Goal: Task Accomplishment & Management: Manage account settings

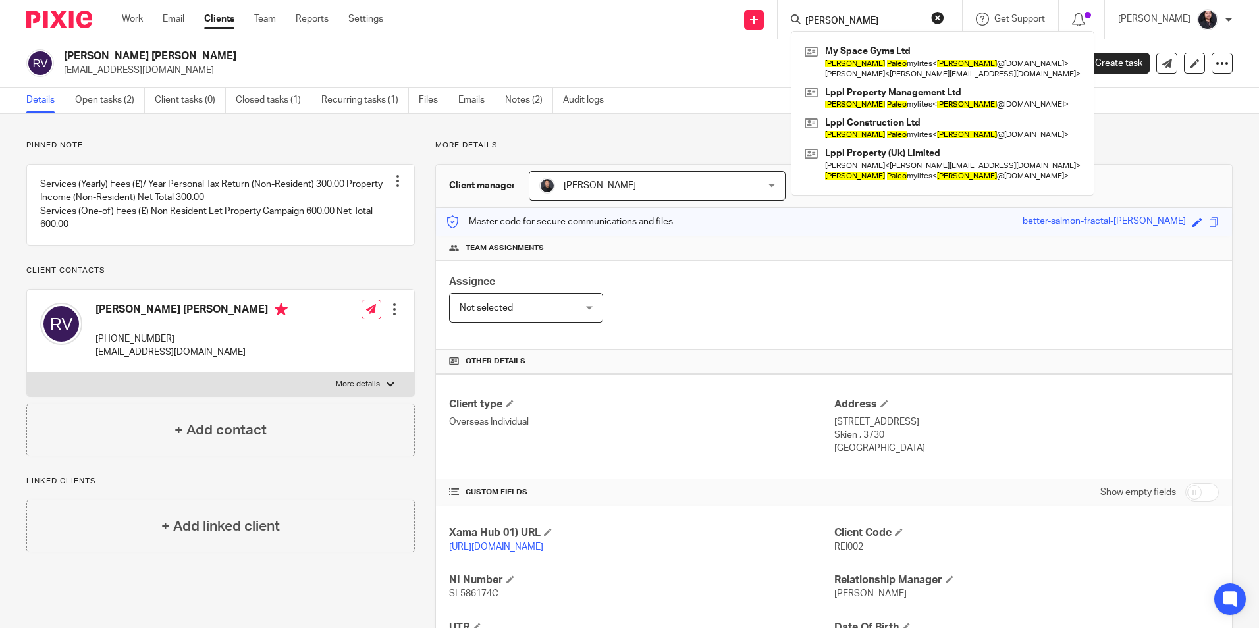
drag, startPoint x: 847, startPoint y: 24, endPoint x: 788, endPoint y: 19, distance: 59.5
click at [791, 19] on div "john paleo" at bounding box center [867, 19] width 153 height 16
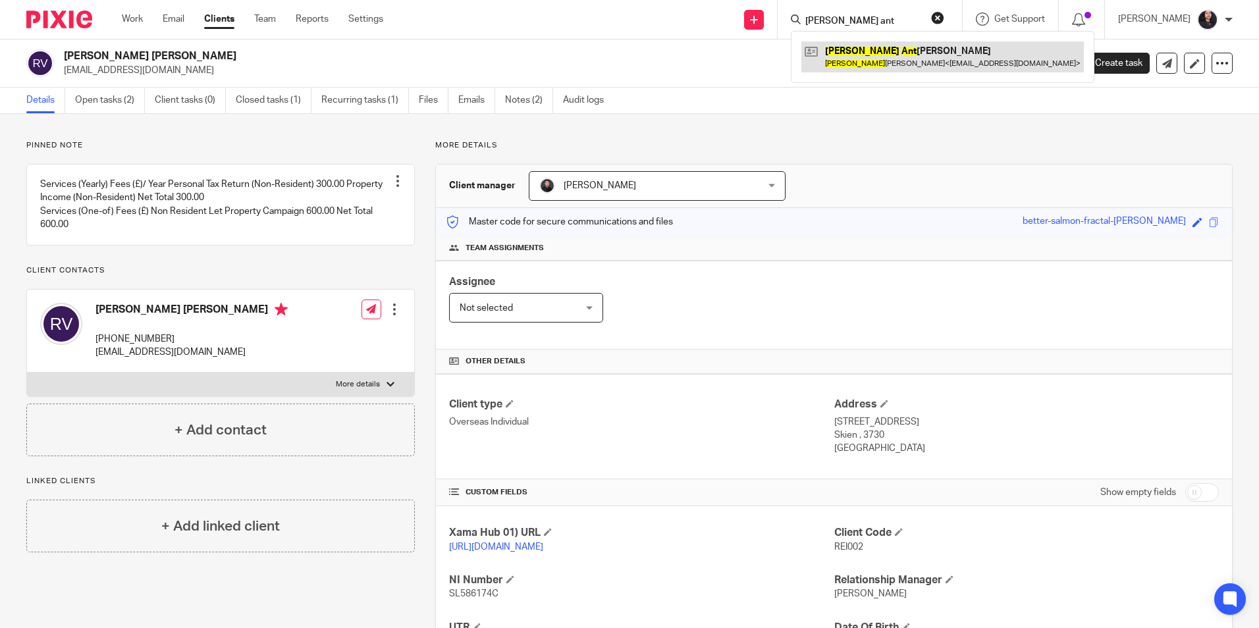
type input "asher ant"
click at [822, 44] on link at bounding box center [943, 56] width 283 height 30
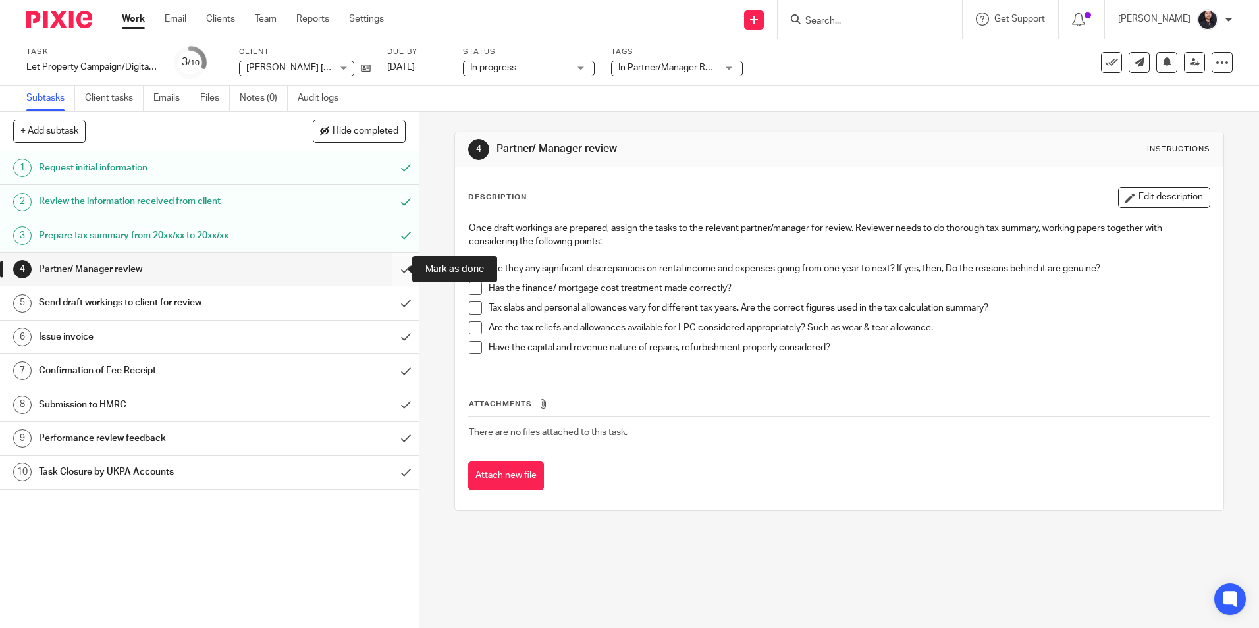
click at [391, 273] on input "submit" at bounding box center [209, 269] width 419 height 33
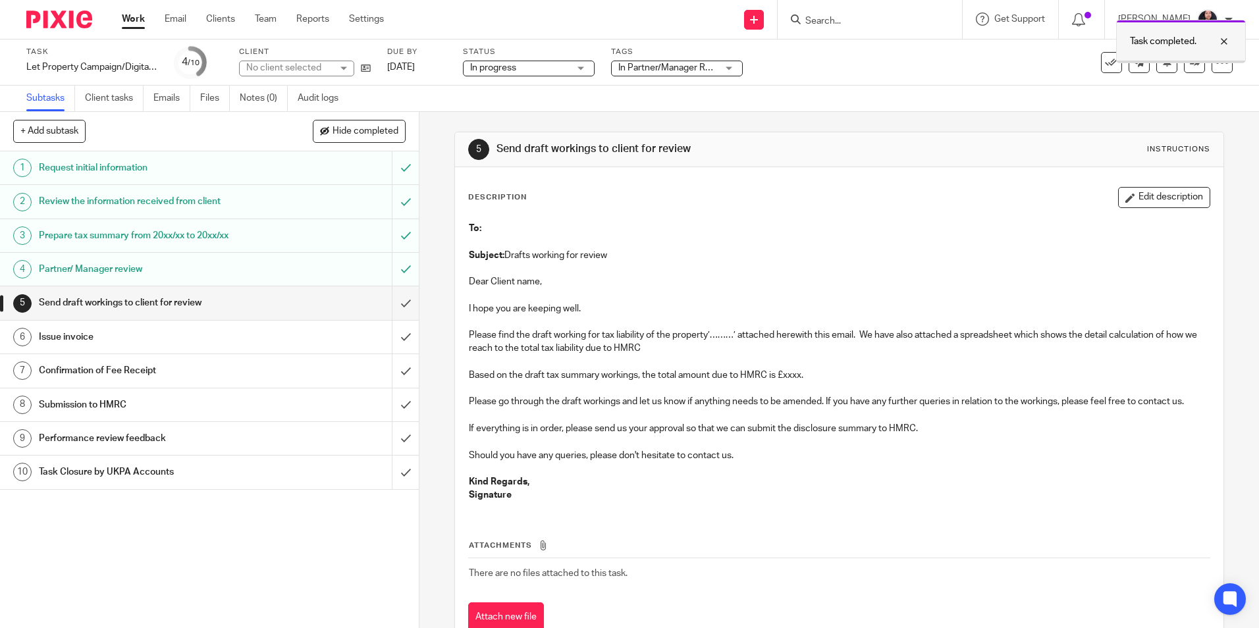
click at [1227, 42] on div at bounding box center [1215, 42] width 36 height 16
click at [1190, 65] on icon at bounding box center [1195, 62] width 10 height 10
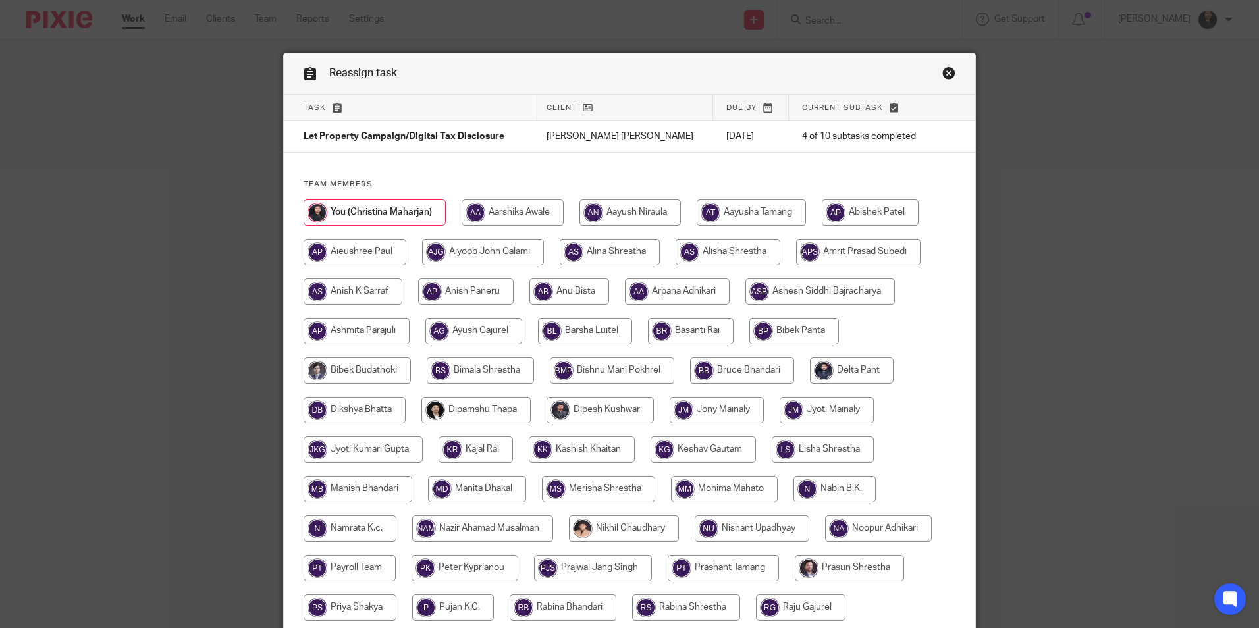
click at [486, 404] on input "radio" at bounding box center [476, 410] width 109 height 26
radio input "true"
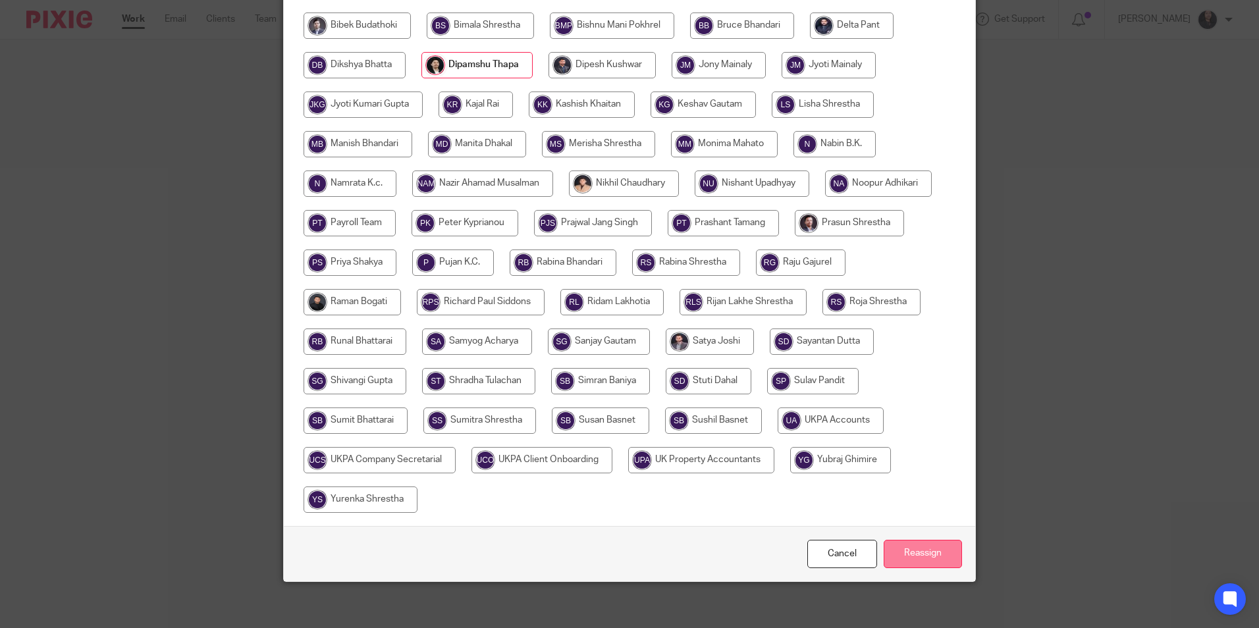
scroll to position [352, 0]
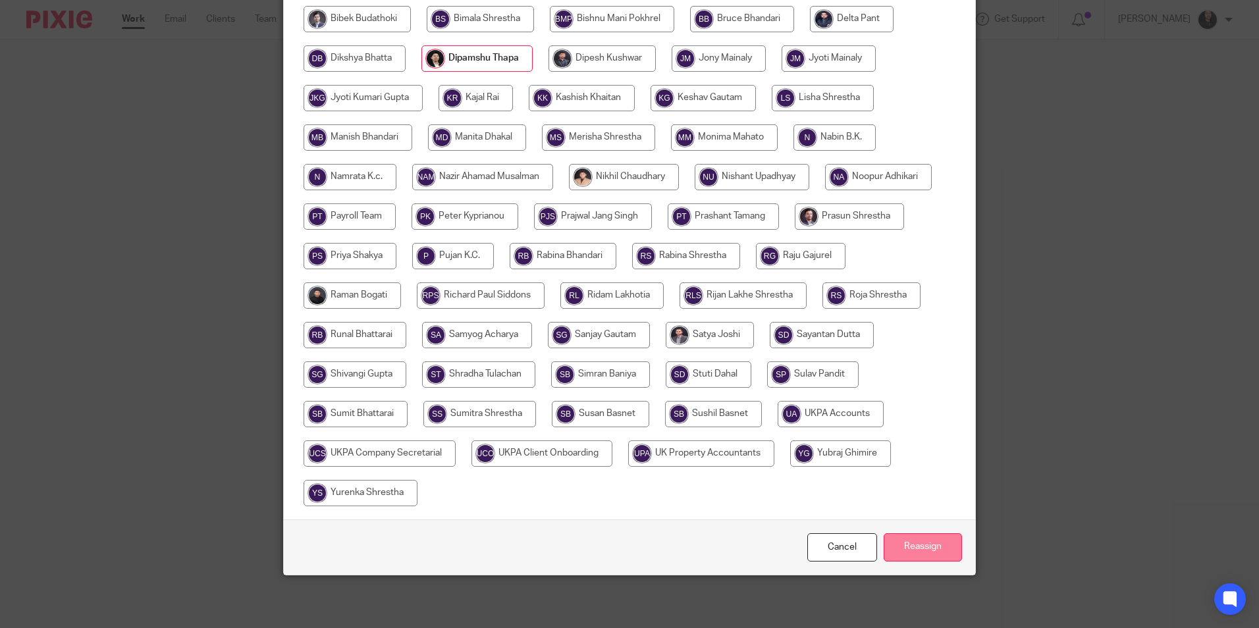
click at [902, 551] on input "Reassign" at bounding box center [923, 548] width 78 height 28
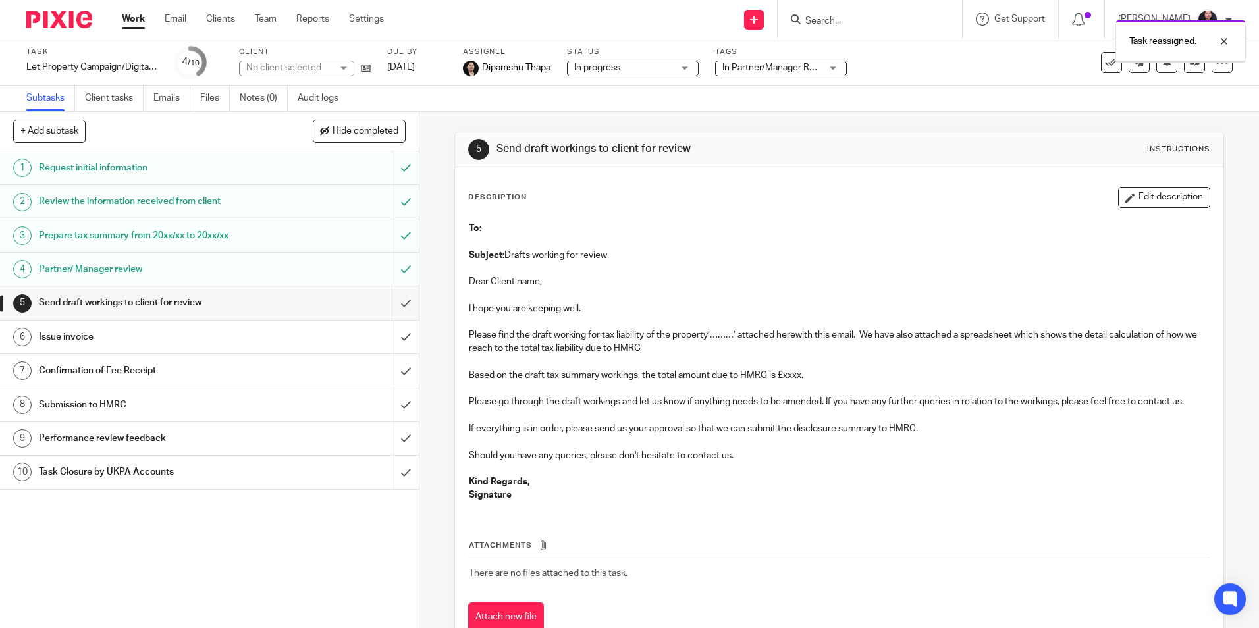
click at [64, 21] on img at bounding box center [59, 20] width 66 height 18
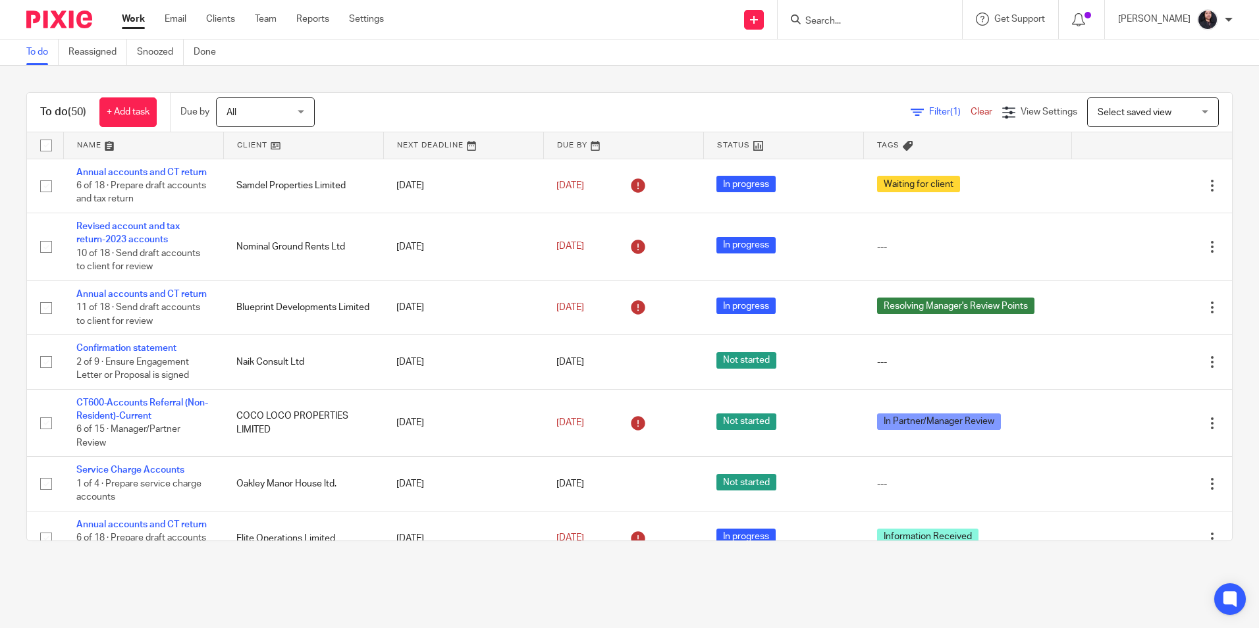
click at [812, 20] on input "Search" at bounding box center [863, 22] width 119 height 12
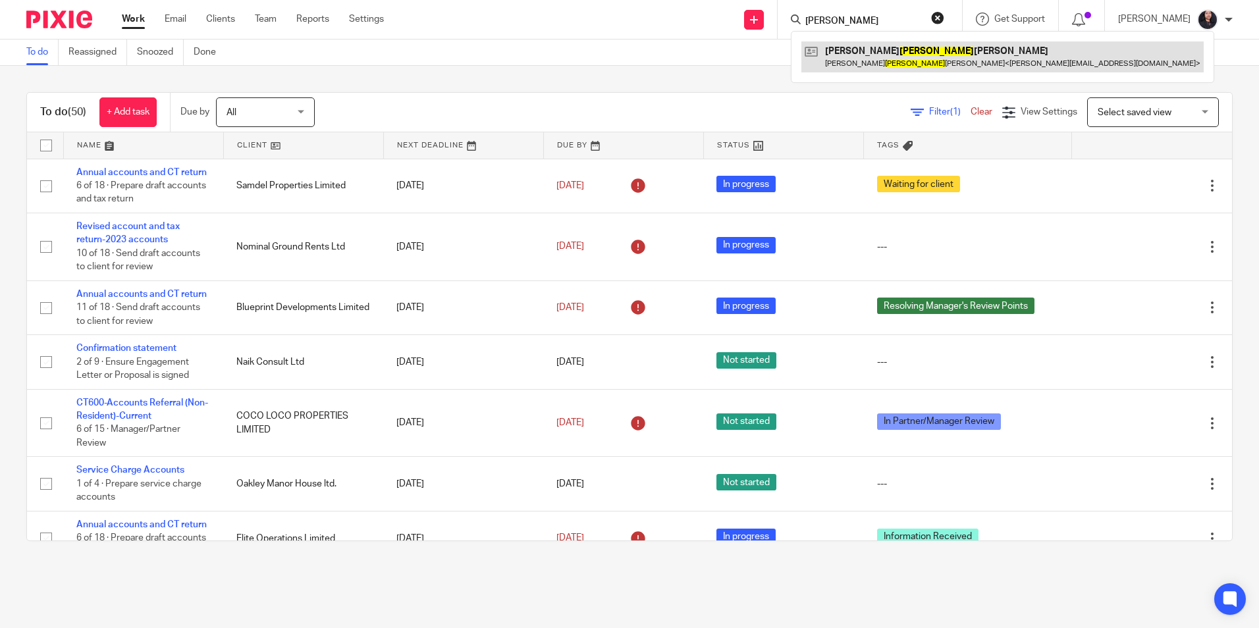
type input "florian"
click at [889, 59] on link at bounding box center [1003, 56] width 402 height 30
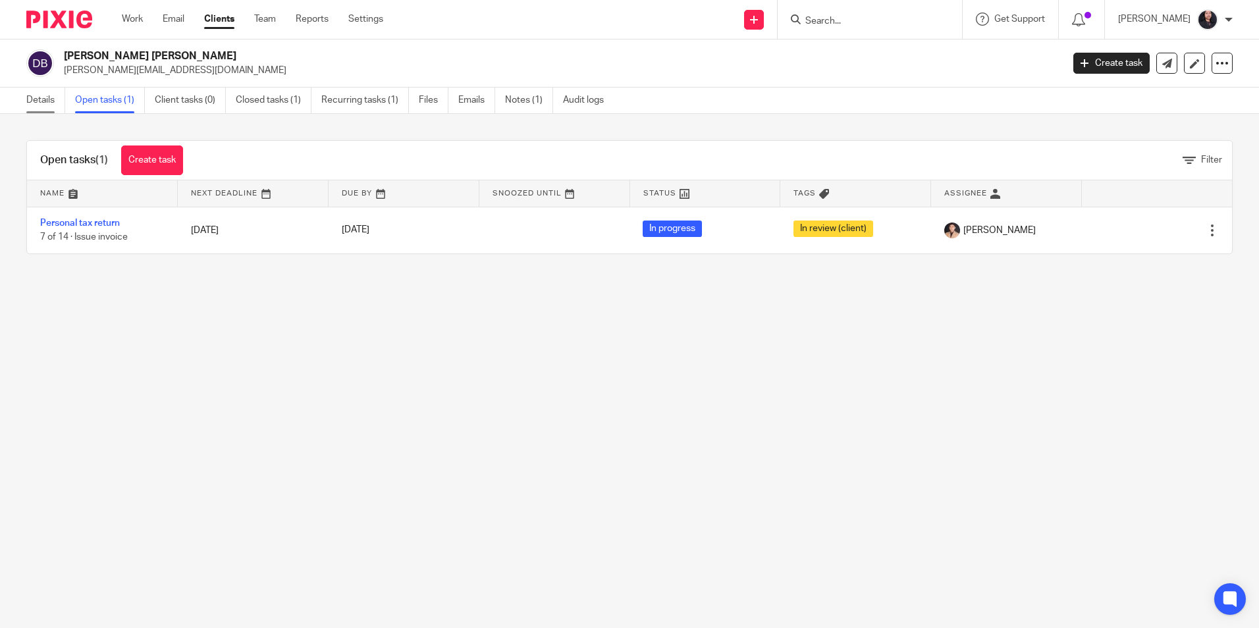
click at [57, 106] on link "Details" at bounding box center [45, 101] width 39 height 26
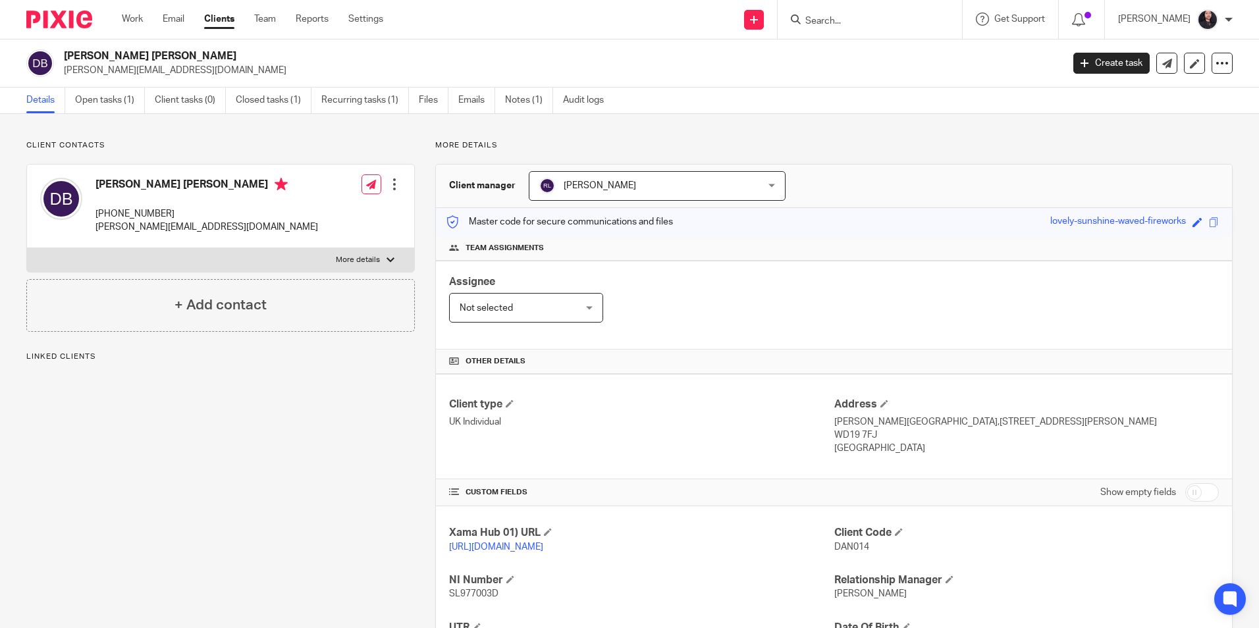
click at [59, 20] on img at bounding box center [59, 20] width 66 height 18
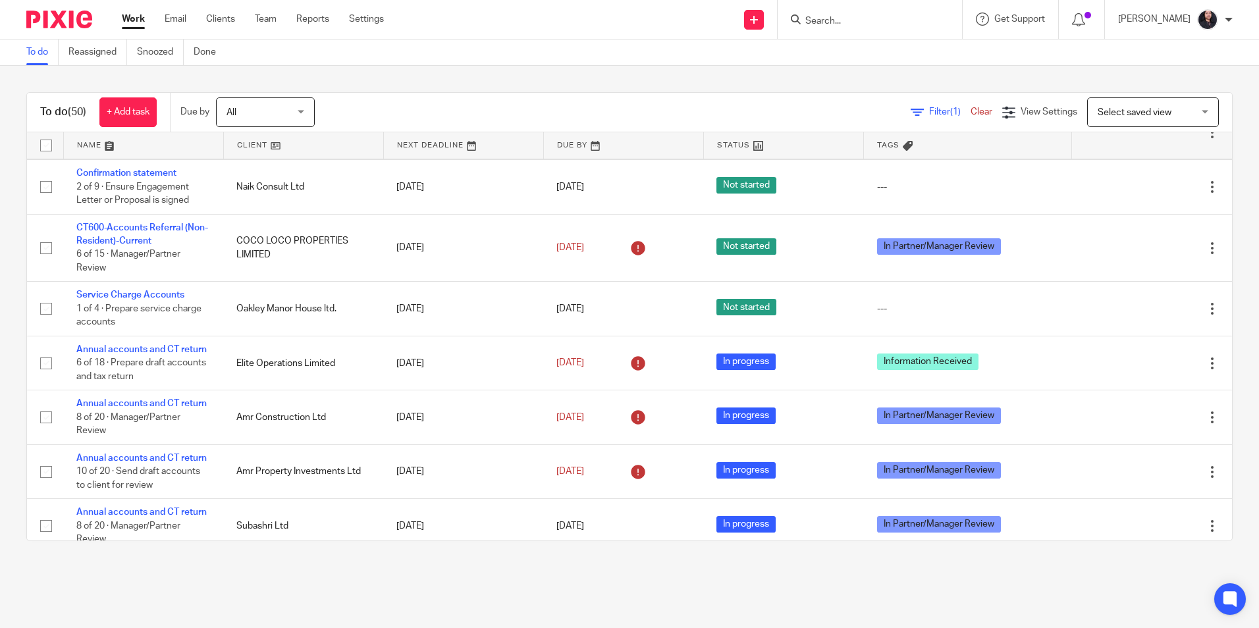
scroll to position [198, 0]
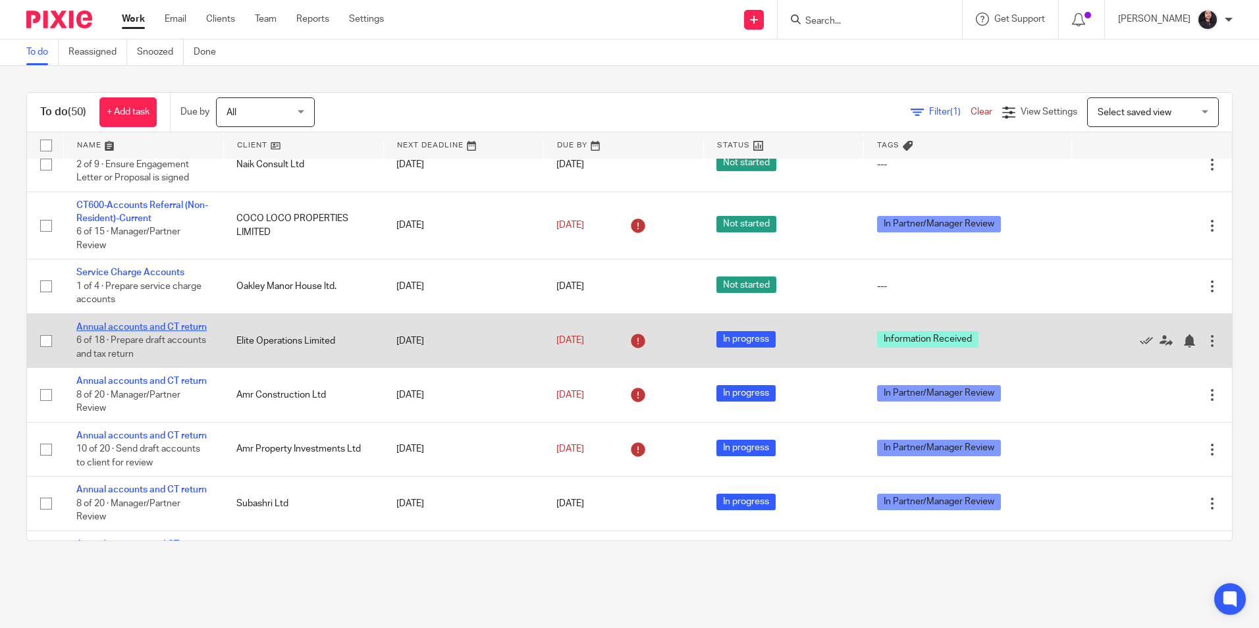
click at [123, 332] on link "Annual accounts and CT return" at bounding box center [141, 327] width 130 height 9
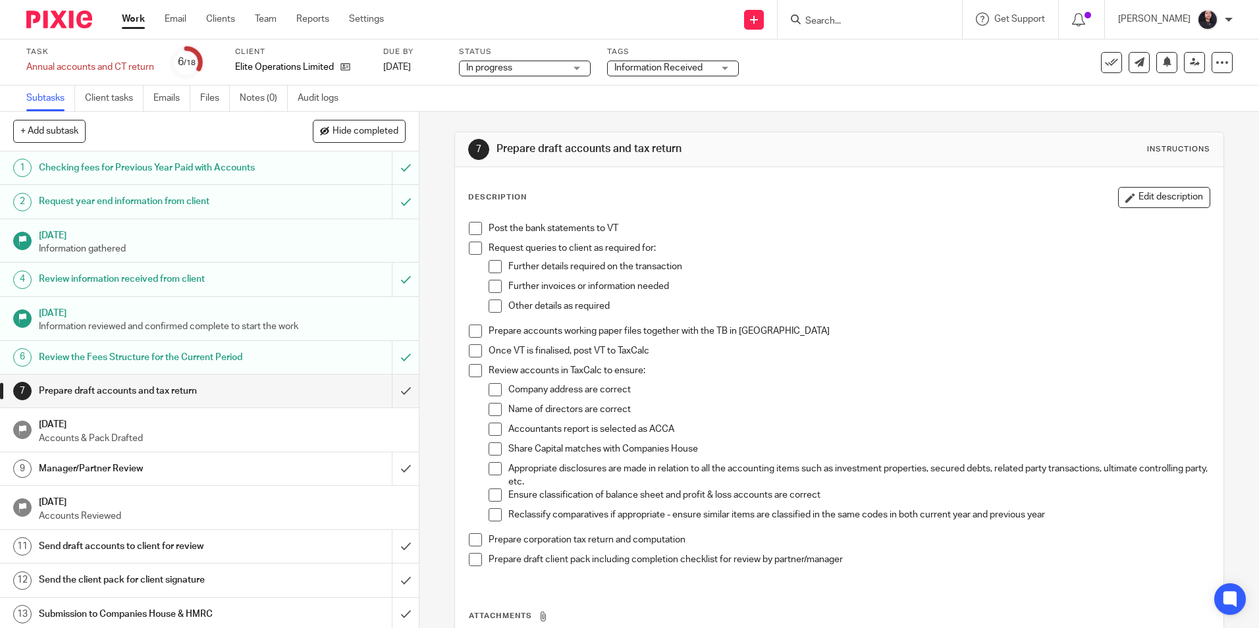
click at [856, 26] on input "Search" at bounding box center [863, 22] width 119 height 12
type input "vicinity [GEOGRAPHIC_DATA]"
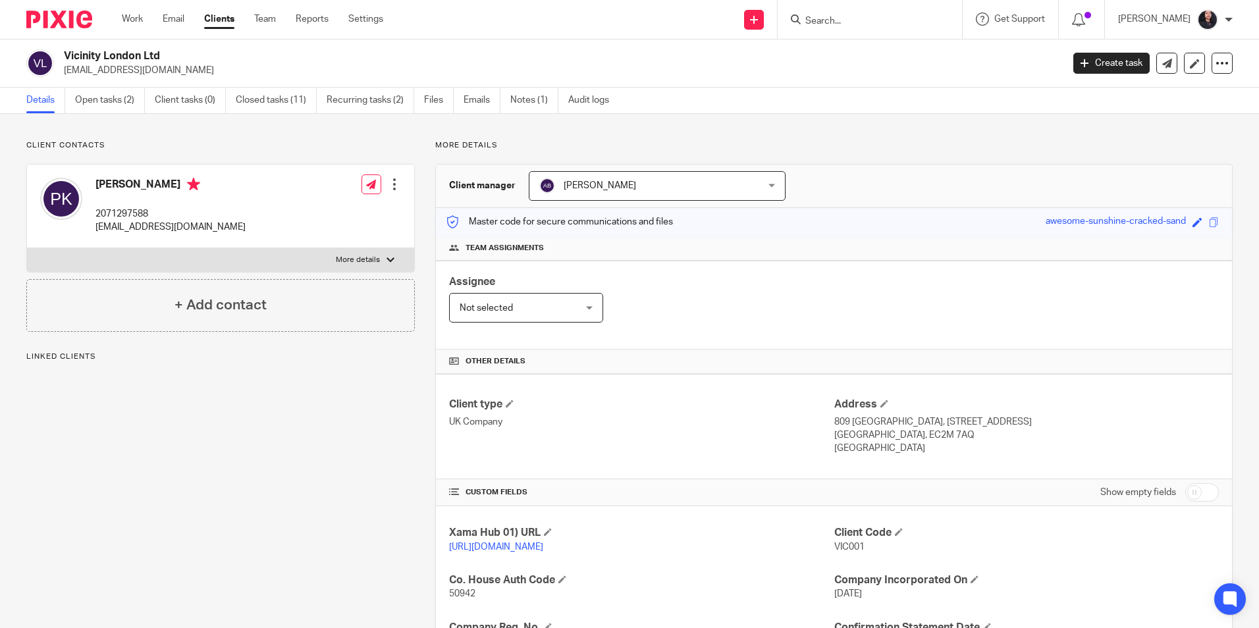
scroll to position [269, 0]
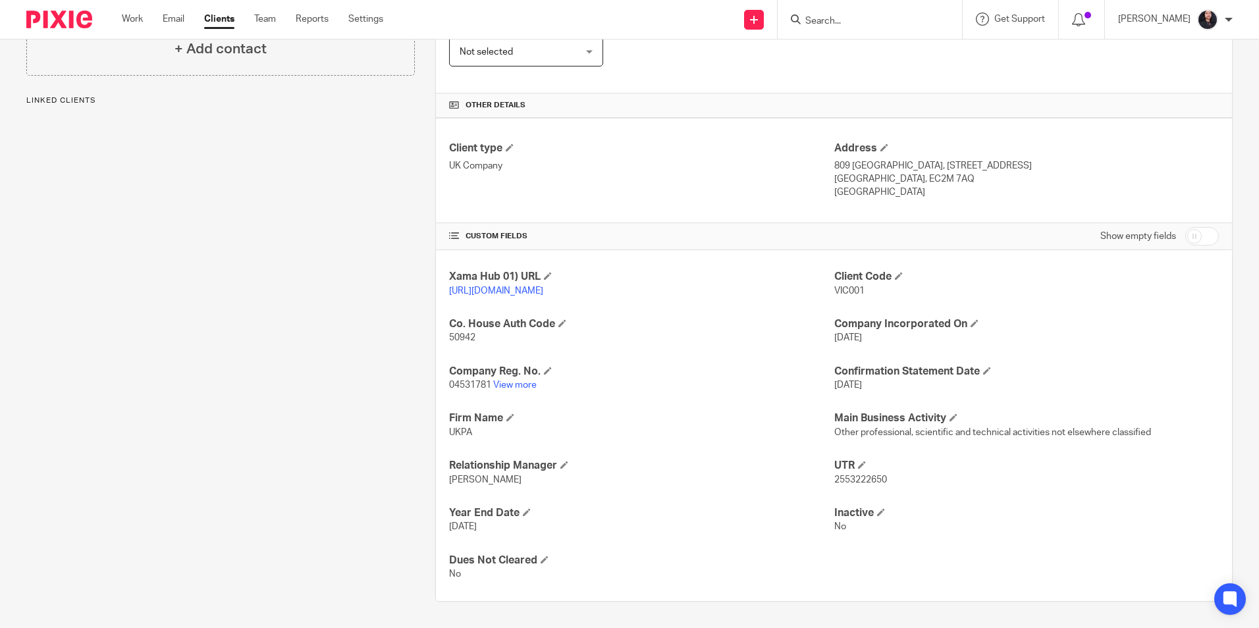
click at [868, 480] on span "2553222650" at bounding box center [861, 480] width 53 height 9
copy span "2553222650"
click at [832, 20] on input "Search" at bounding box center [863, 22] width 119 height 12
paste input "3798415117"
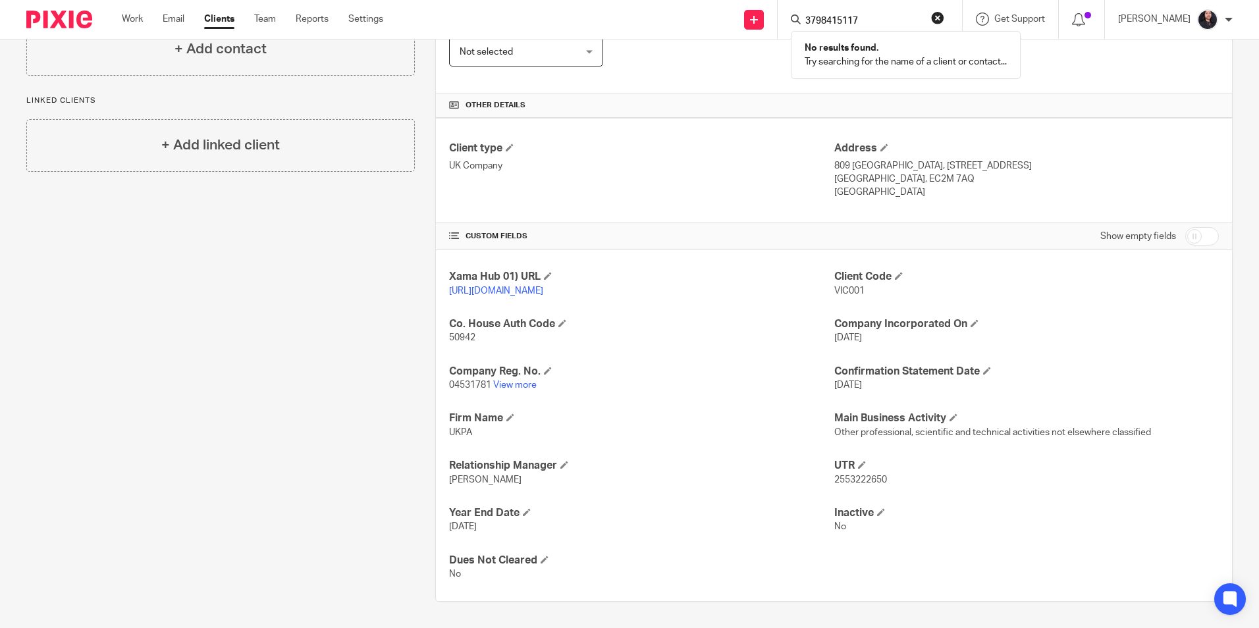
type input "3798415117"
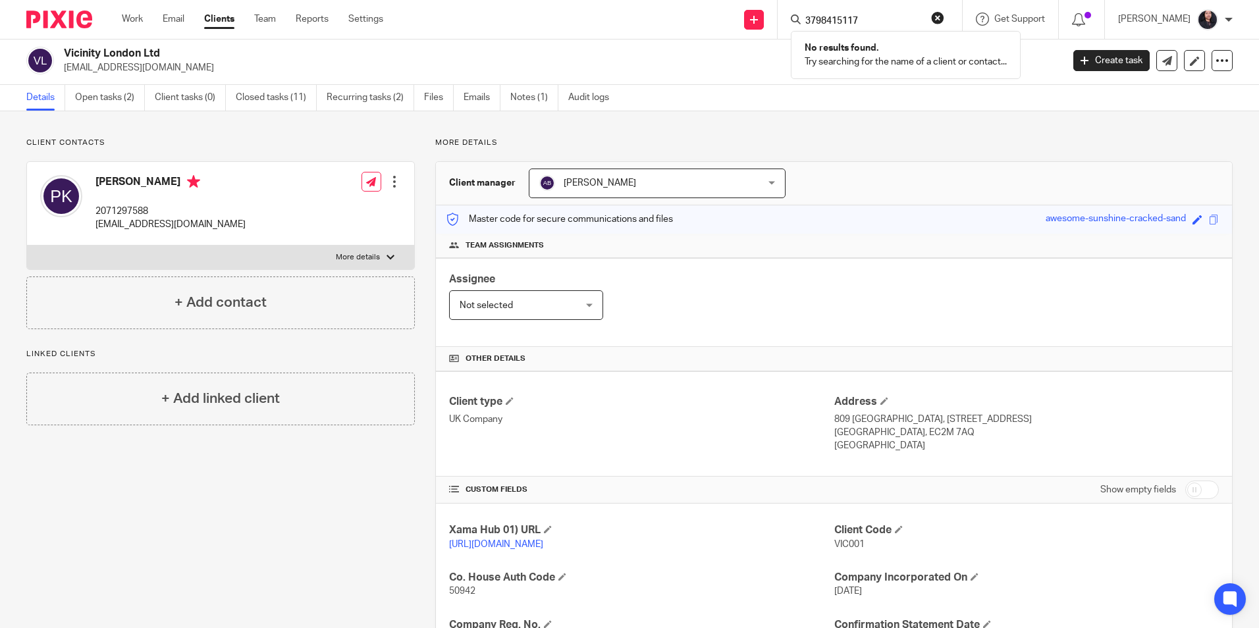
scroll to position [0, 0]
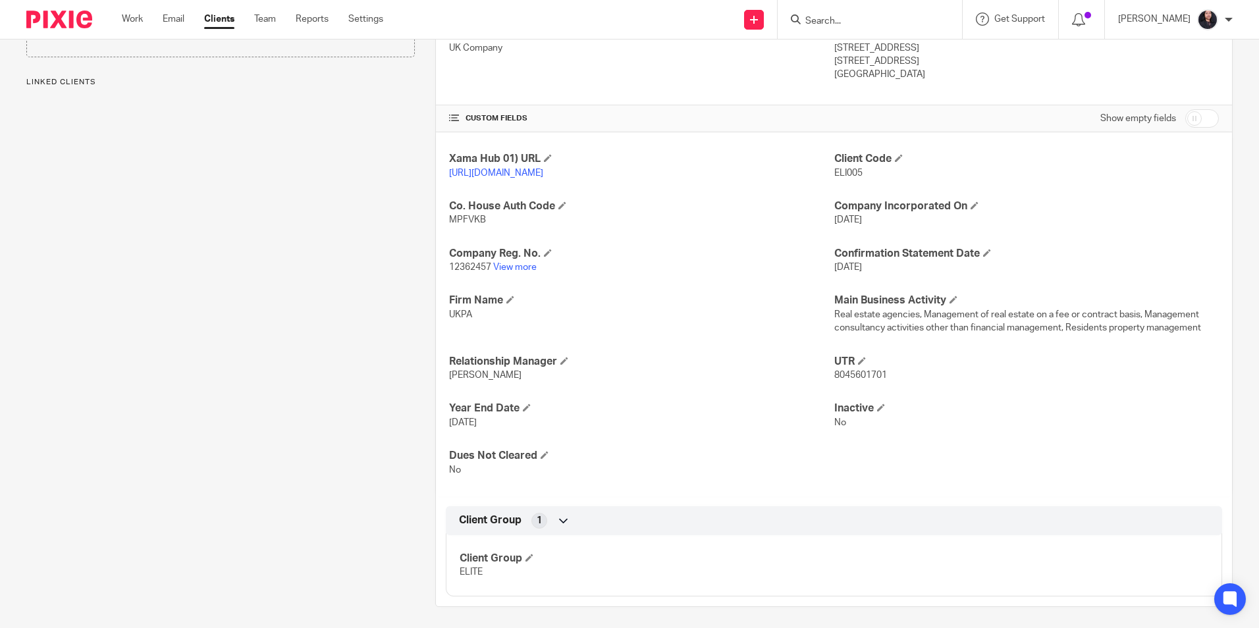
scroll to position [393, 0]
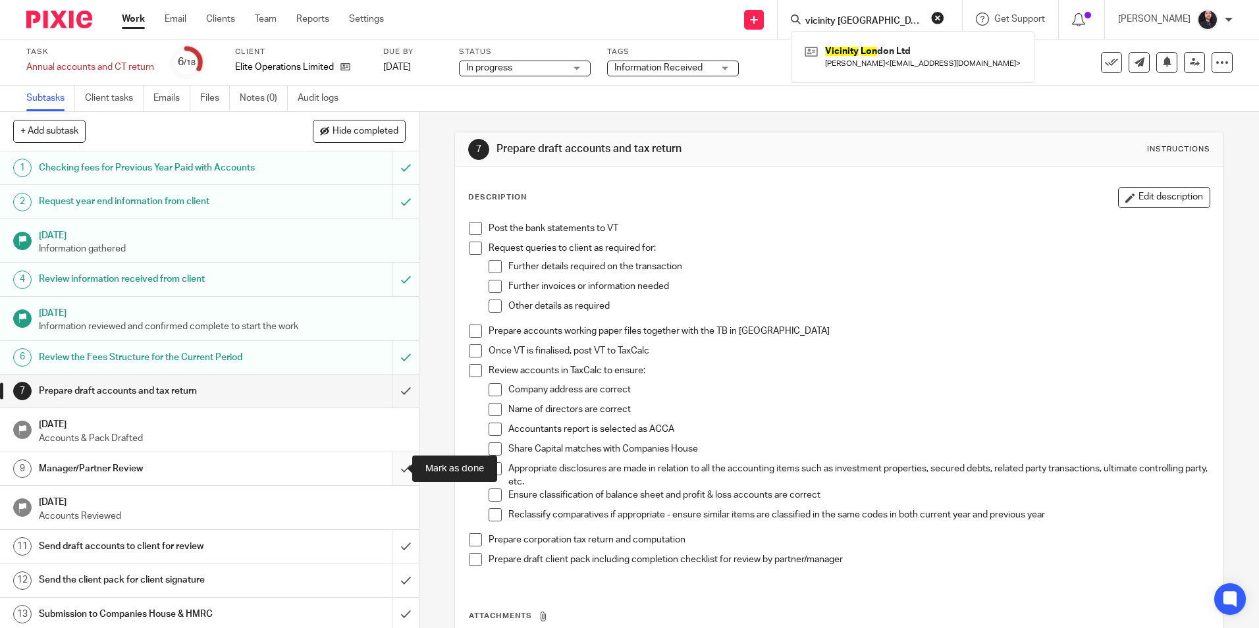
drag, startPoint x: 0, startPoint y: 0, endPoint x: 393, endPoint y: 467, distance: 610.1
click at [393, 467] on input "submit" at bounding box center [209, 469] width 419 height 33
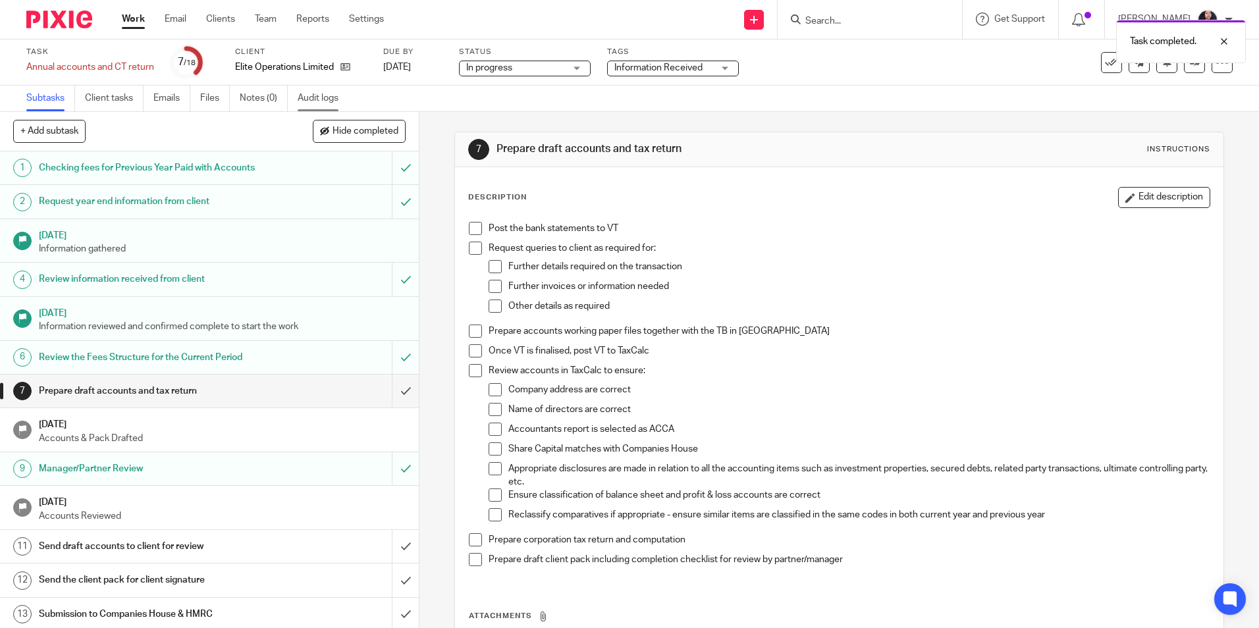
click at [324, 102] on link "Audit logs" at bounding box center [323, 99] width 51 height 26
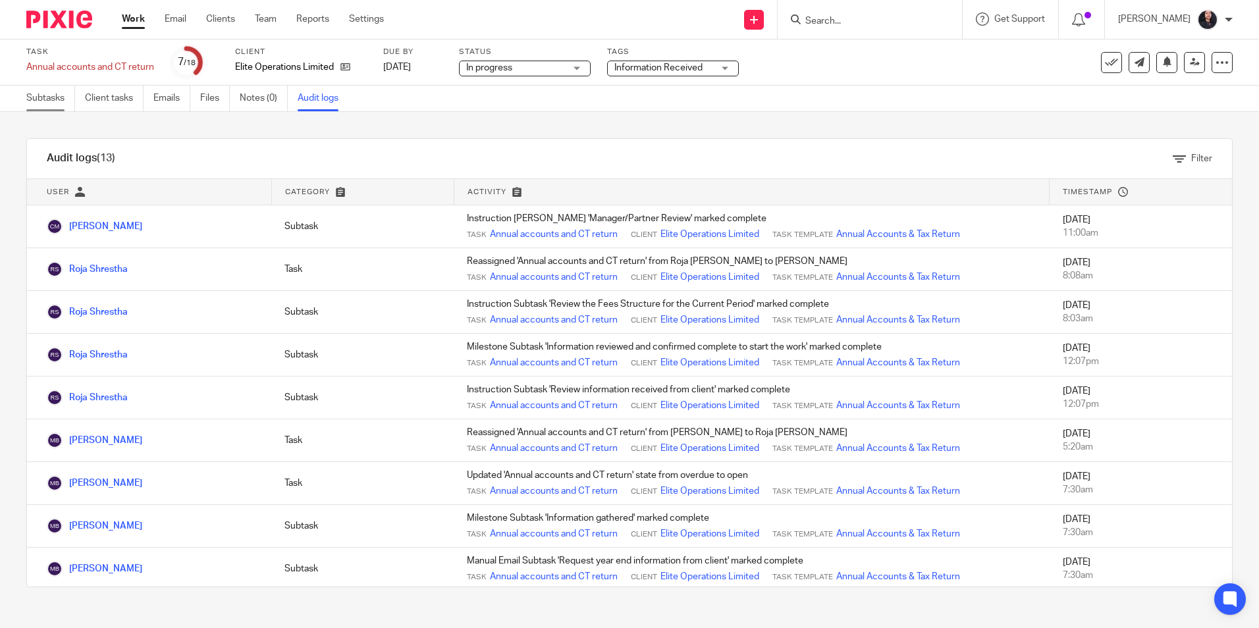
click at [53, 99] on link "Subtasks" at bounding box center [50, 99] width 49 height 26
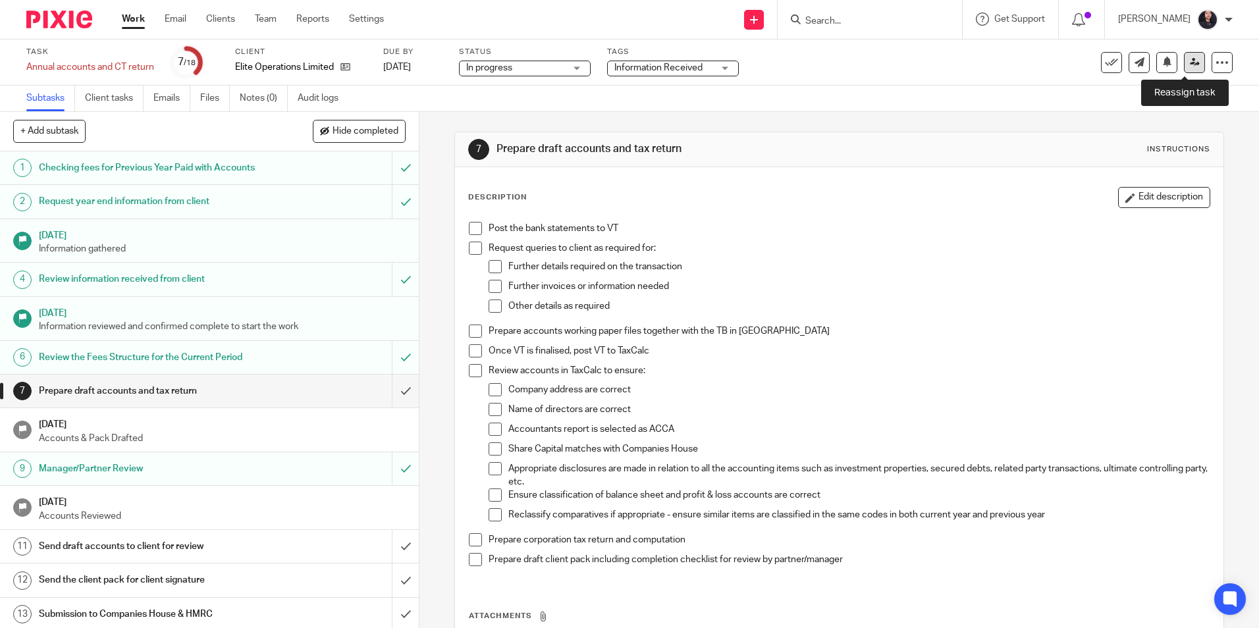
click at [1190, 65] on icon at bounding box center [1195, 62] width 10 height 10
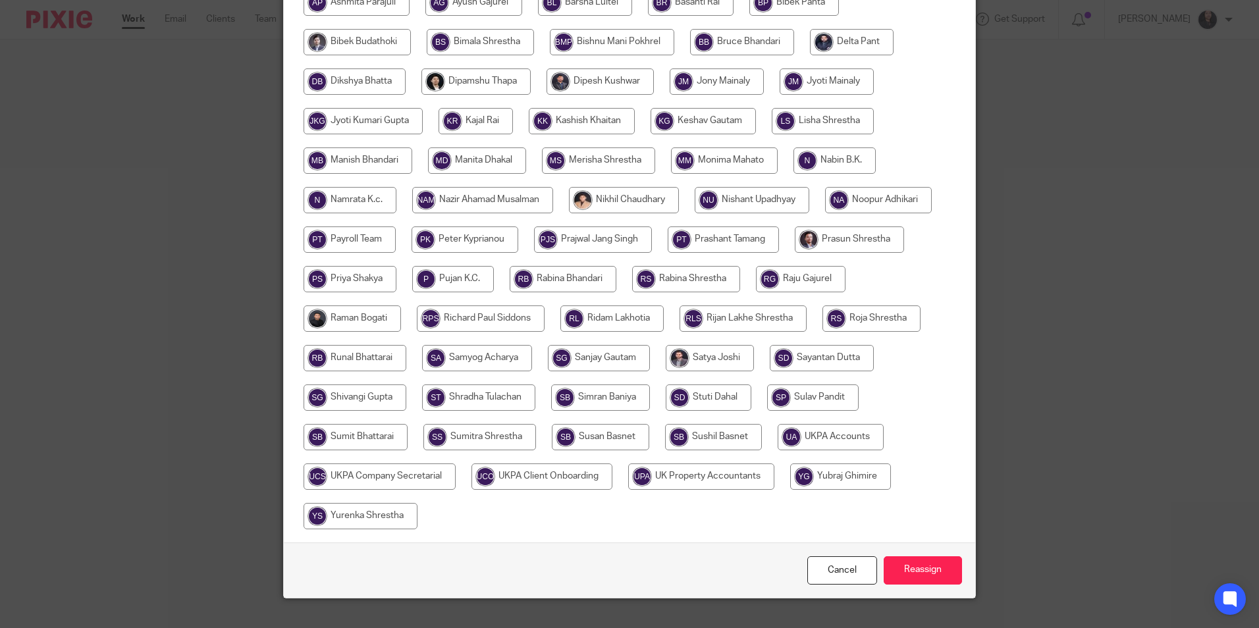
scroll to position [329, 0]
click at [855, 317] on input "radio" at bounding box center [872, 318] width 98 height 26
radio input "true"
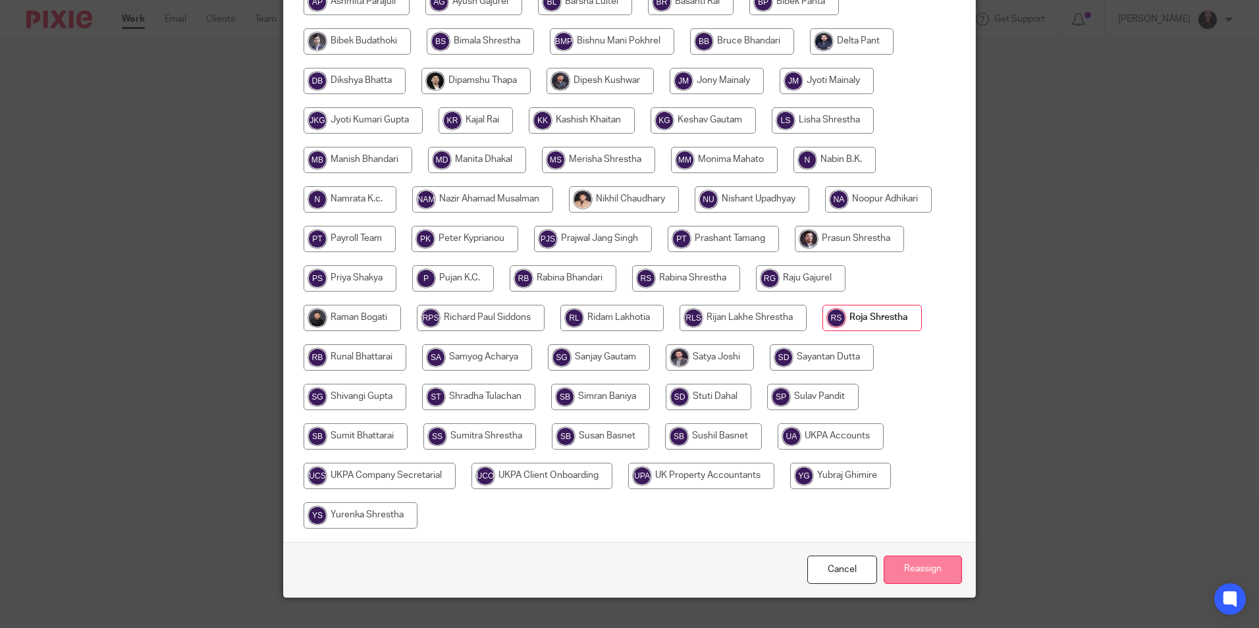
click at [914, 566] on input "Reassign" at bounding box center [923, 570] width 78 height 28
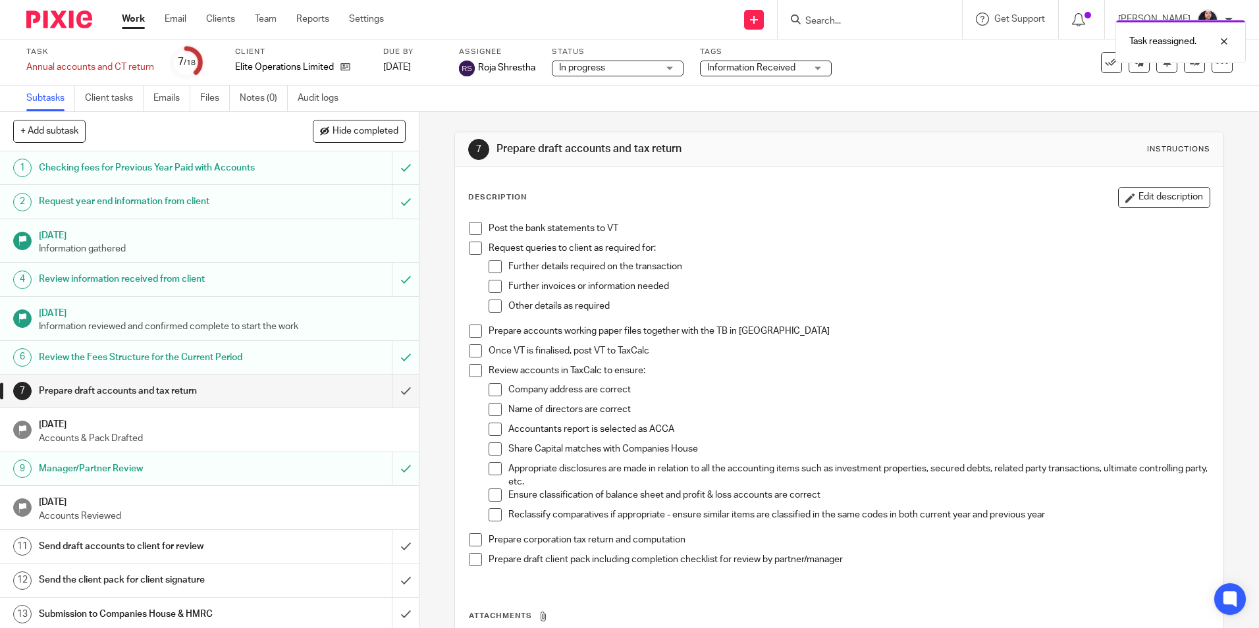
click at [57, 22] on img at bounding box center [59, 20] width 66 height 18
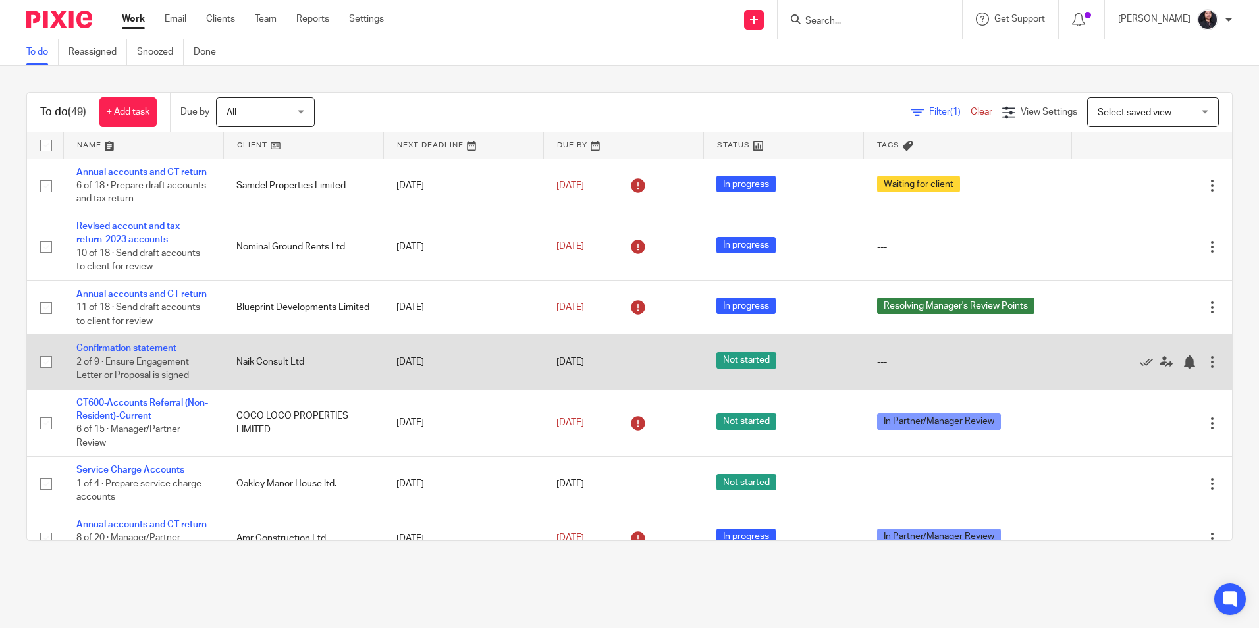
click at [152, 353] on link "Confirmation statement" at bounding box center [126, 348] width 100 height 9
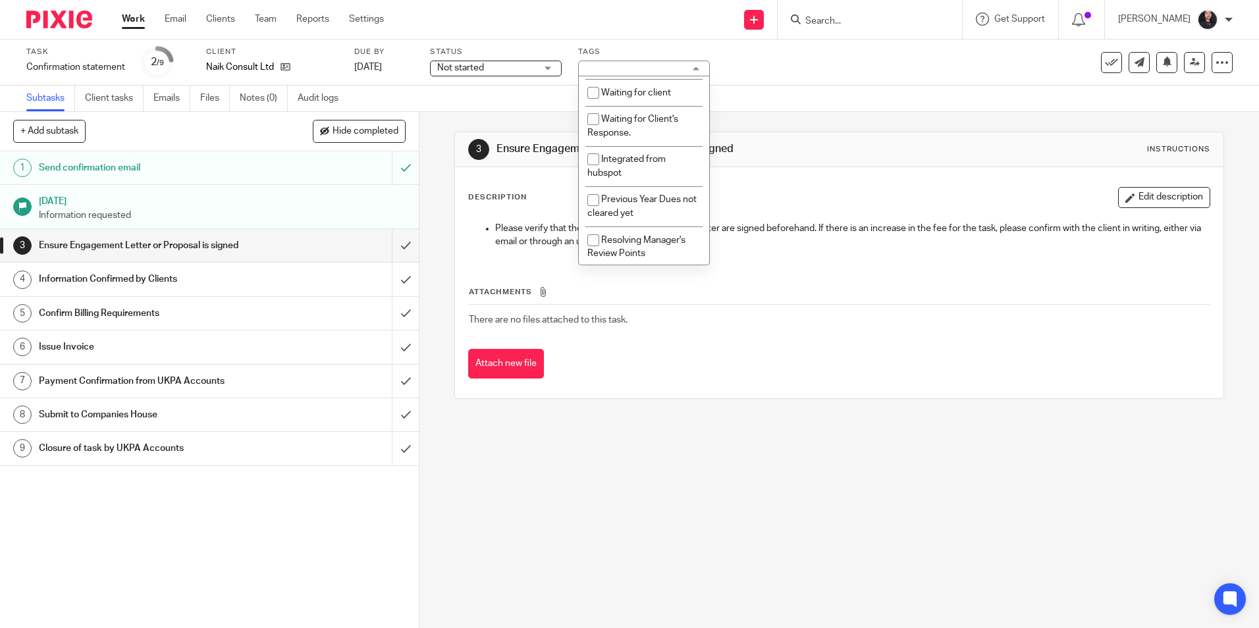
scroll to position [263, 0]
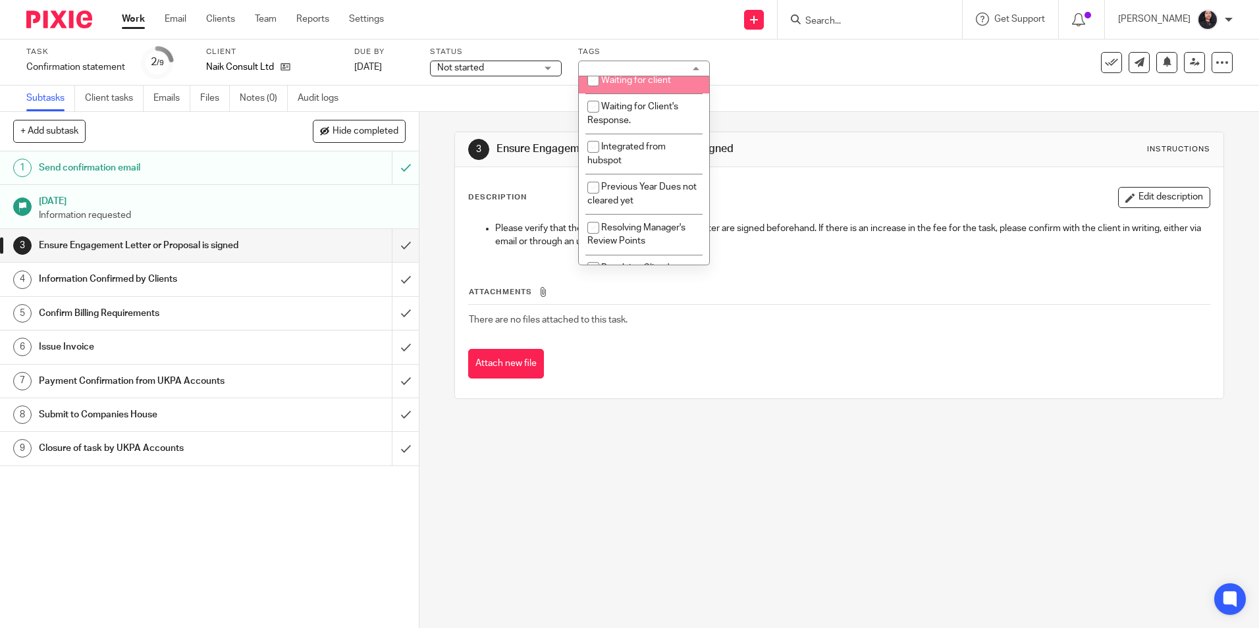
click at [622, 87] on li "Waiting for client" at bounding box center [644, 80] width 130 height 27
checkbox input "true"
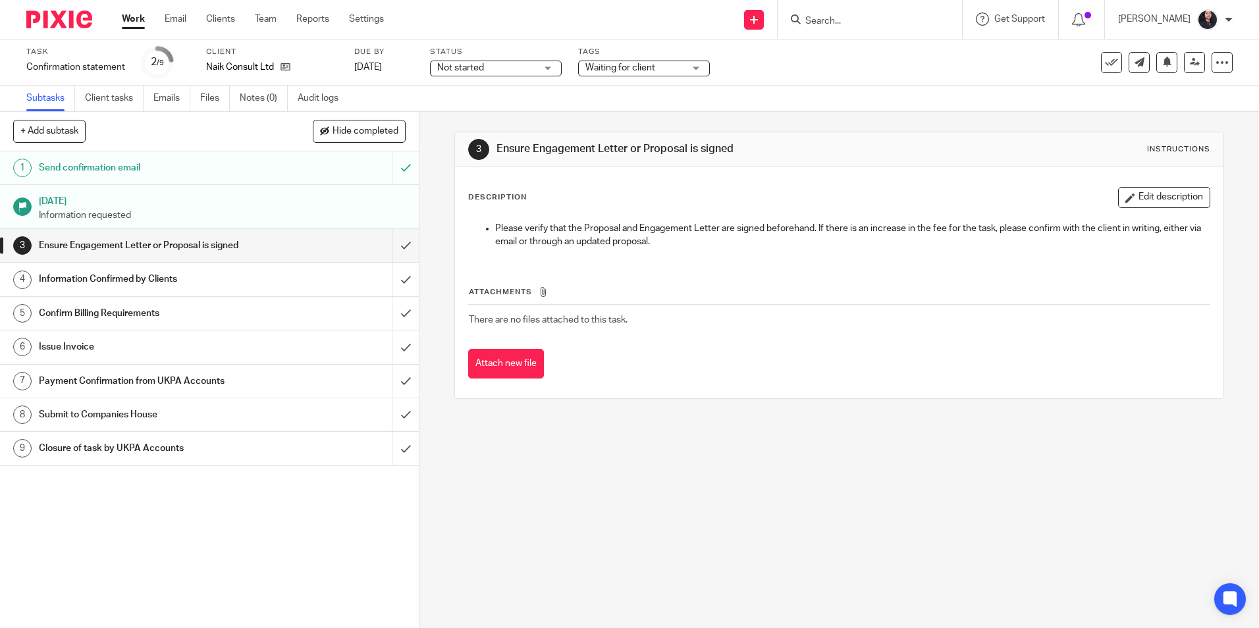
click at [706, 507] on div "3 Ensure Engagement Letter or Proposal is signed Instructions Description Edit …" at bounding box center [840, 370] width 840 height 516
click at [44, 18] on img at bounding box center [59, 20] width 66 height 18
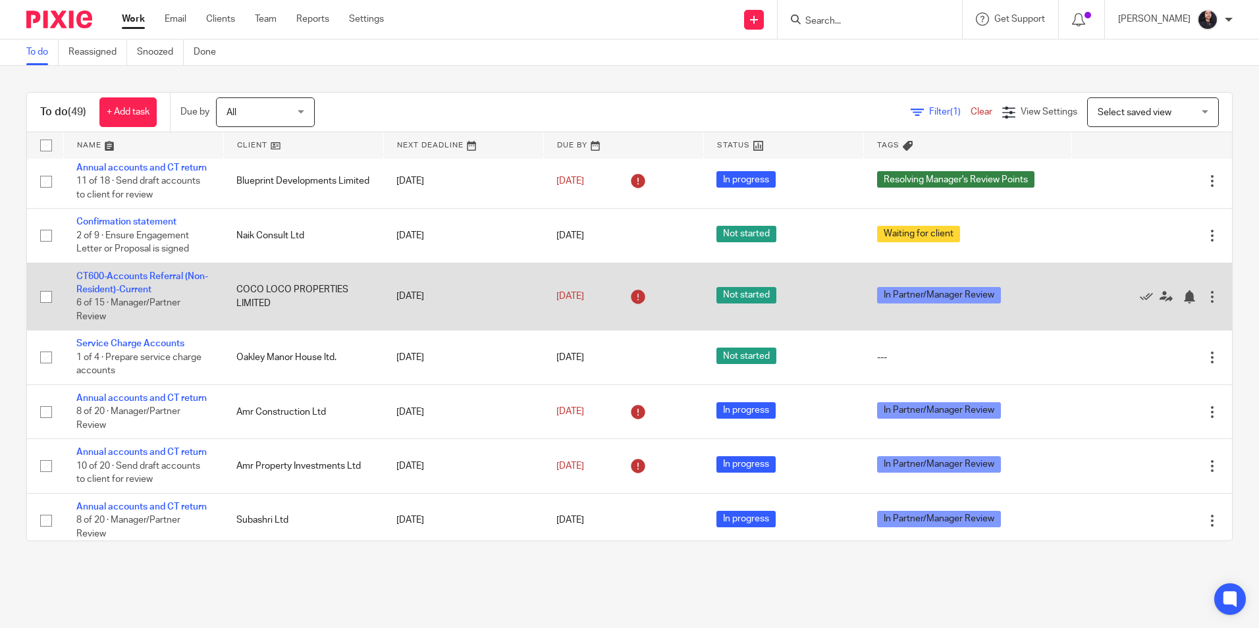
scroll to position [132, 0]
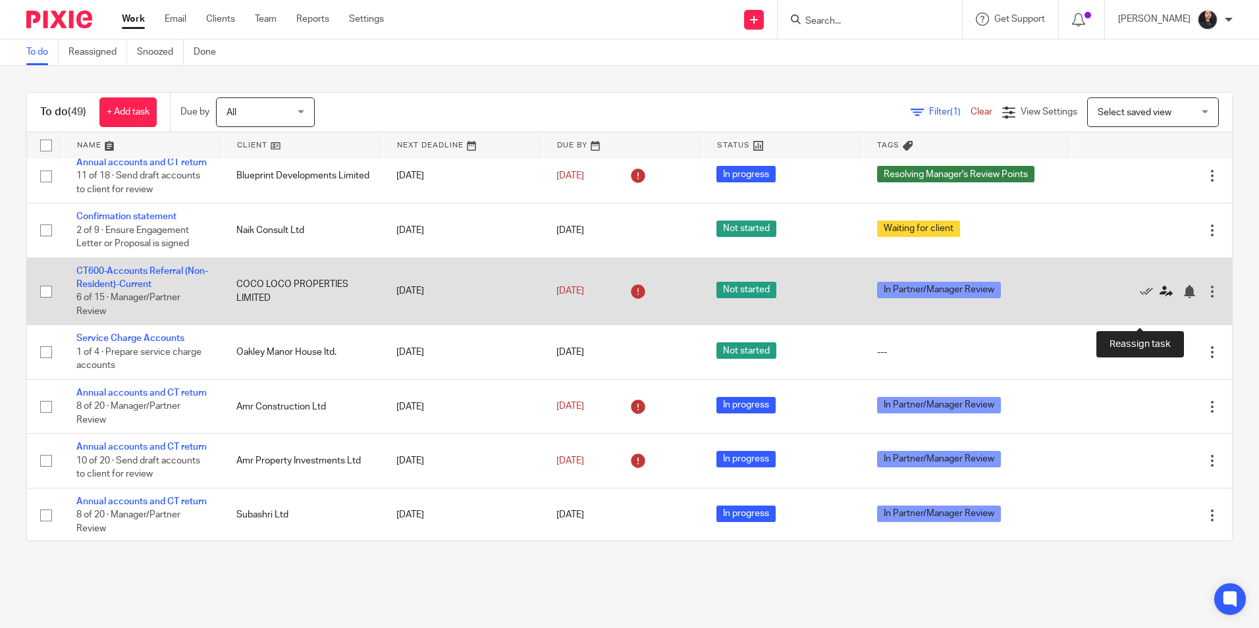
click at [1160, 298] on icon at bounding box center [1166, 291] width 13 height 13
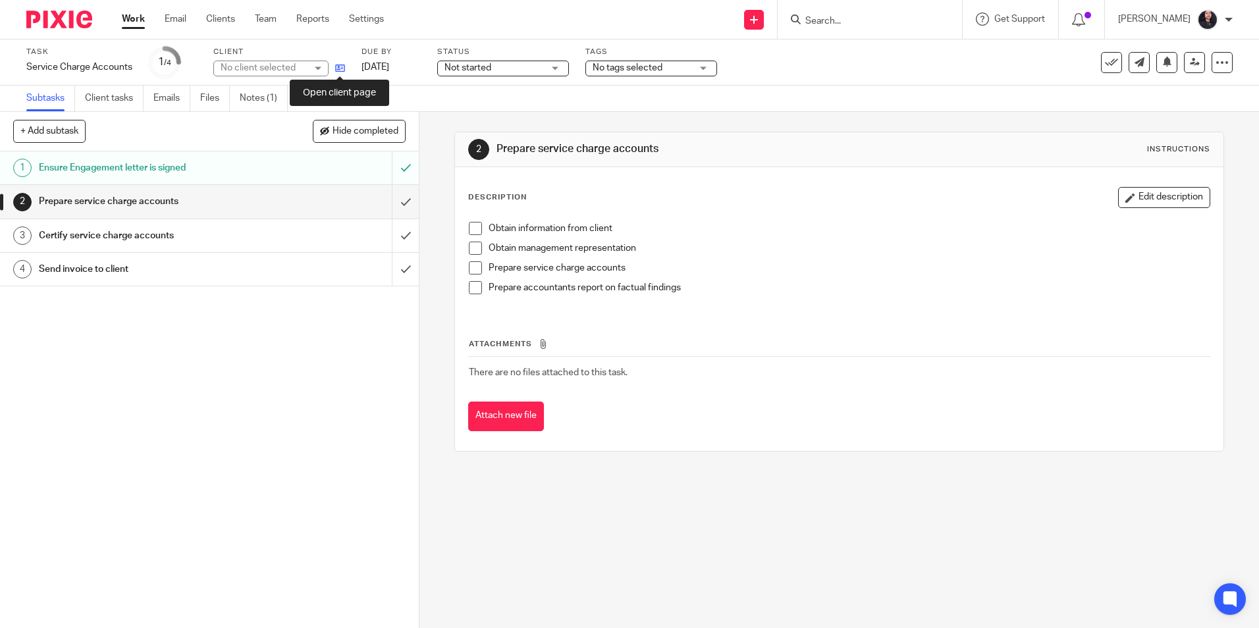
click at [338, 69] on icon at bounding box center [340, 68] width 10 height 10
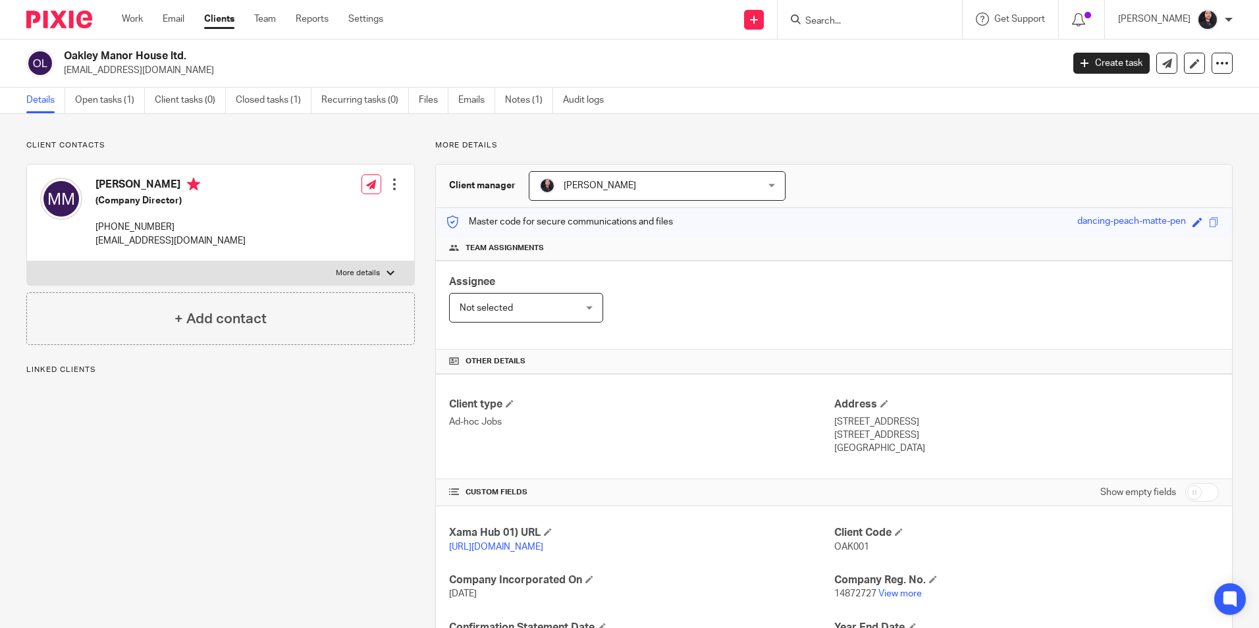
drag, startPoint x: 66, startPoint y: 55, endPoint x: 203, endPoint y: 59, distance: 137.1
click at [203, 59] on h2 "Oakley Manor House ltd." at bounding box center [460, 56] width 792 height 14
copy h2 "Oakley Manor House ltd."
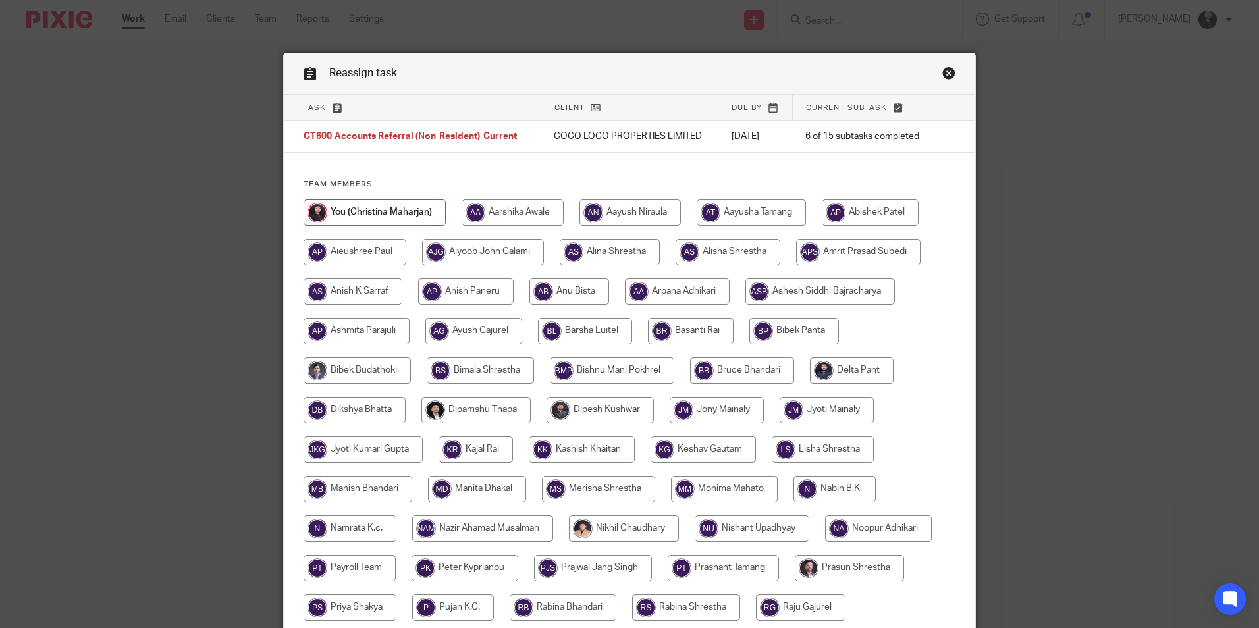
scroll to position [198, 0]
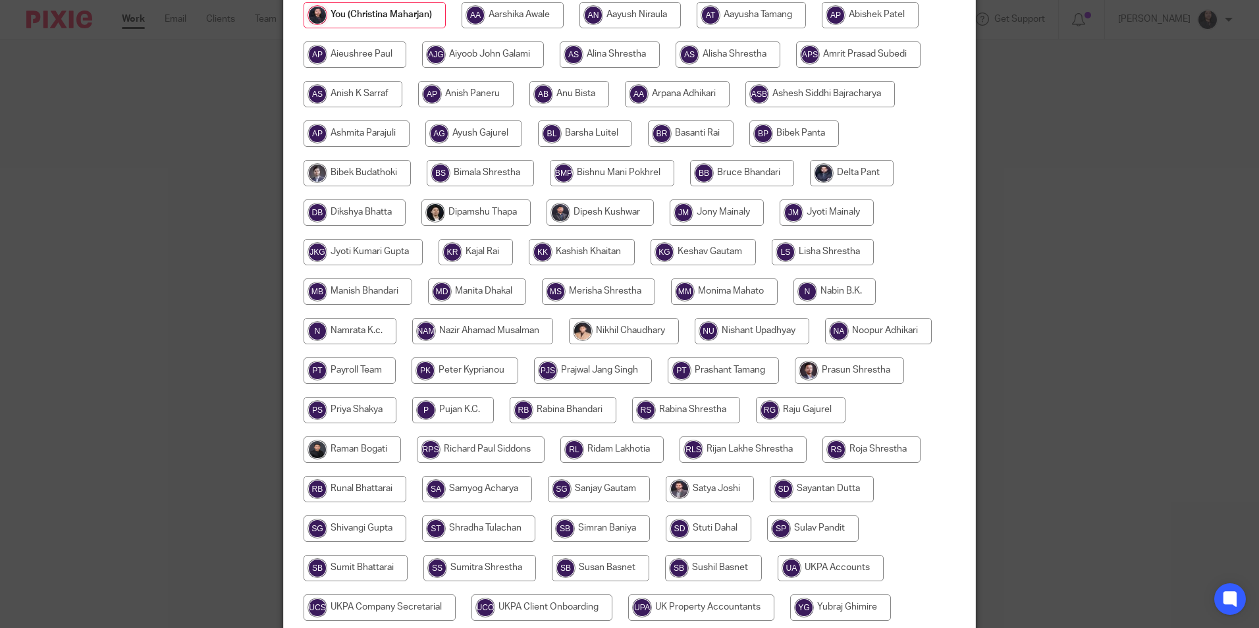
click at [603, 141] on input "radio" at bounding box center [585, 134] width 94 height 26
radio input "true"
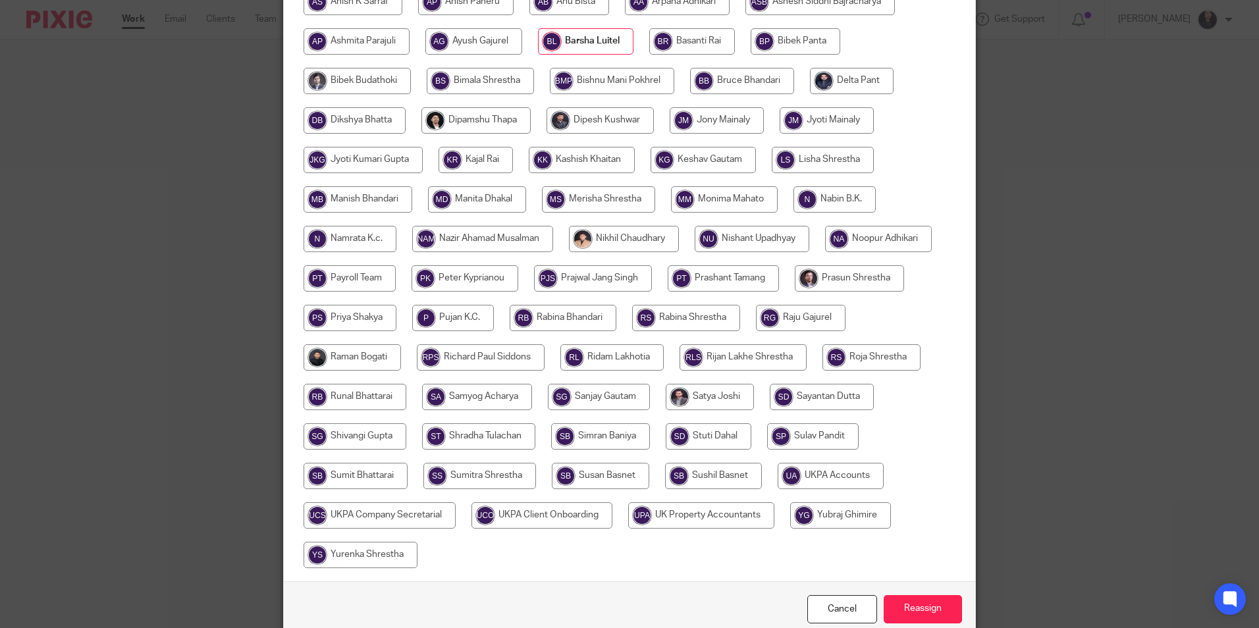
scroll to position [352, 0]
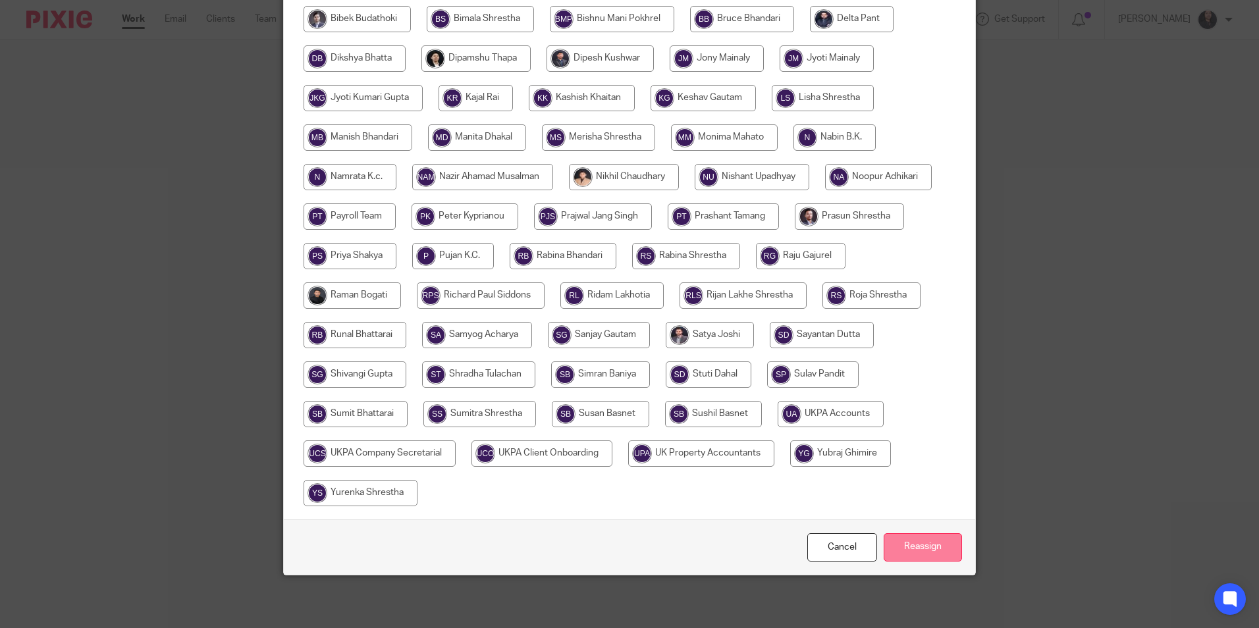
click at [914, 545] on input "Reassign" at bounding box center [923, 548] width 78 height 28
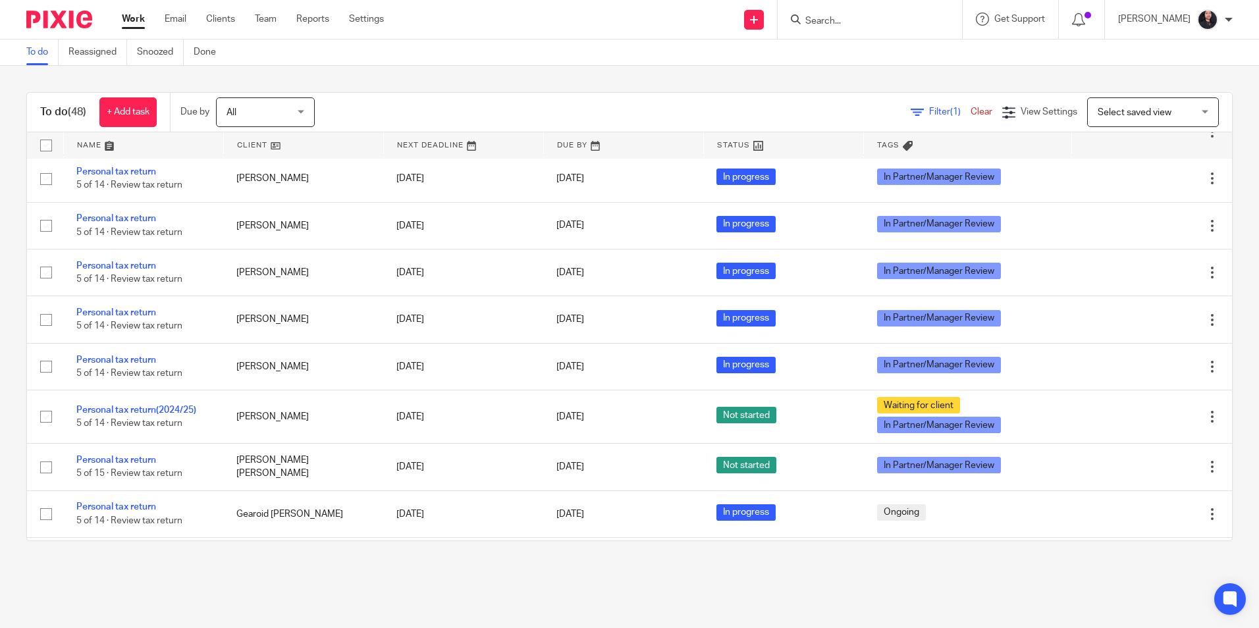
scroll to position [1910, 0]
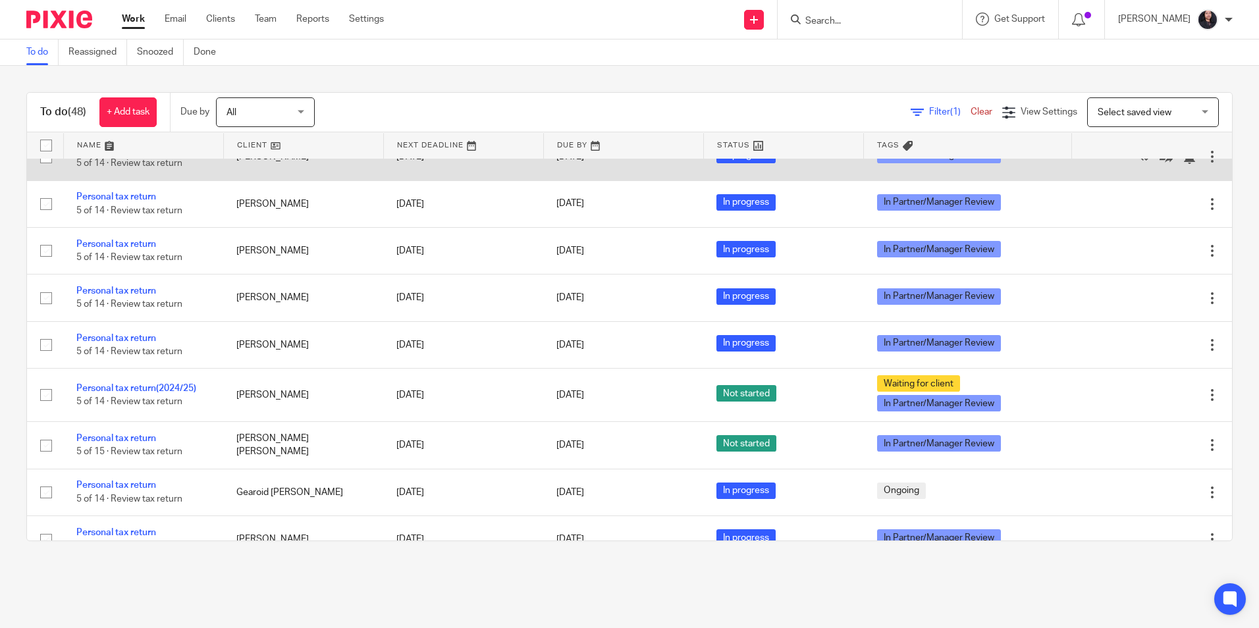
click at [127, 155] on link "Personal tax return" at bounding box center [116, 150] width 80 height 9
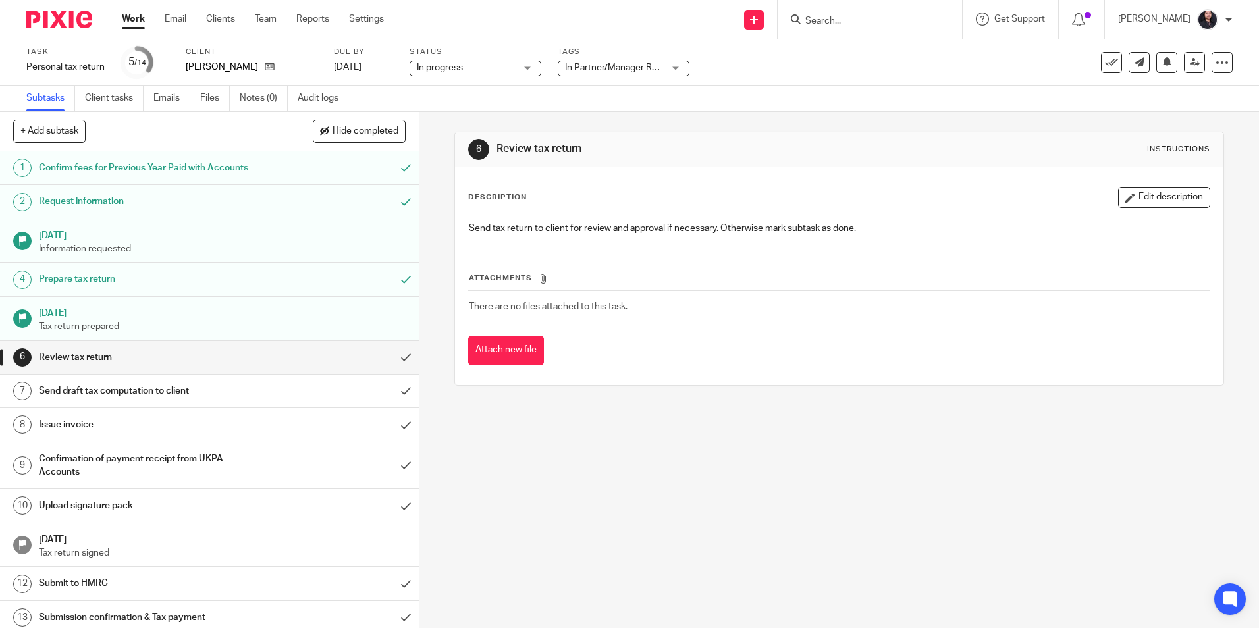
click at [824, 20] on input "Search" at bounding box center [863, 22] width 119 height 12
paste input "Inspired Limehouse Limited"
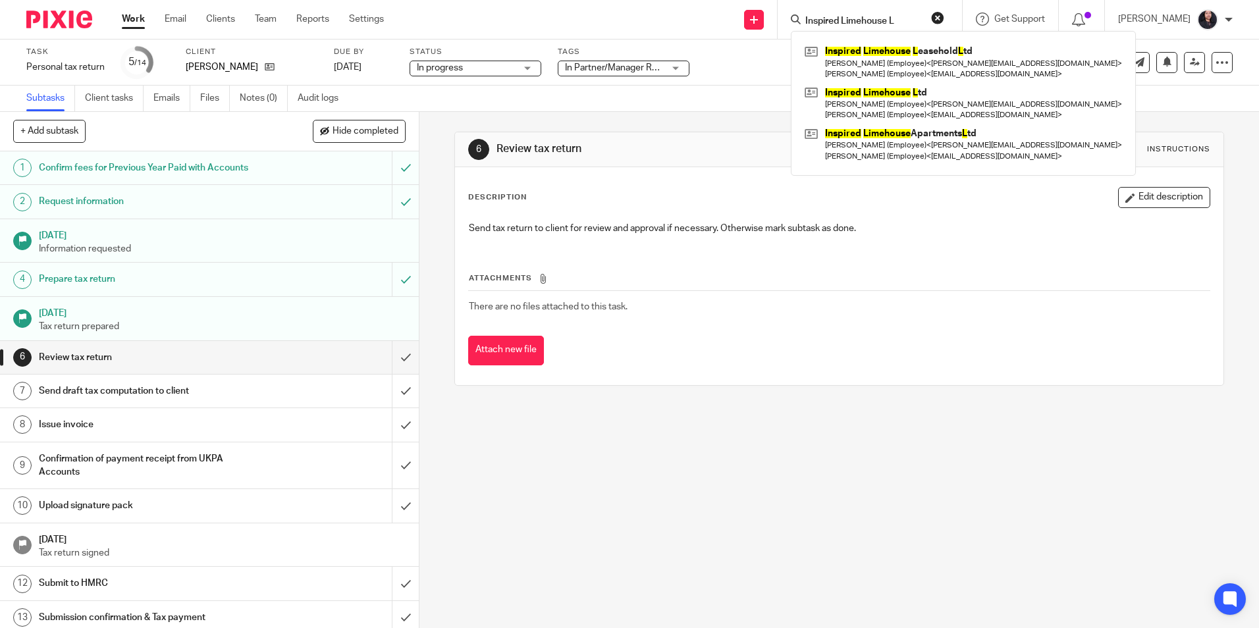
drag, startPoint x: 892, startPoint y: 25, endPoint x: 800, endPoint y: 36, distance: 92.2
click at [800, 28] on div "Inspired Limehouse L Inspired Limehouse L easehold L td Ismat (Employee) < isma…" at bounding box center [867, 19] width 153 height 16
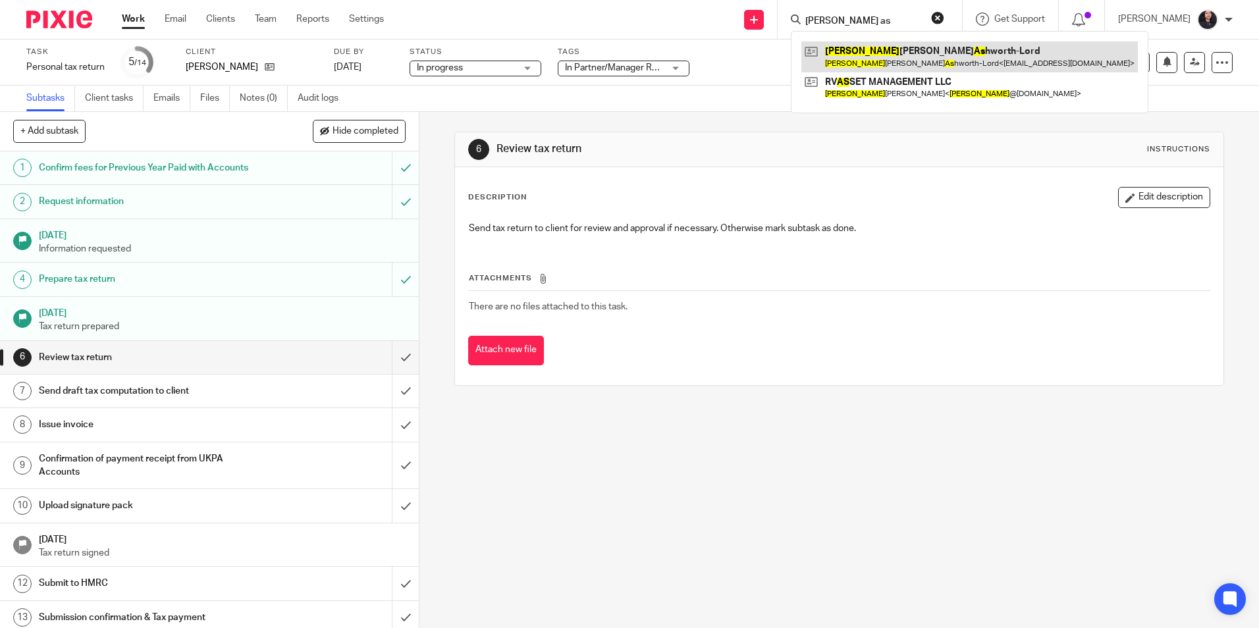
type input "richard as"
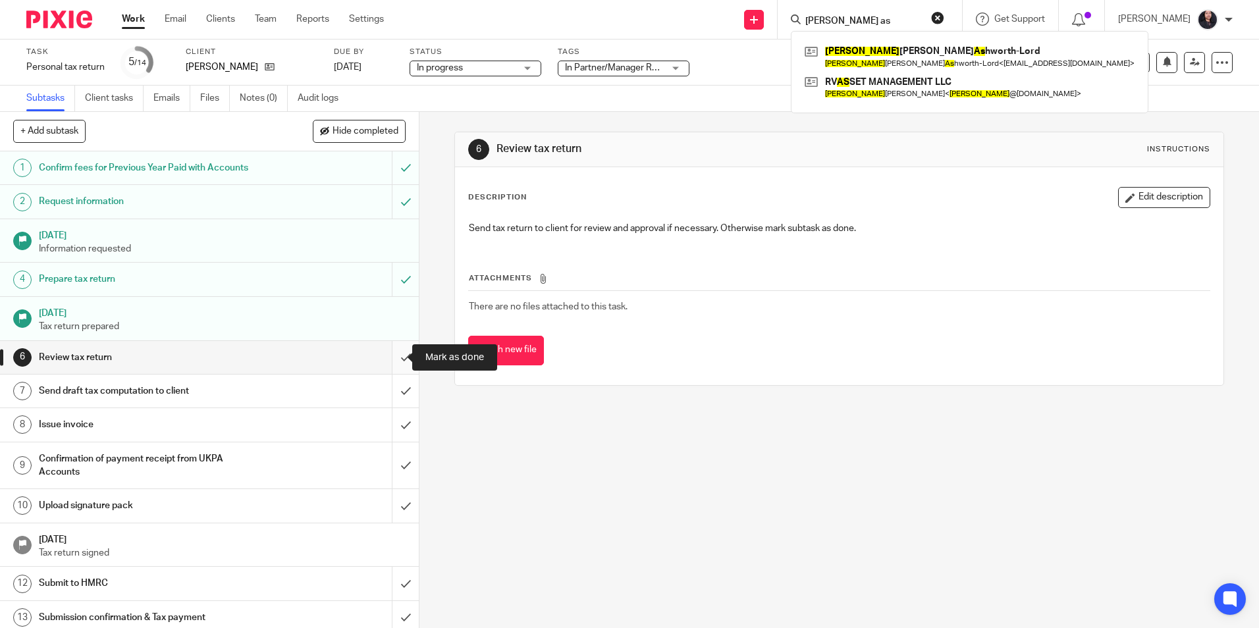
click at [391, 357] on input "submit" at bounding box center [209, 357] width 419 height 33
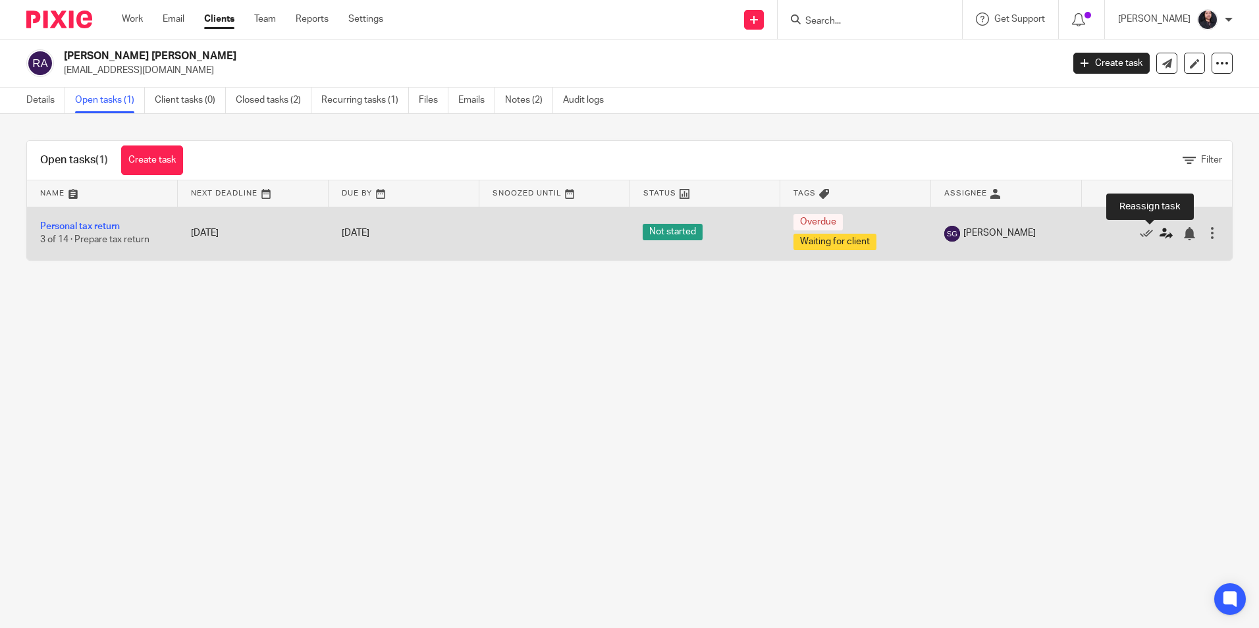
click at [1160, 231] on icon at bounding box center [1166, 233] width 13 height 13
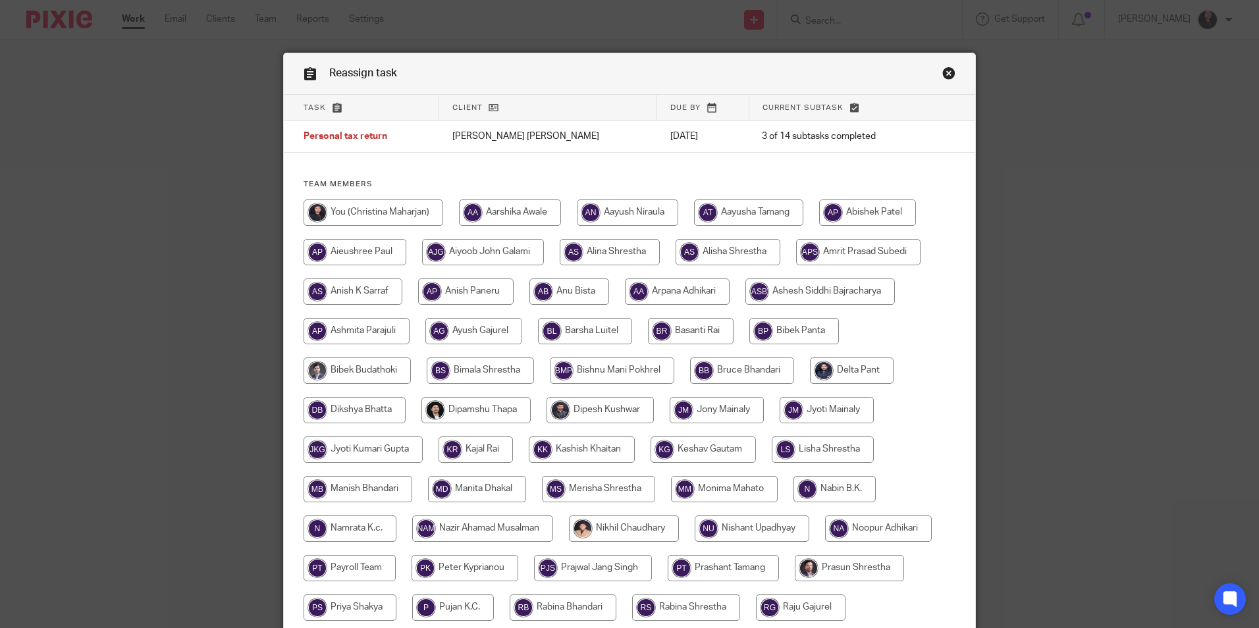
scroll to position [132, 0]
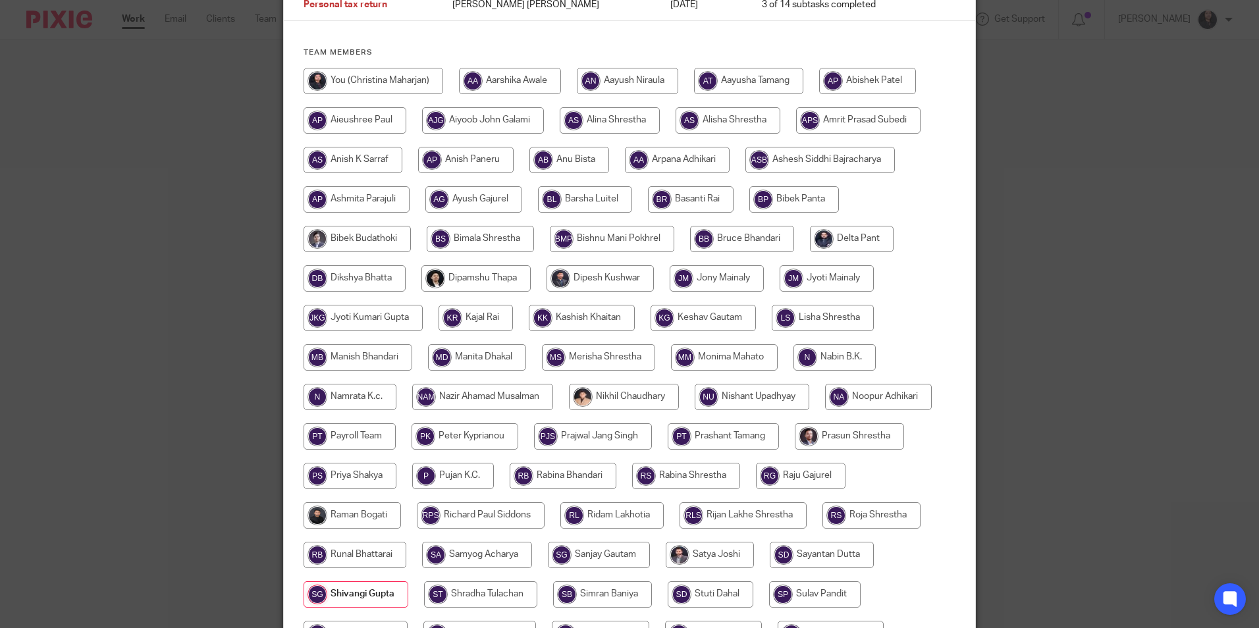
click at [728, 442] on input "radio" at bounding box center [723, 437] width 111 height 26
radio input "true"
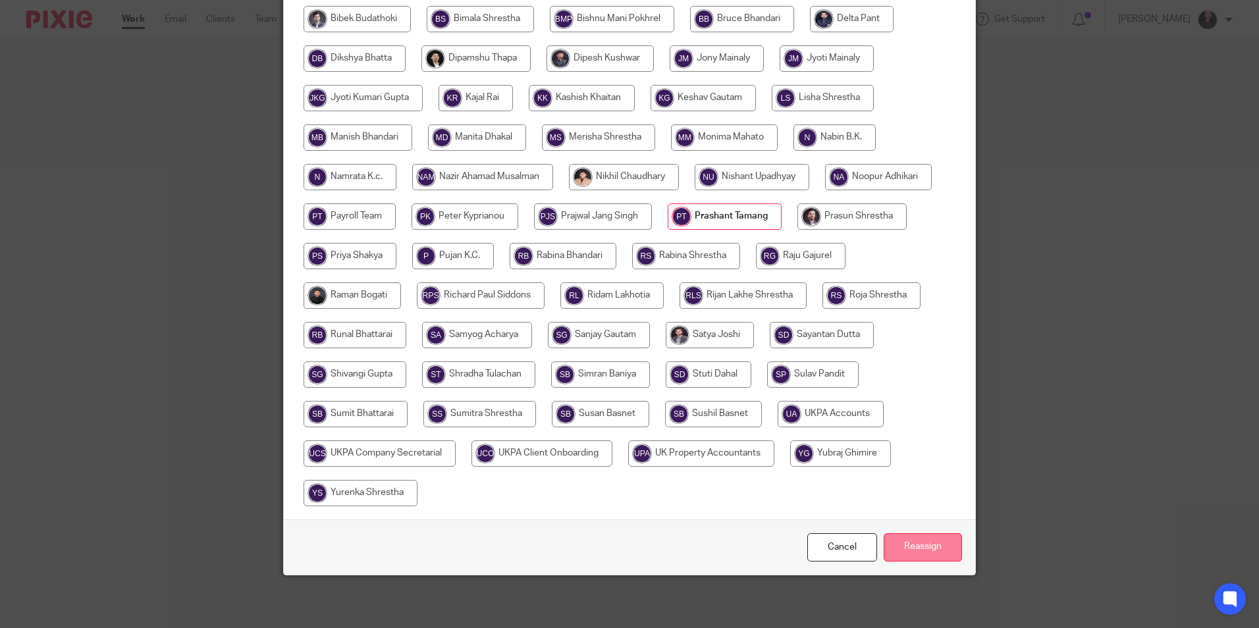
click at [908, 559] on input "Reassign" at bounding box center [923, 548] width 78 height 28
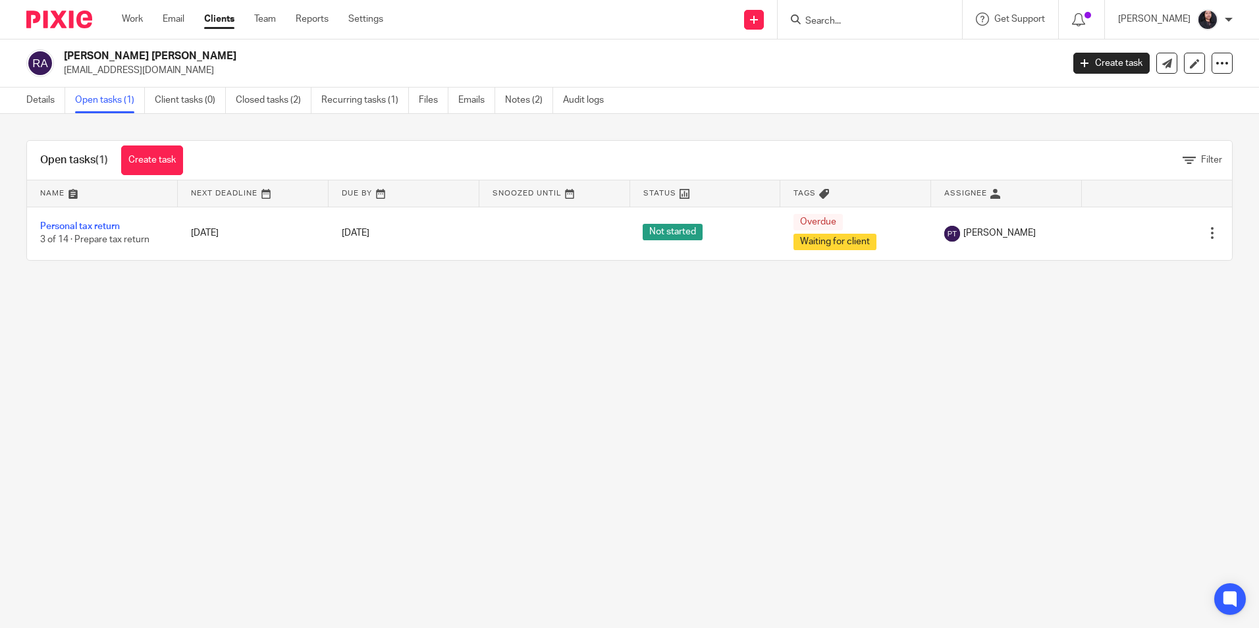
drag, startPoint x: 66, startPoint y: 54, endPoint x: 278, endPoint y: 53, distance: 212.1
click at [278, 53] on h2 "[PERSON_NAME] [PERSON_NAME]" at bounding box center [460, 56] width 792 height 14
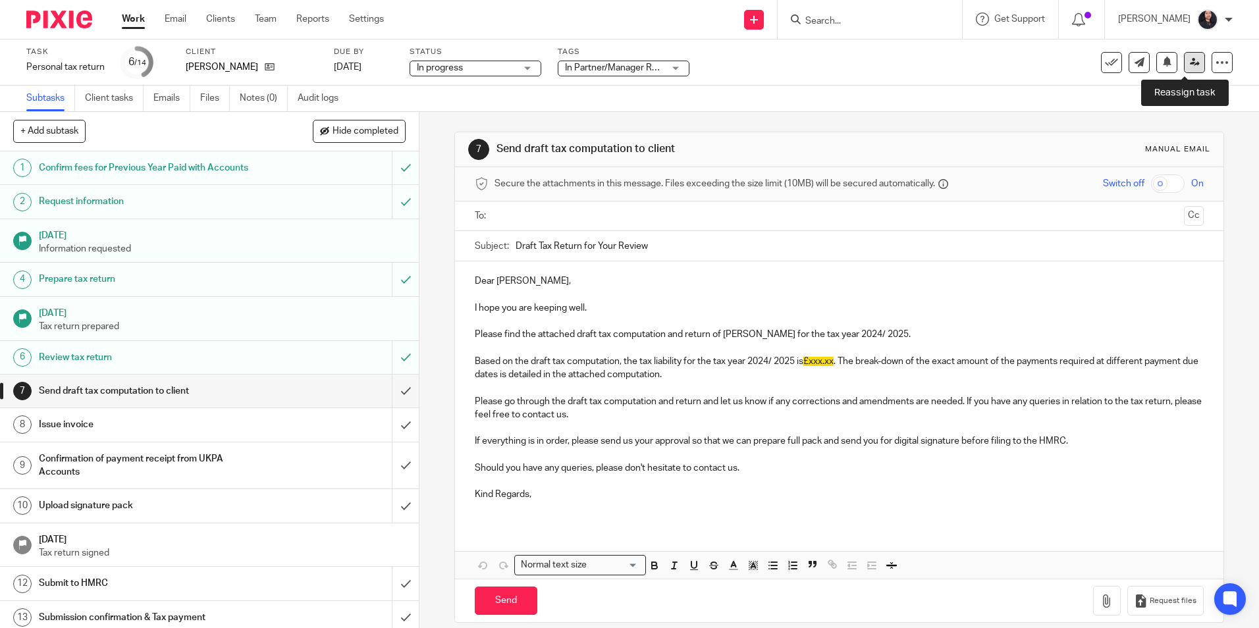
click at [1190, 62] on icon at bounding box center [1195, 62] width 10 height 10
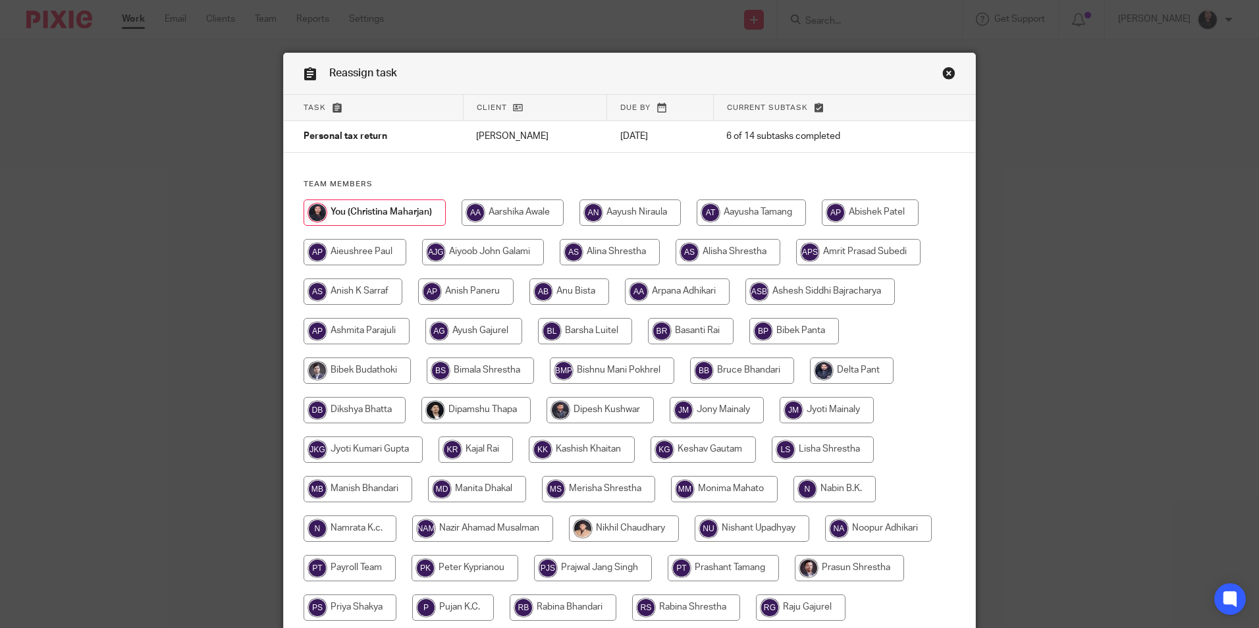
scroll to position [329, 0]
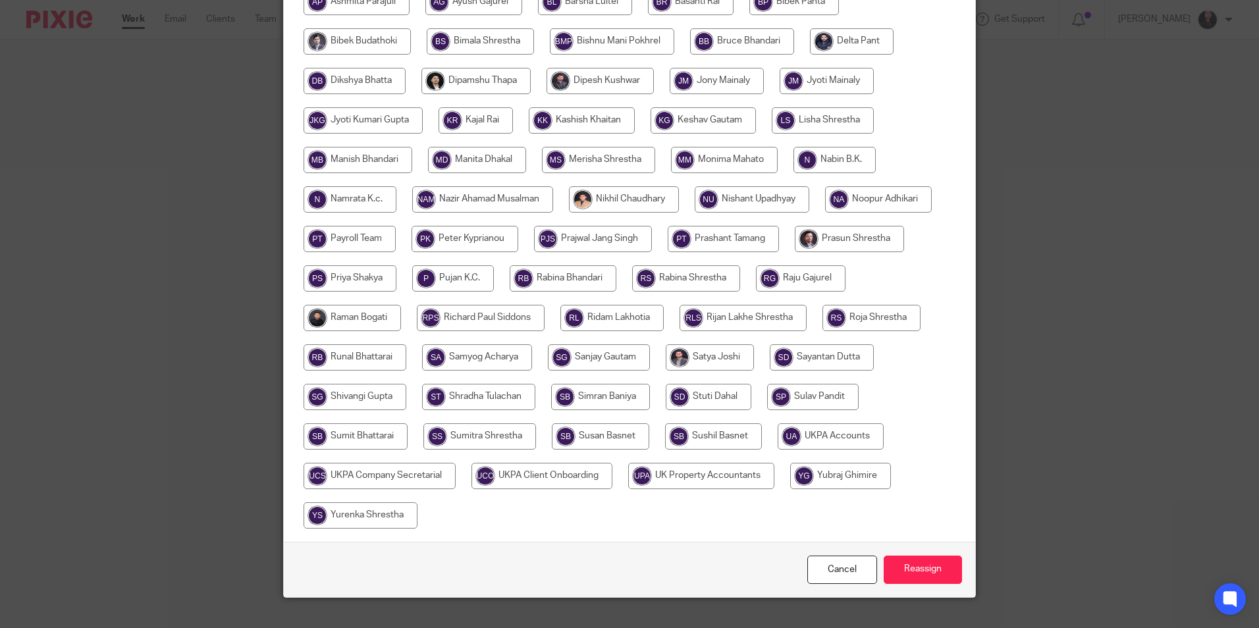
click at [696, 238] on input "radio" at bounding box center [723, 239] width 111 height 26
radio input "true"
click at [900, 577] on input "Reassign" at bounding box center [923, 570] width 78 height 28
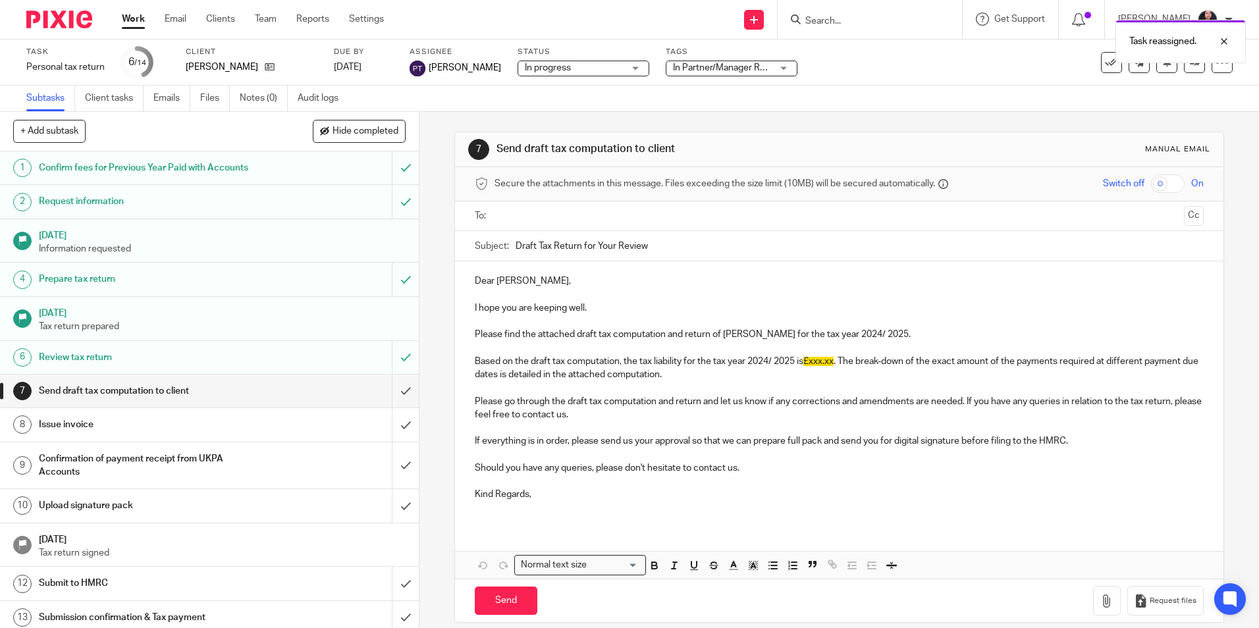
click at [819, 22] on div "Task reassigned." at bounding box center [938, 38] width 617 height 50
click at [59, 20] on img at bounding box center [59, 20] width 66 height 18
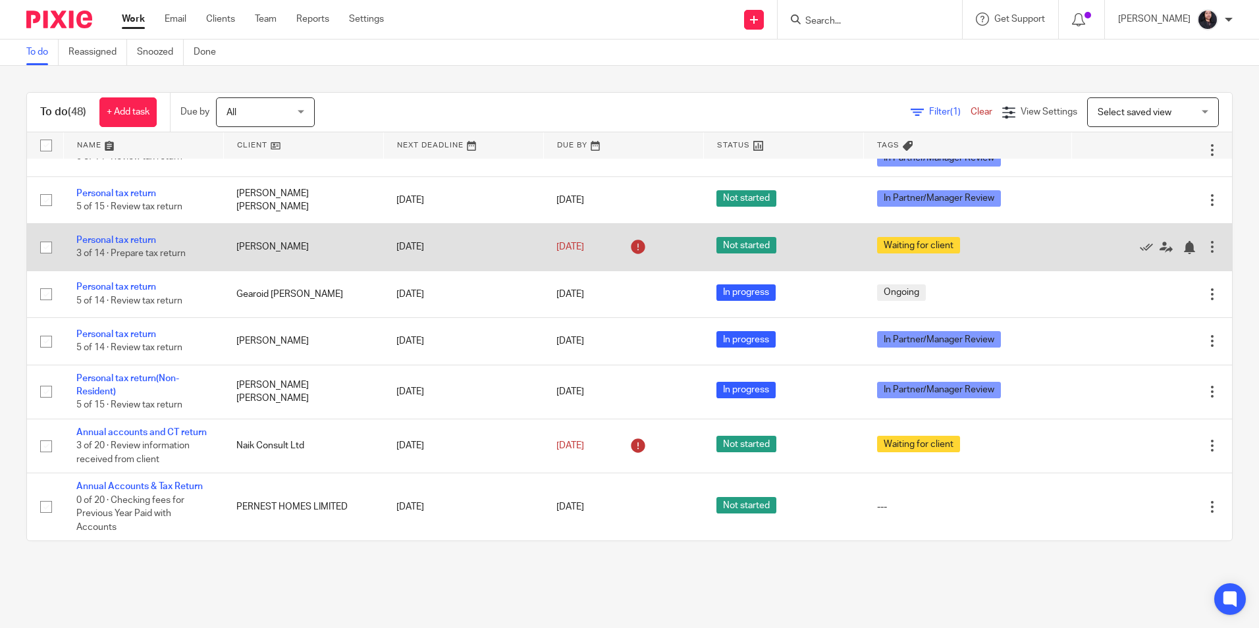
scroll to position [2185, 0]
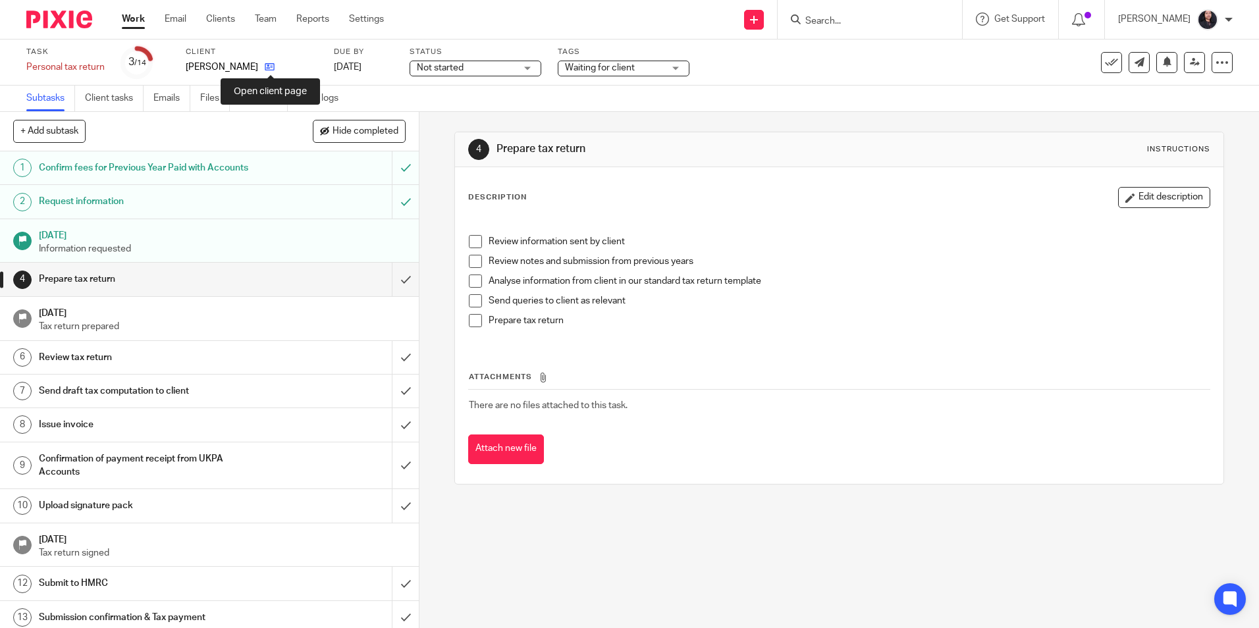
click at [272, 65] on icon at bounding box center [270, 67] width 10 height 10
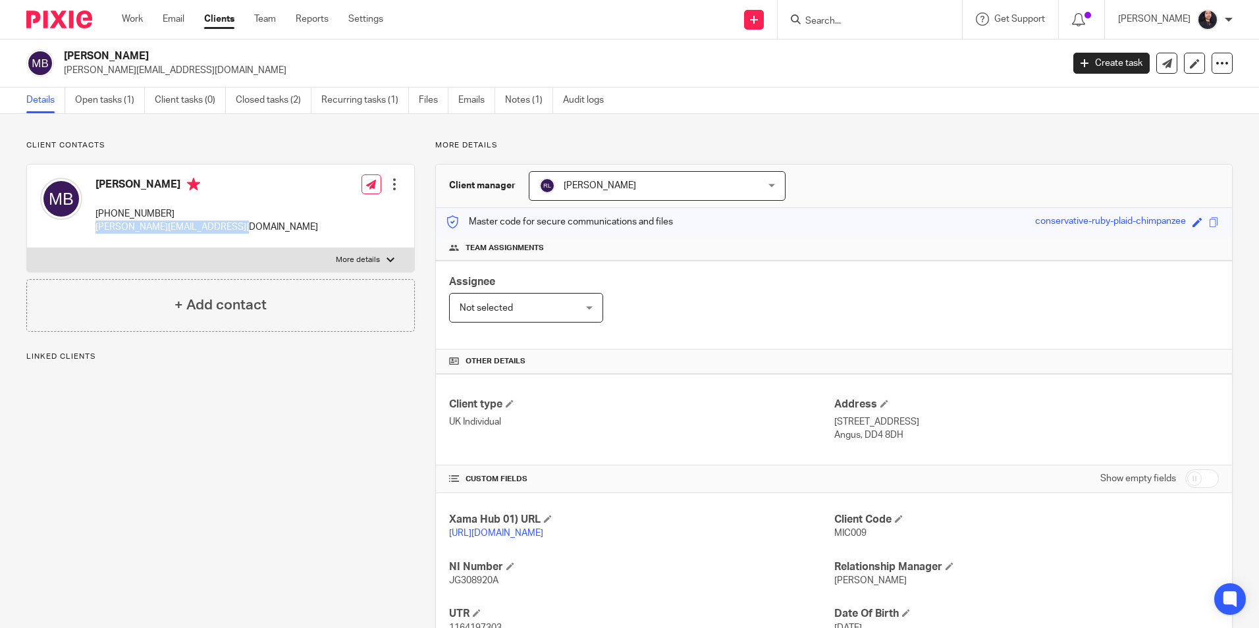
drag, startPoint x: 96, startPoint y: 228, endPoint x: 233, endPoint y: 225, distance: 136.4
click at [233, 225] on div "Michael Batchelor +4407895354529 michael.batchelor23@gmail.com Edit contact Cre…" at bounding box center [220, 207] width 387 height 84
copy p "michael.batchelor23@gmail.com"
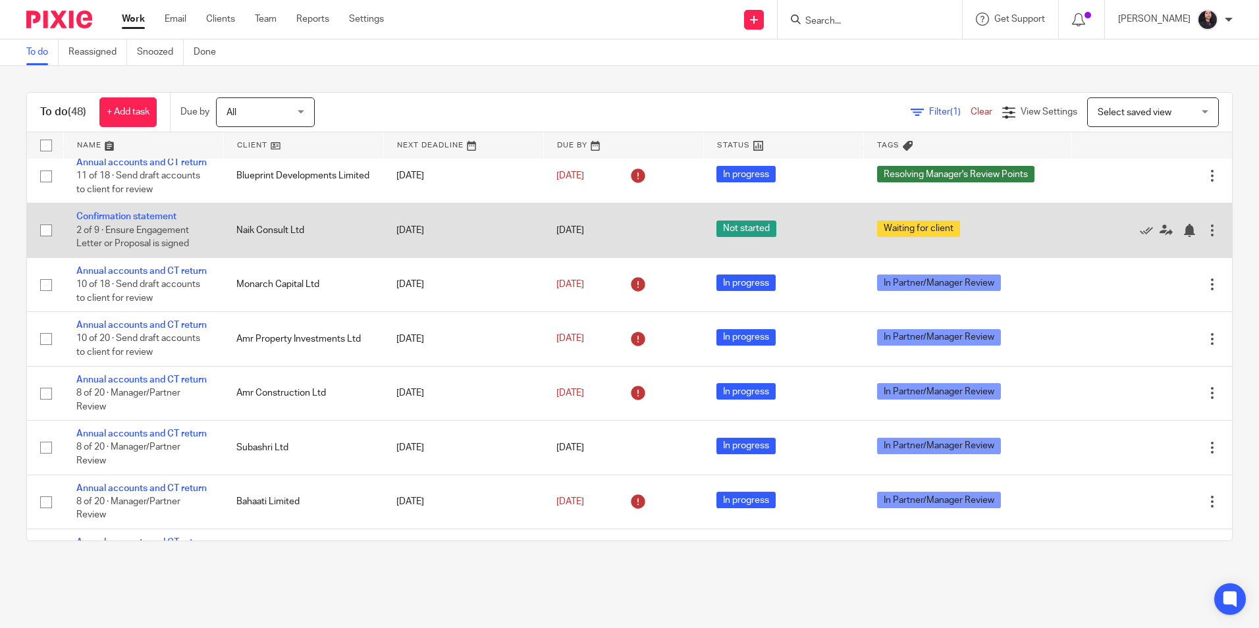
scroll to position [66, 0]
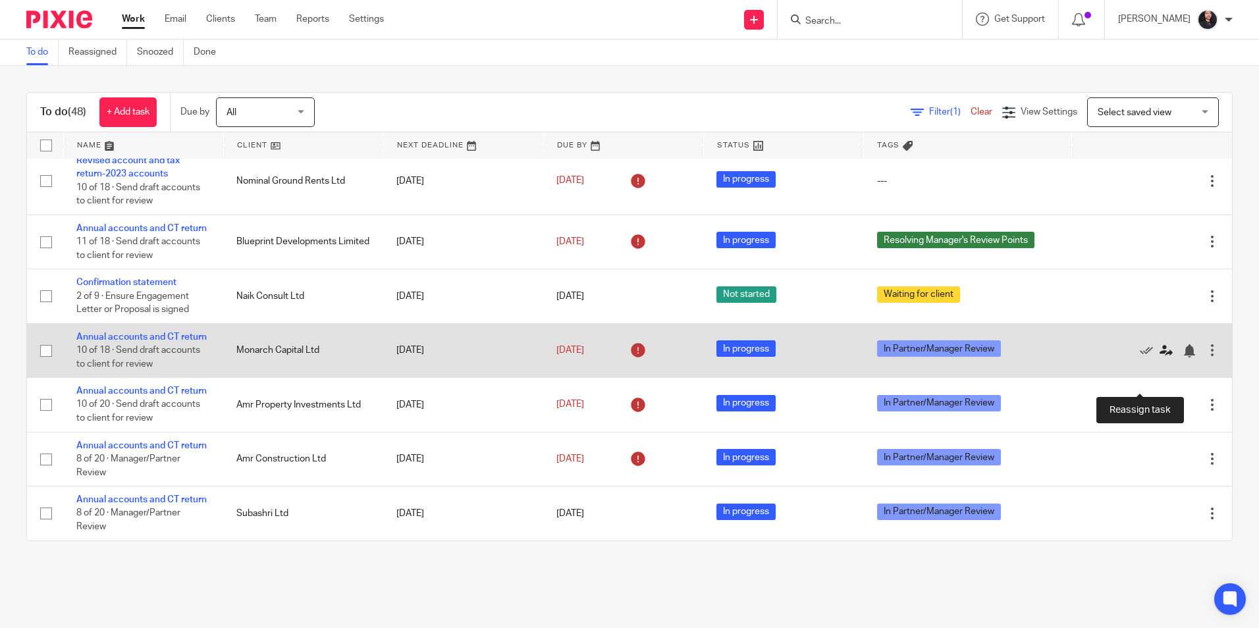
click at [1160, 358] on icon at bounding box center [1166, 350] width 13 height 13
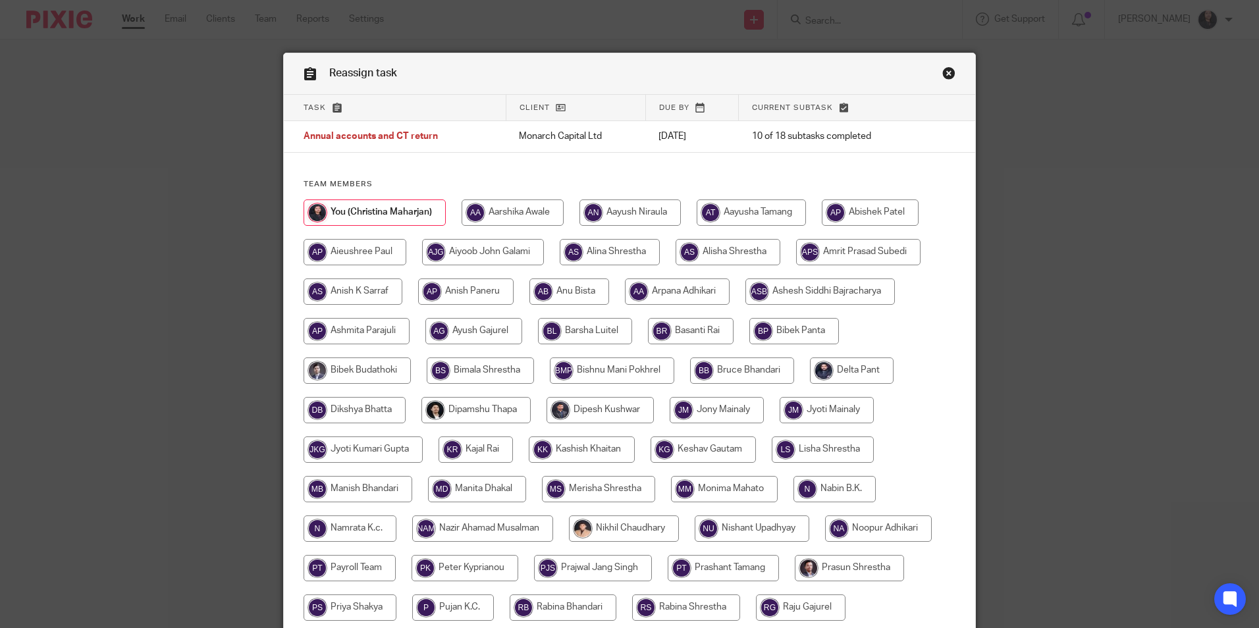
click at [618, 252] on input "radio" at bounding box center [610, 252] width 100 height 26
radio input "true"
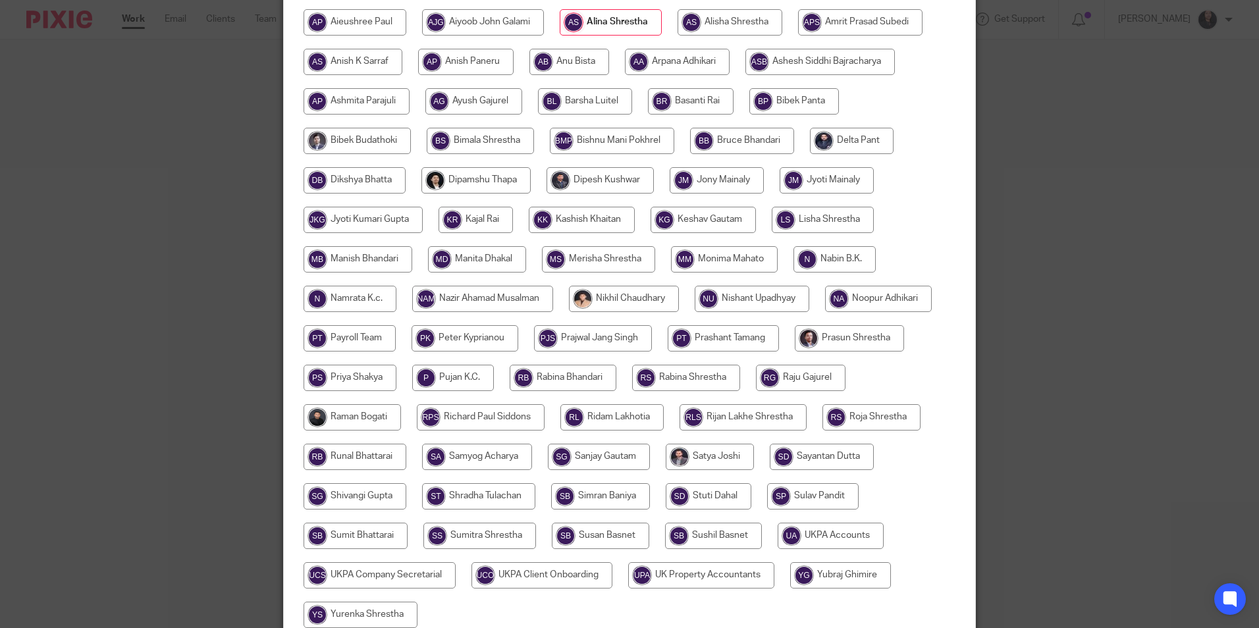
scroll to position [329, 0]
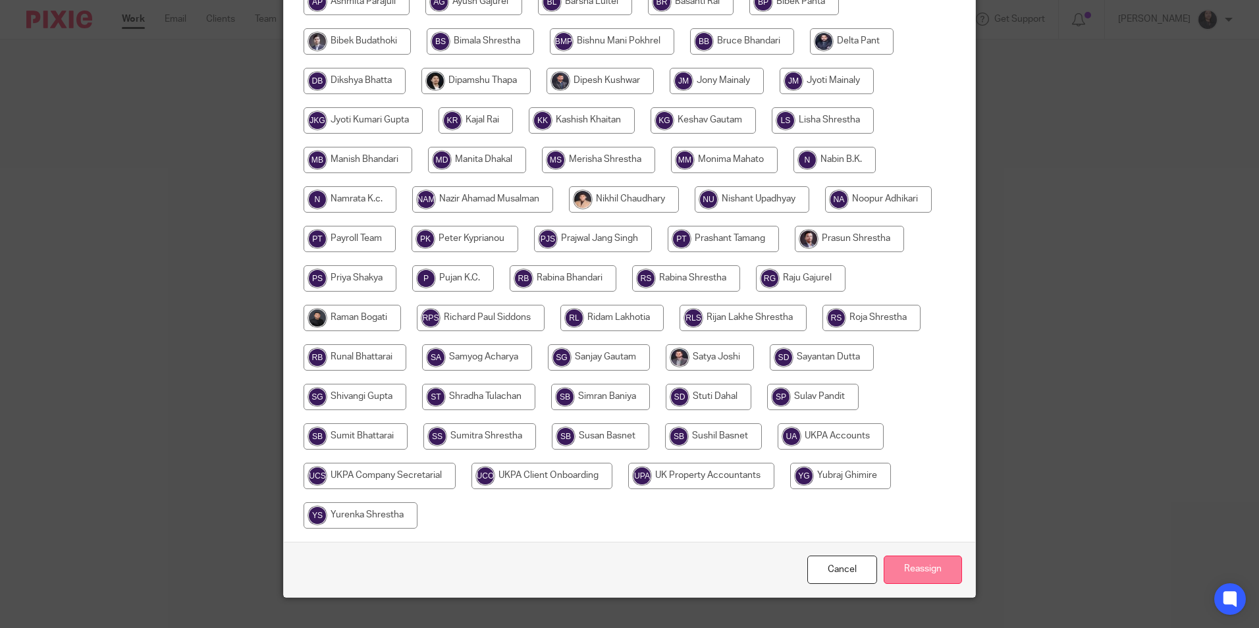
click at [900, 570] on input "Reassign" at bounding box center [923, 570] width 78 height 28
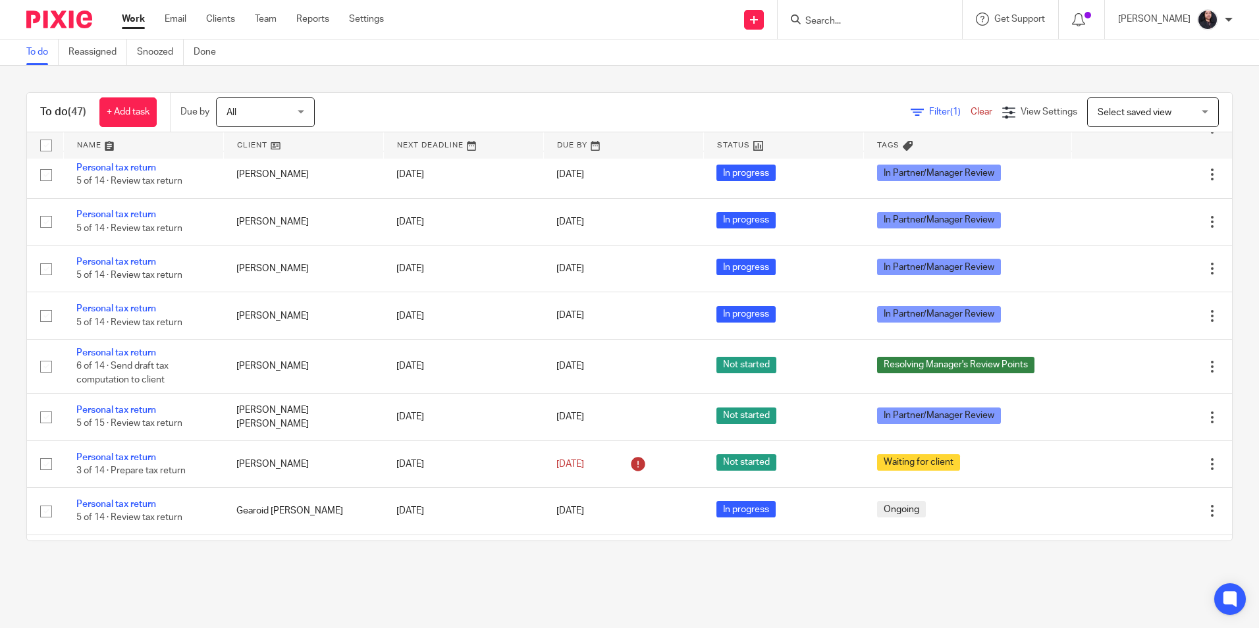
scroll to position [1910, 0]
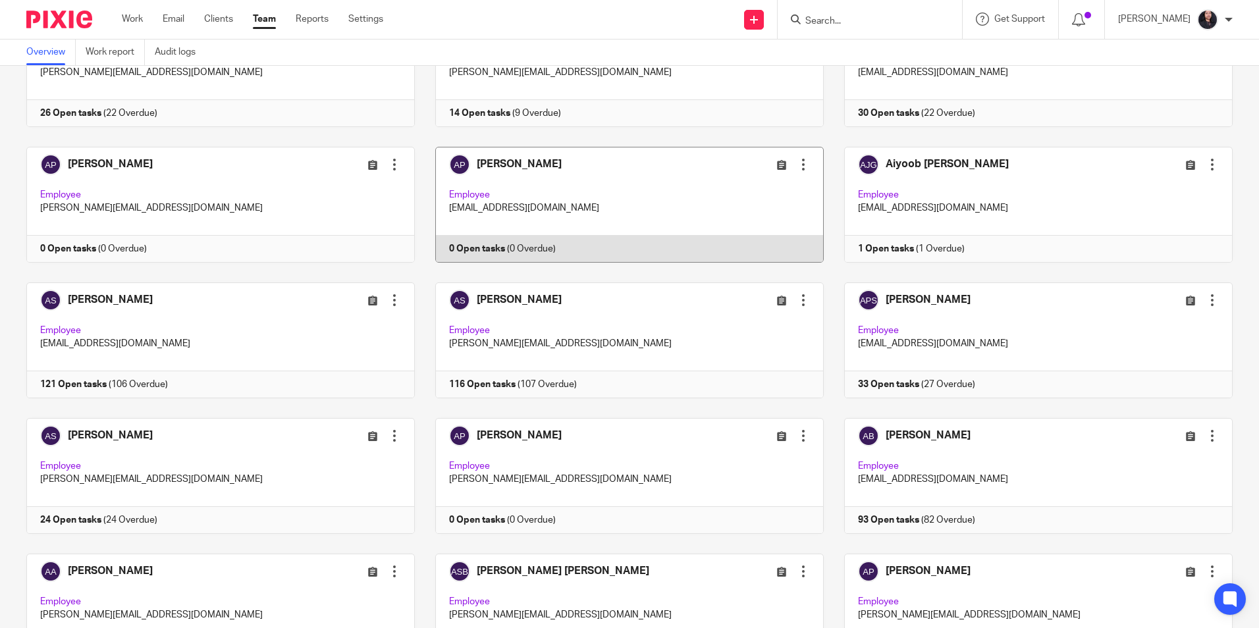
scroll to position [132, 0]
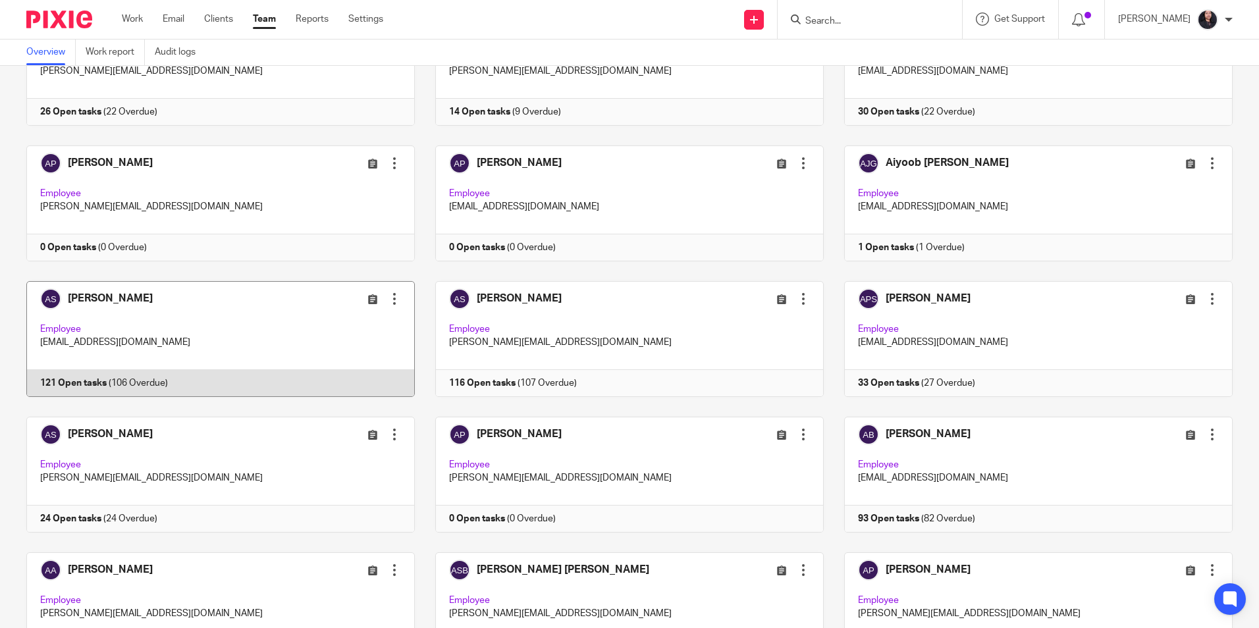
click at [256, 339] on link at bounding box center [210, 339] width 409 height 116
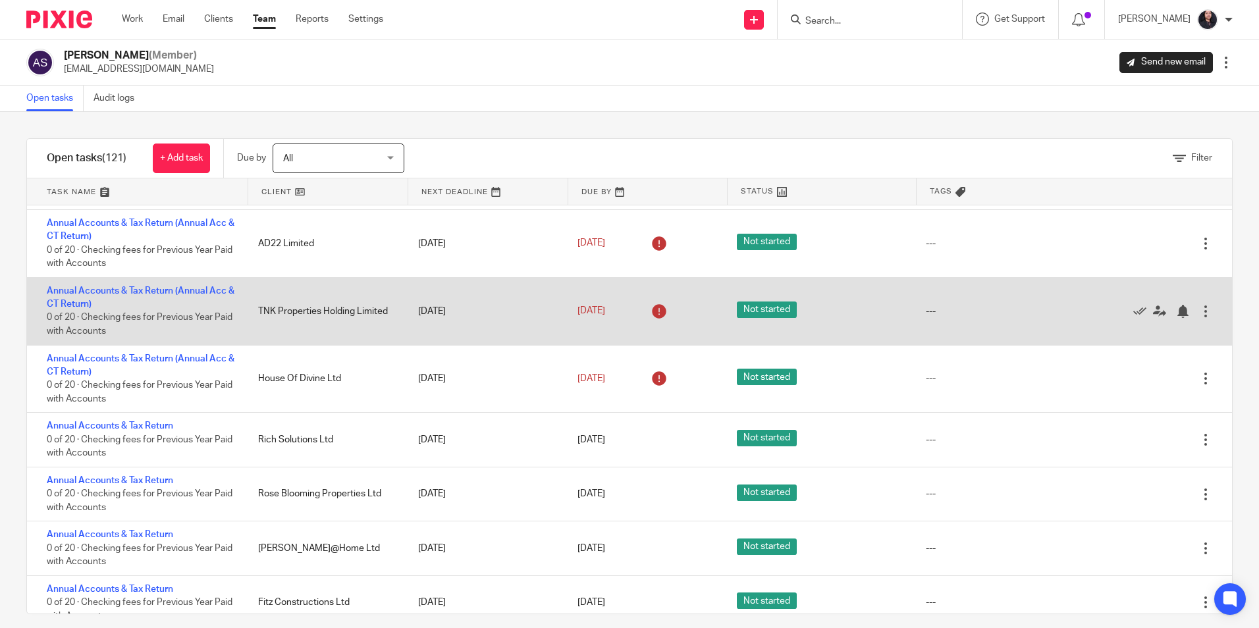
scroll to position [5841, 0]
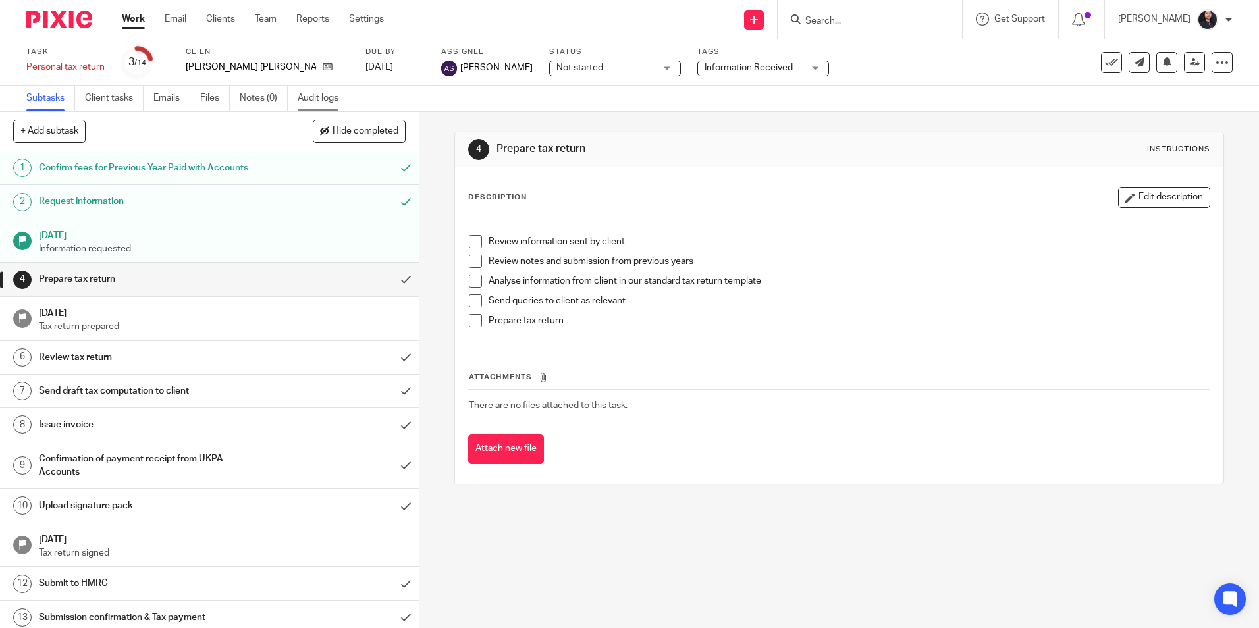
drag, startPoint x: 0, startPoint y: 0, endPoint x: 303, endPoint y: 105, distance: 320.8
click at [303, 105] on link "Audit logs" at bounding box center [323, 99] width 51 height 26
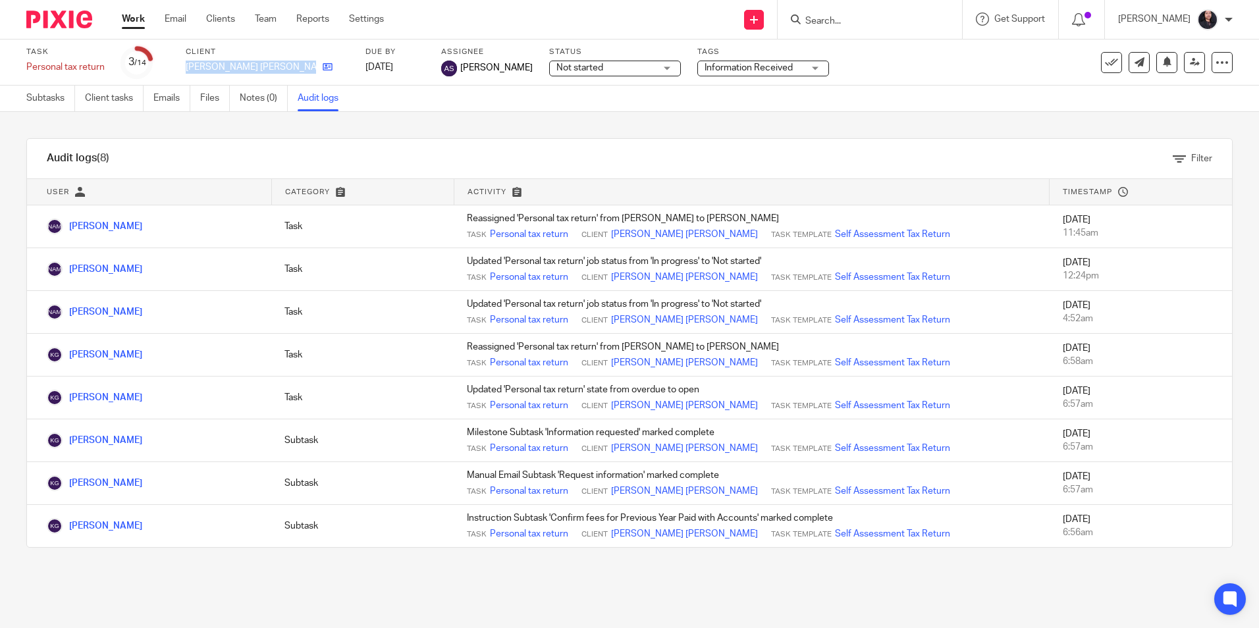
drag, startPoint x: 187, startPoint y: 65, endPoint x: 262, endPoint y: 66, distance: 75.1
click at [262, 66] on div "[PERSON_NAME] [PERSON_NAME]" at bounding box center [267, 67] width 163 height 13
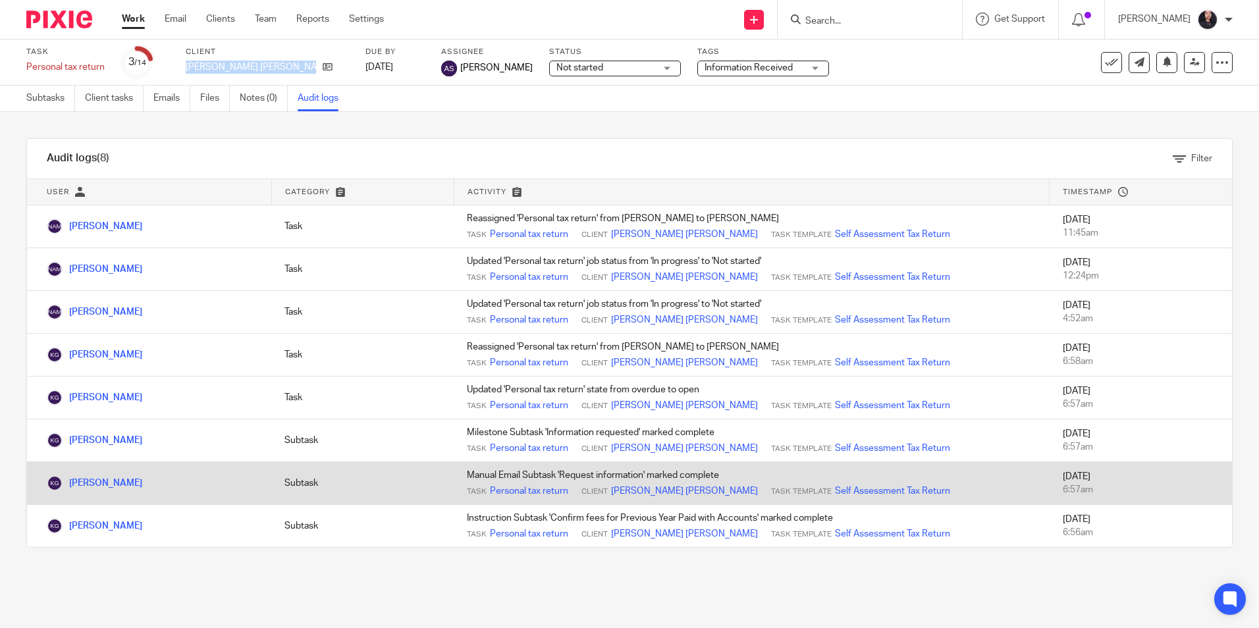
copy div "[PERSON_NAME] [PERSON_NAME]"
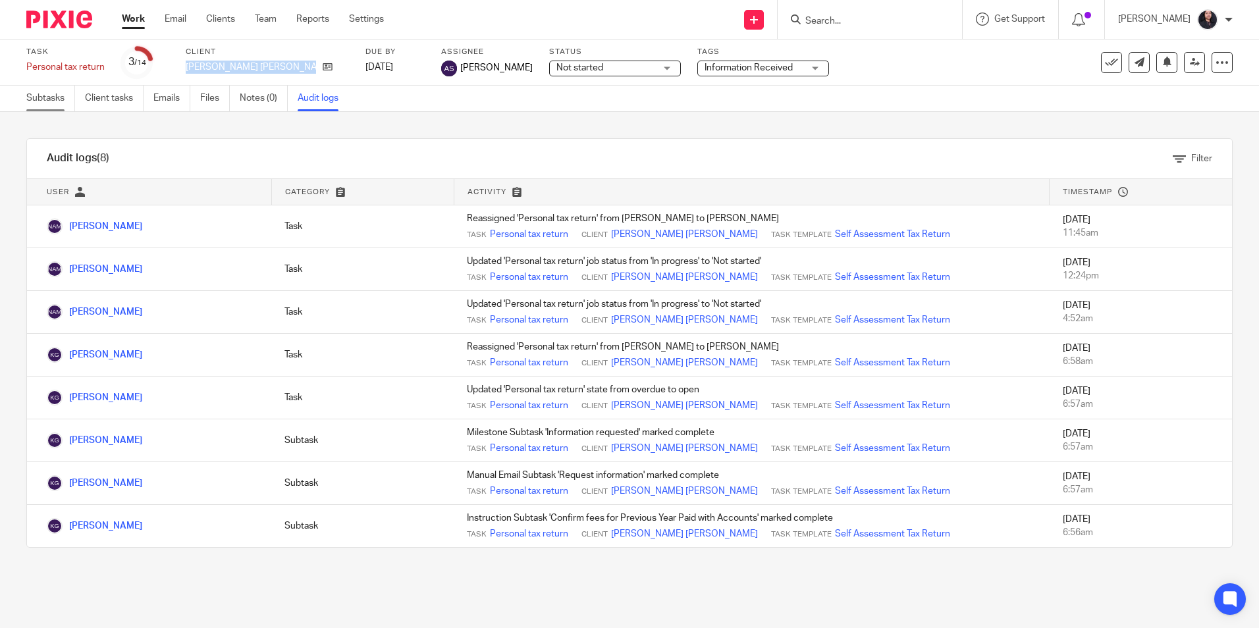
click at [43, 101] on link "Subtasks" at bounding box center [50, 99] width 49 height 26
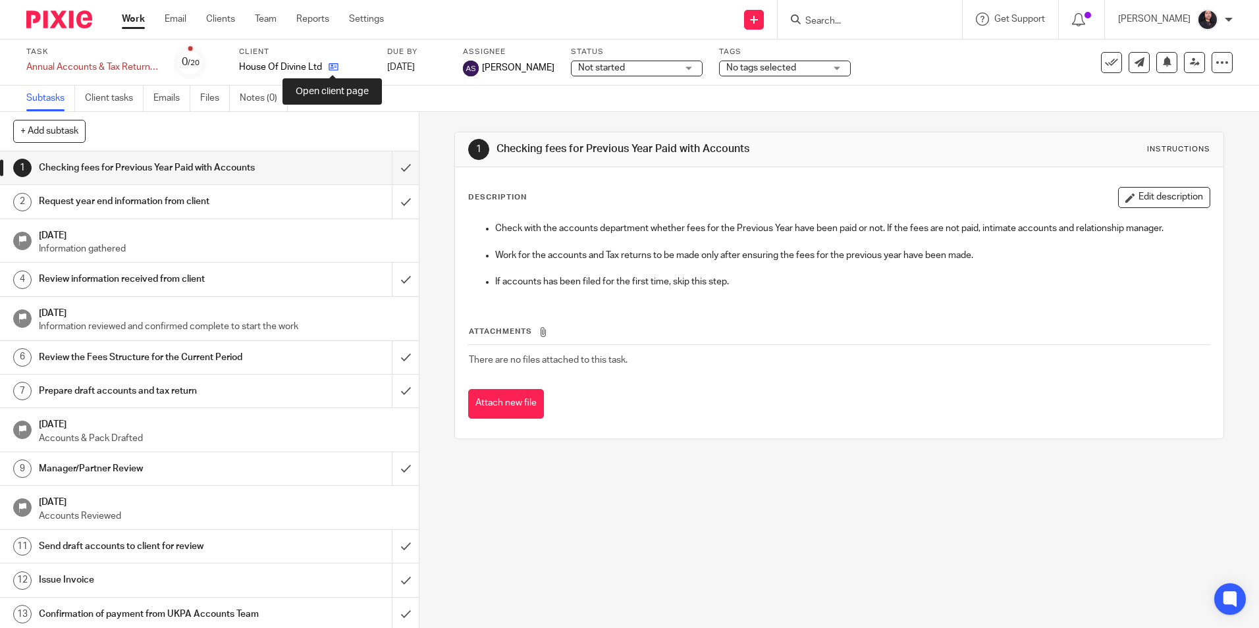
drag, startPoint x: 0, startPoint y: 0, endPoint x: 334, endPoint y: 69, distance: 341.0
click at [334, 69] on icon at bounding box center [334, 67] width 10 height 10
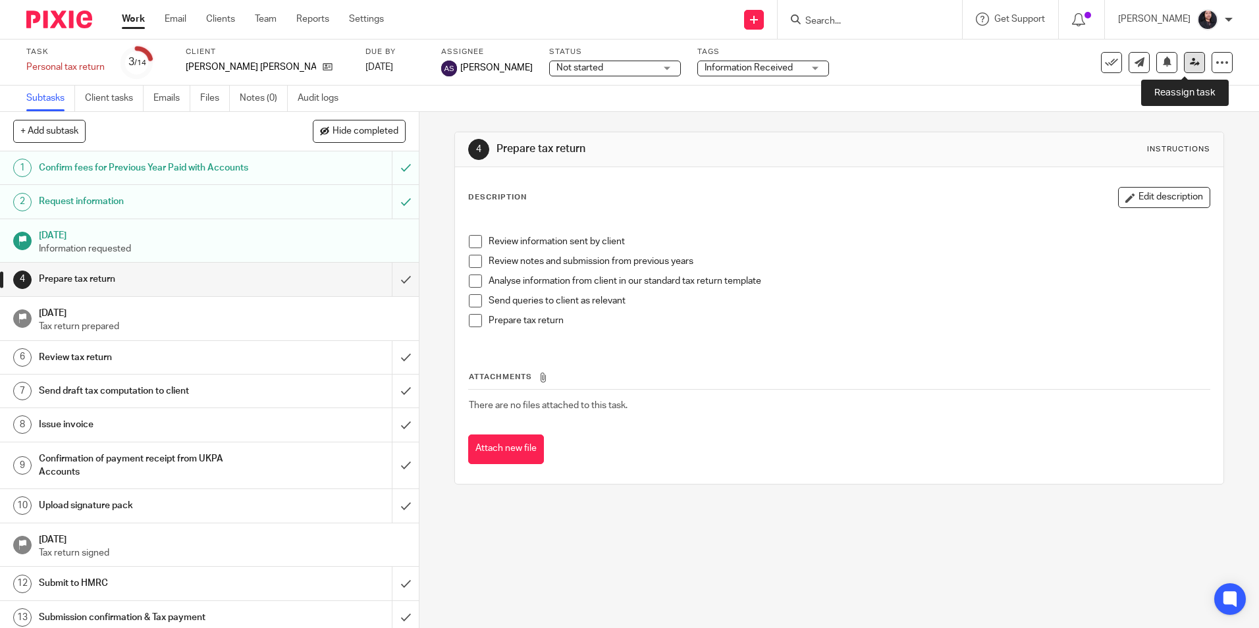
click at [1190, 62] on icon at bounding box center [1195, 62] width 10 height 10
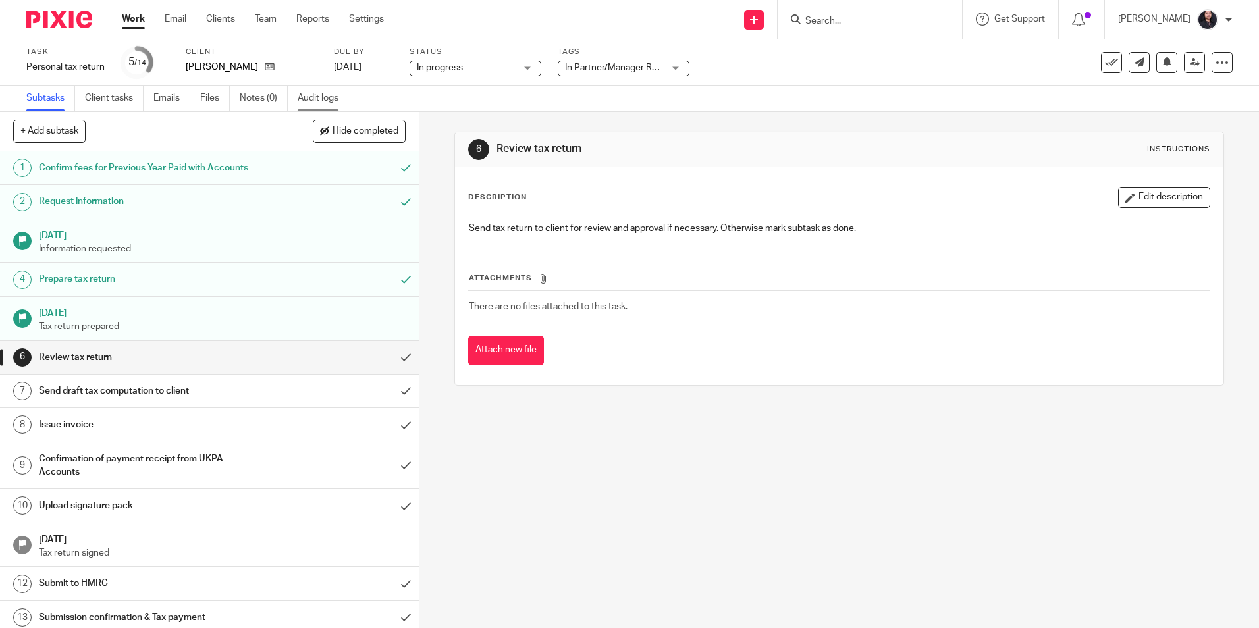
click at [304, 102] on link "Audit logs" at bounding box center [323, 99] width 51 height 26
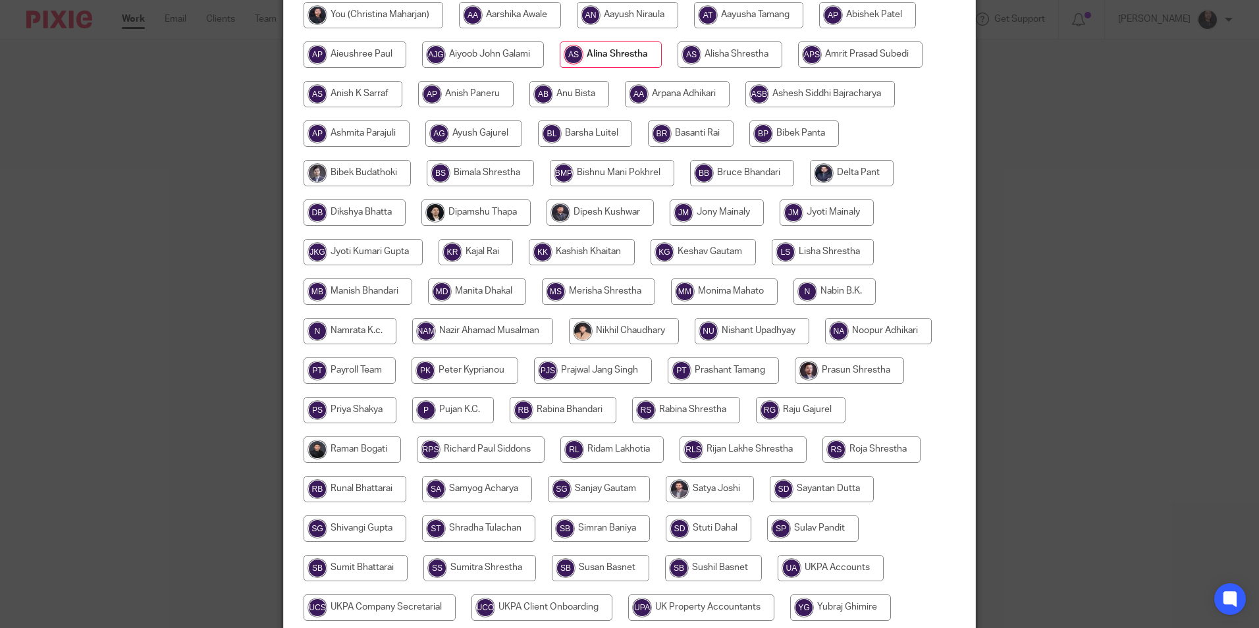
click at [732, 377] on input "radio" at bounding box center [723, 371] width 111 height 26
radio input "true"
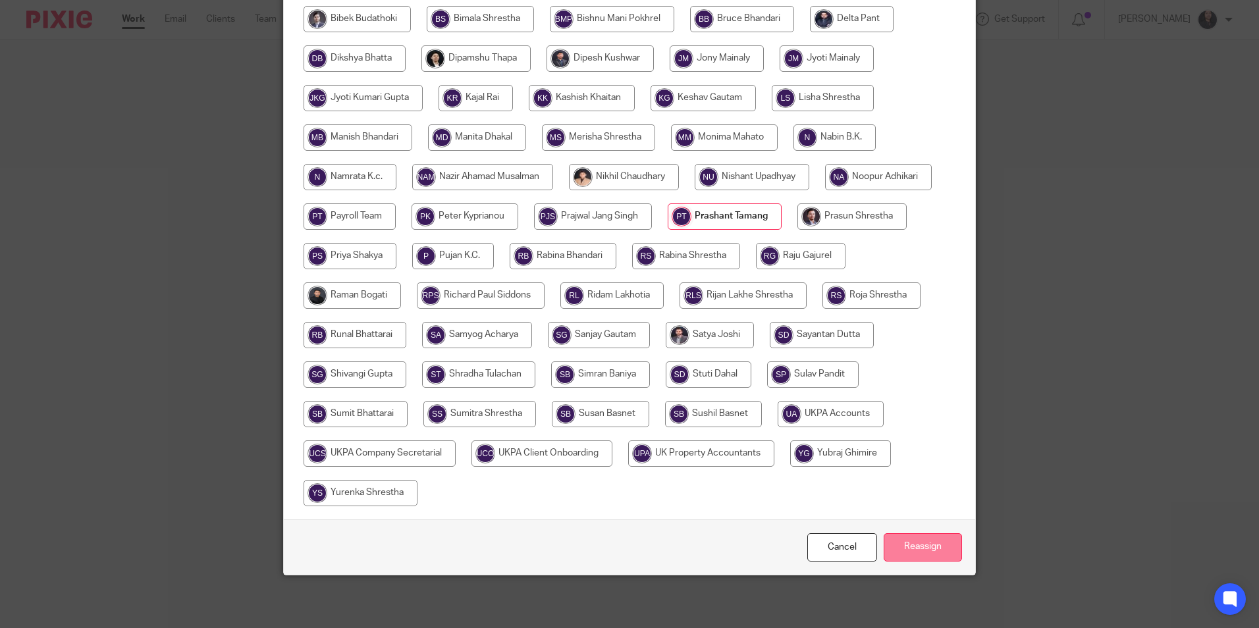
click at [921, 551] on input "Reassign" at bounding box center [923, 548] width 78 height 28
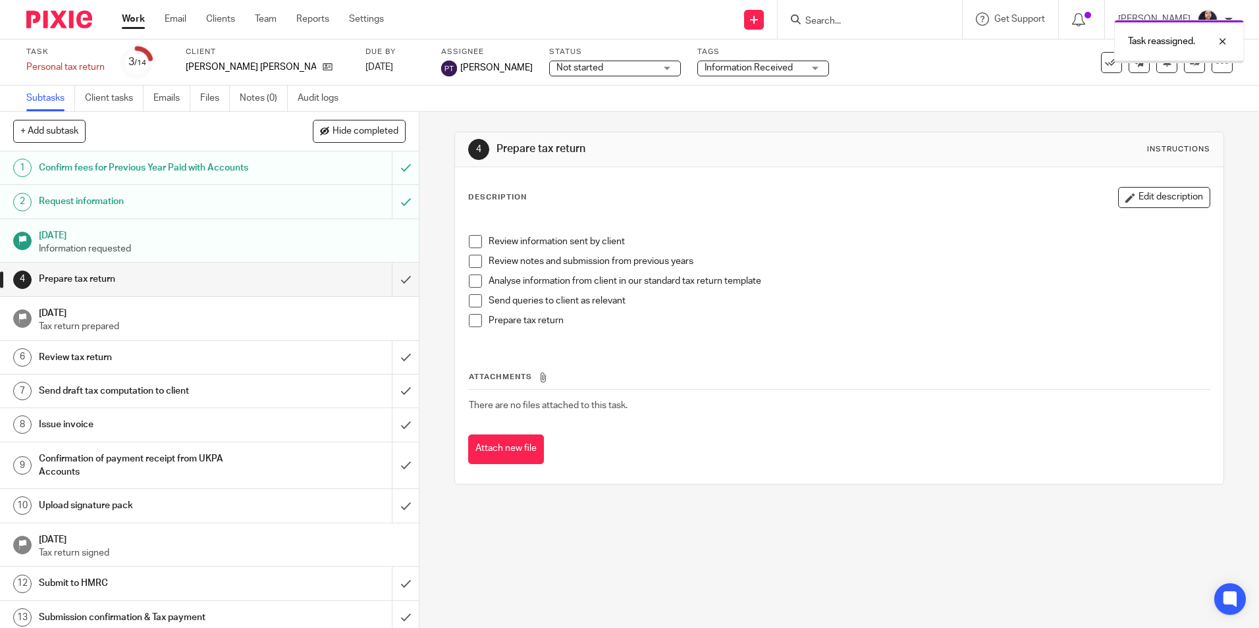
click at [263, 22] on link "Team" at bounding box center [266, 19] width 22 height 13
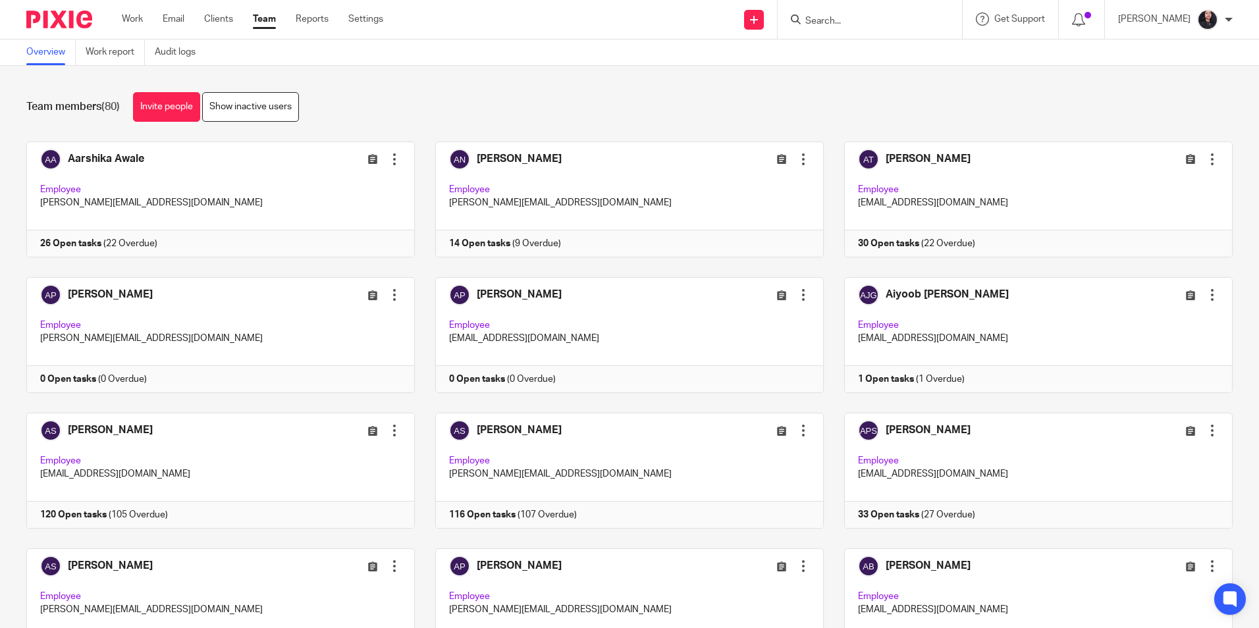
click at [477, 79] on div "Team members (80) Invite people Show inactive users Invite team members Add inv…" at bounding box center [629, 347] width 1259 height 562
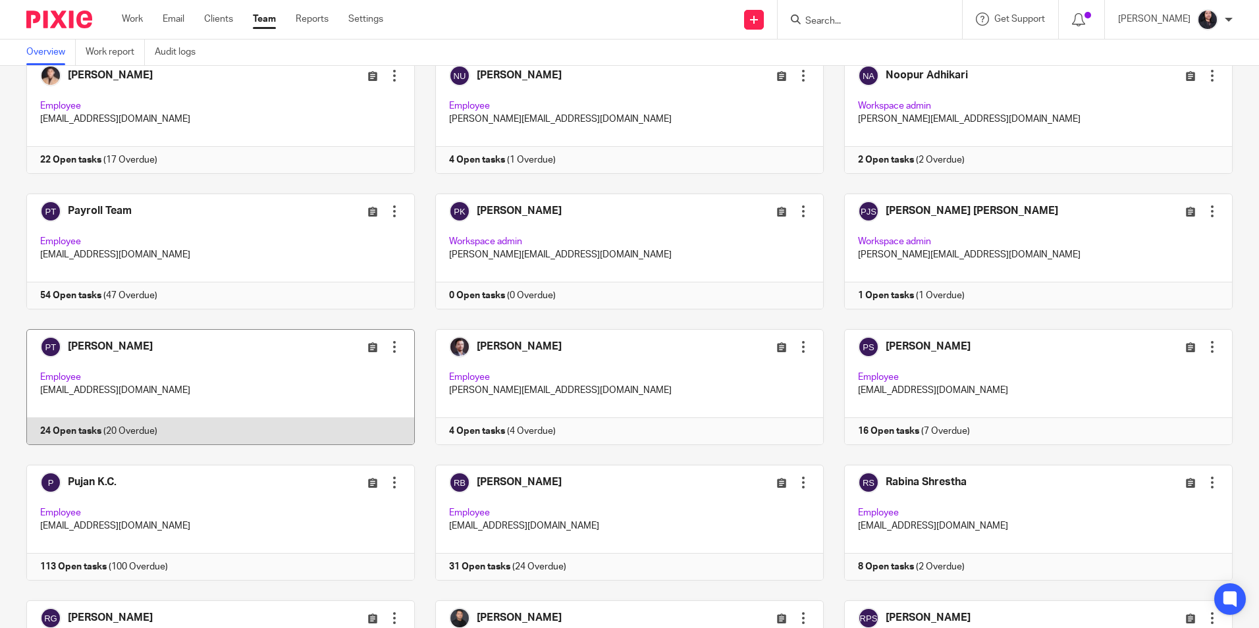
click at [232, 387] on link at bounding box center [210, 387] width 409 height 116
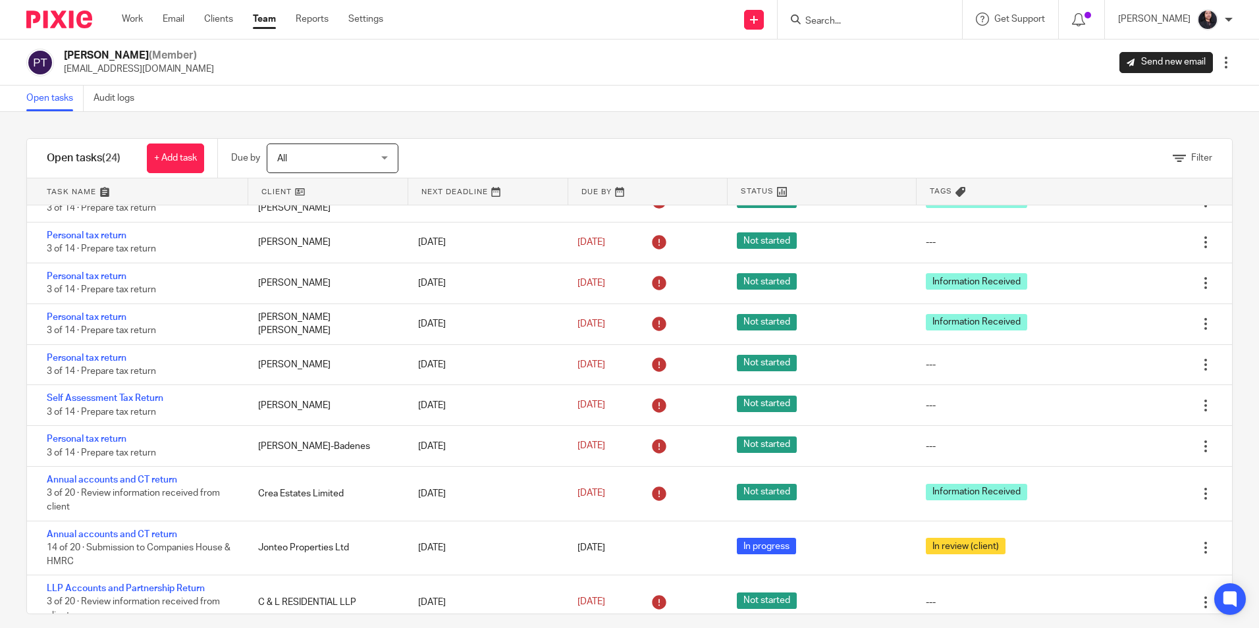
scroll to position [692, 0]
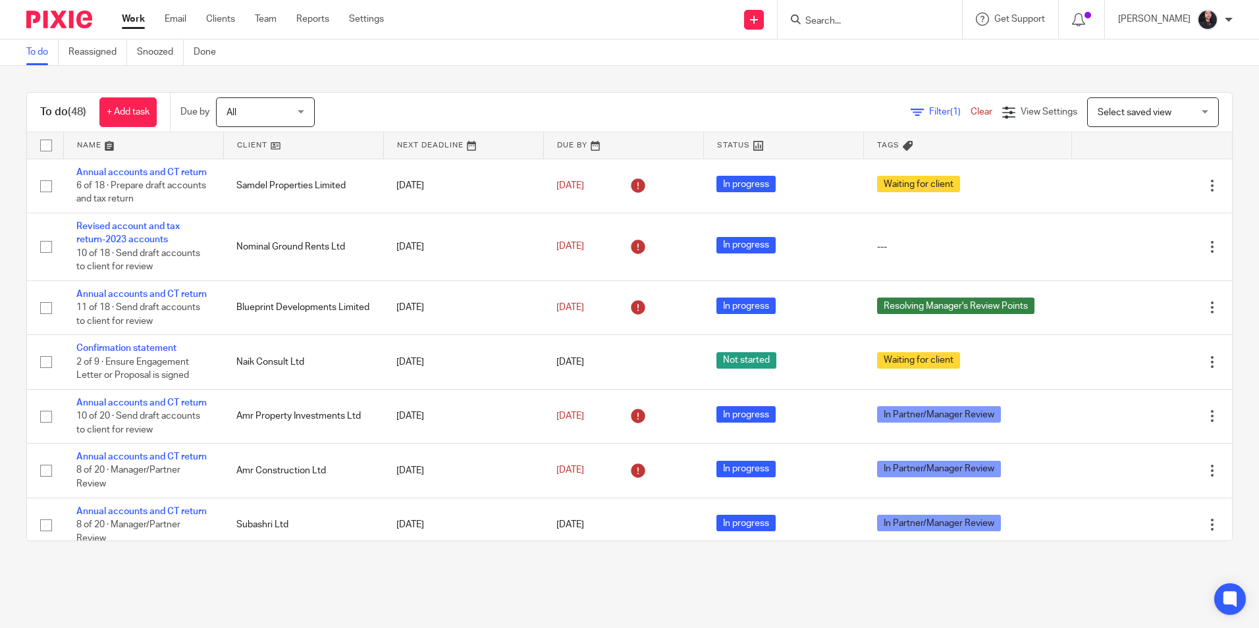
scroll to position [1332, 0]
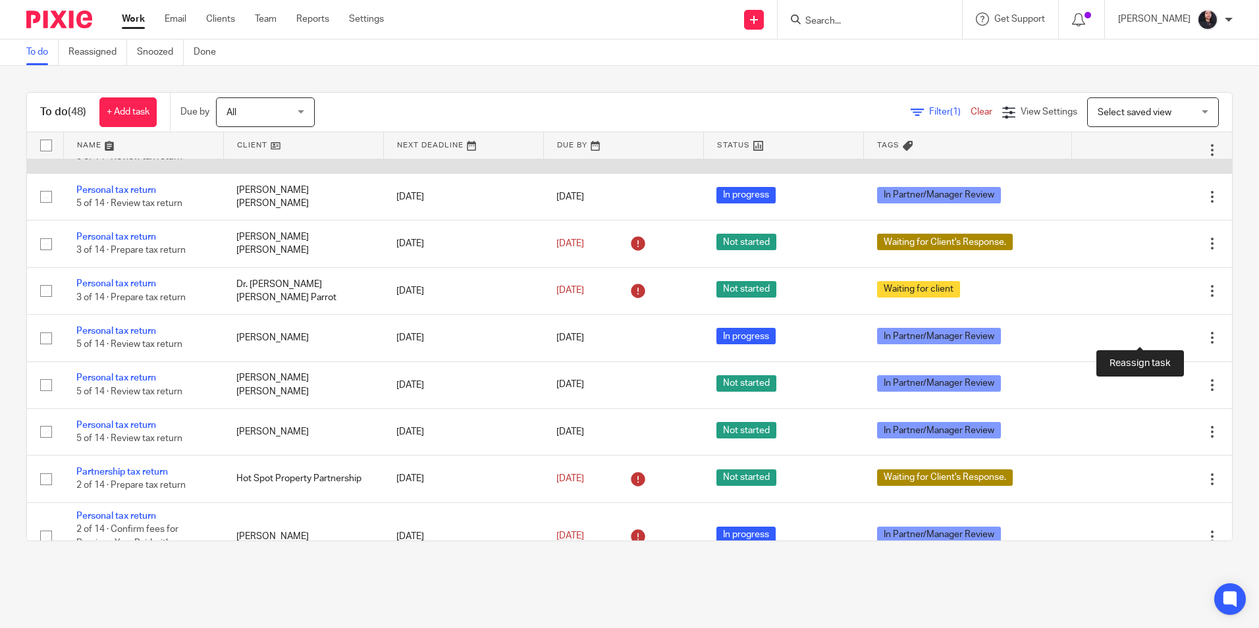
click at [1160, 157] on icon at bounding box center [1166, 150] width 13 height 13
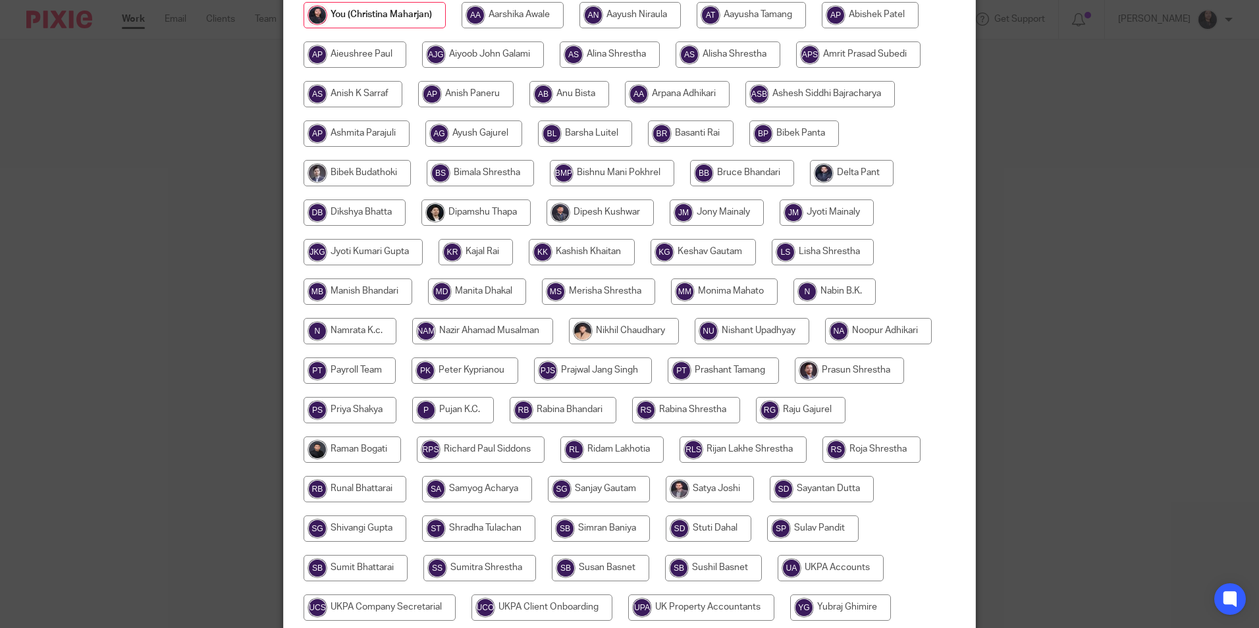
scroll to position [132, 0]
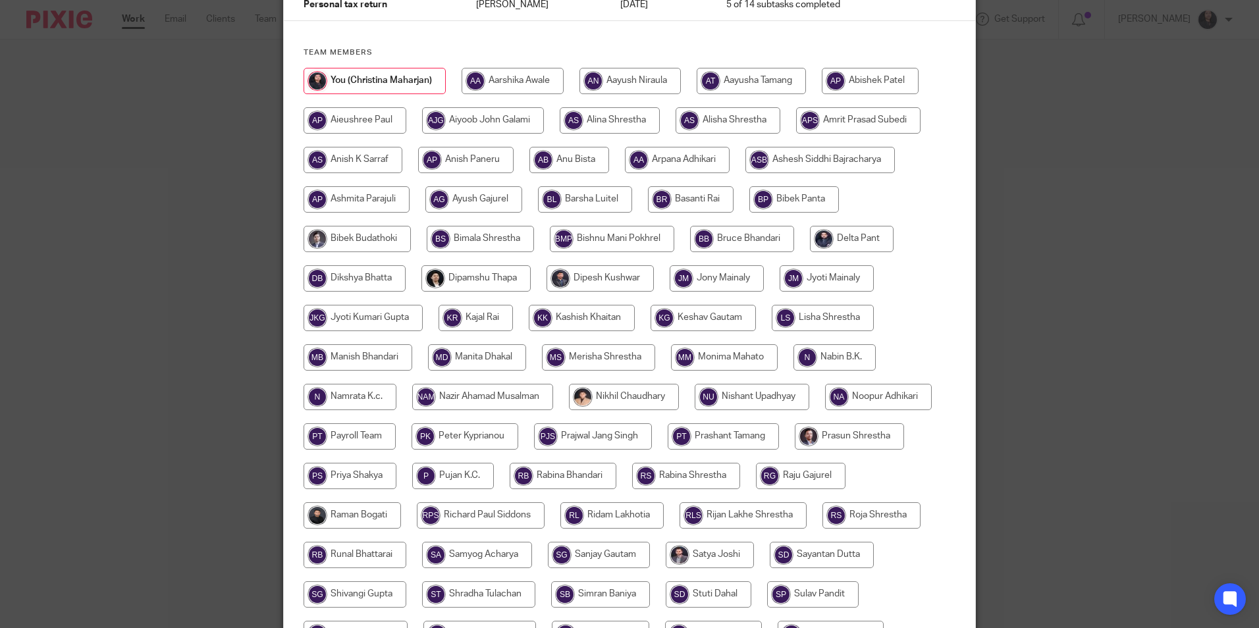
click at [631, 400] on input "radio" at bounding box center [624, 397] width 110 height 26
radio input "true"
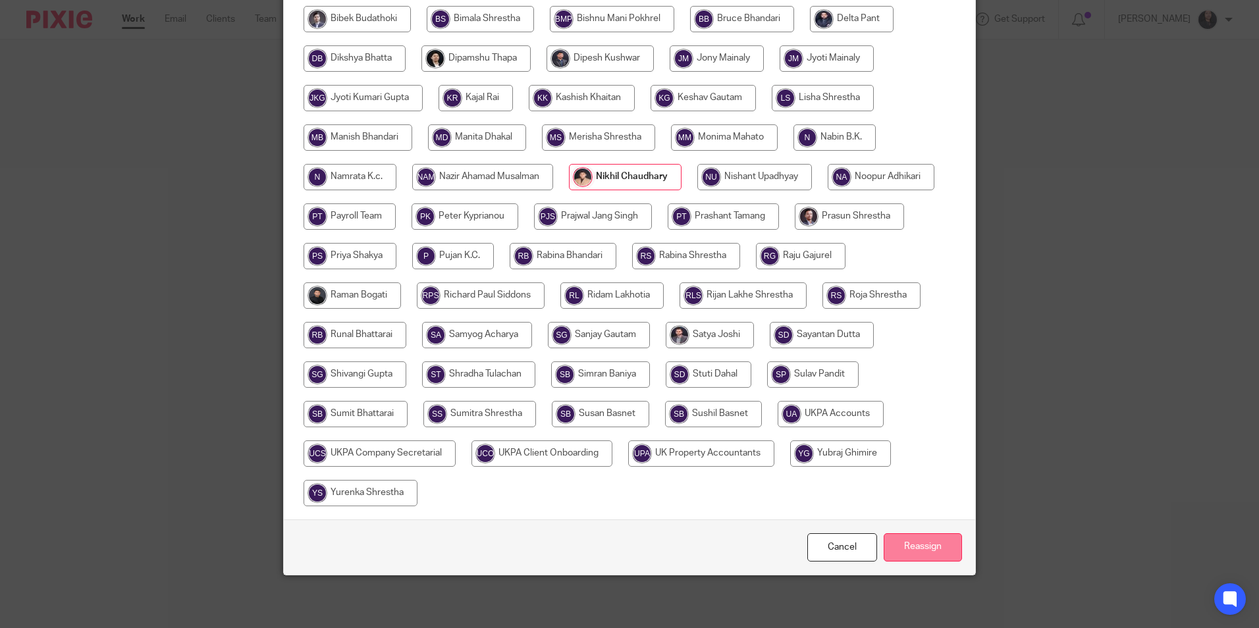
click at [908, 543] on input "Reassign" at bounding box center [923, 548] width 78 height 28
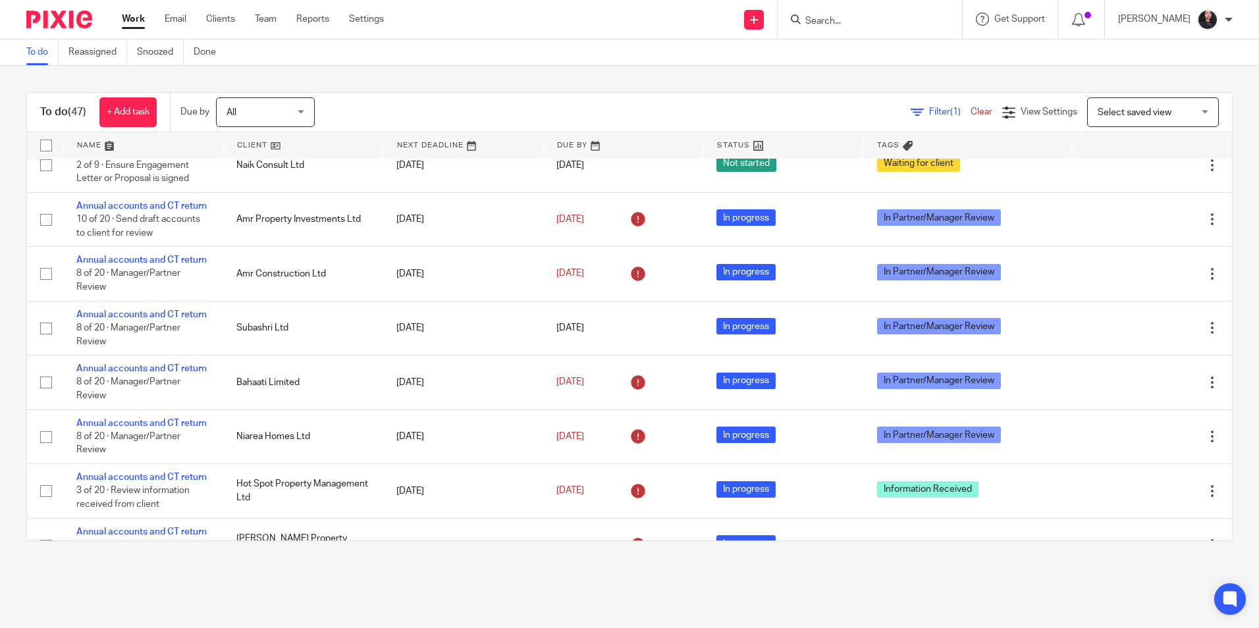
scroll to position [198, 0]
click at [852, 18] on input "Search" at bounding box center [863, 22] width 119 height 12
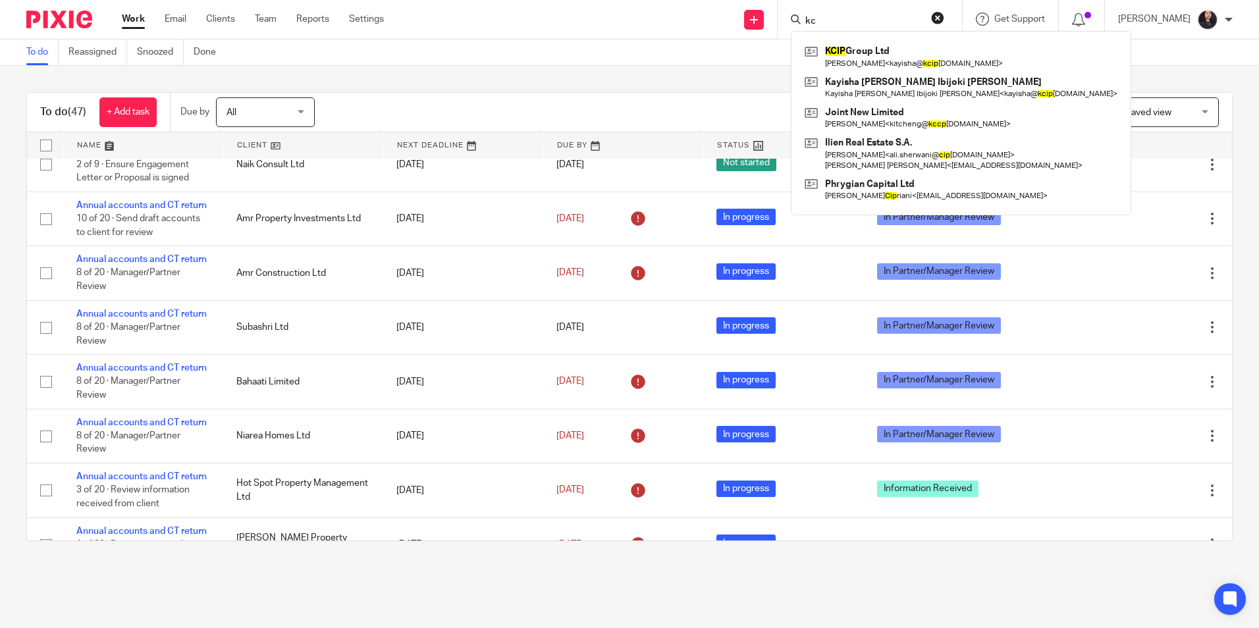
type input "k"
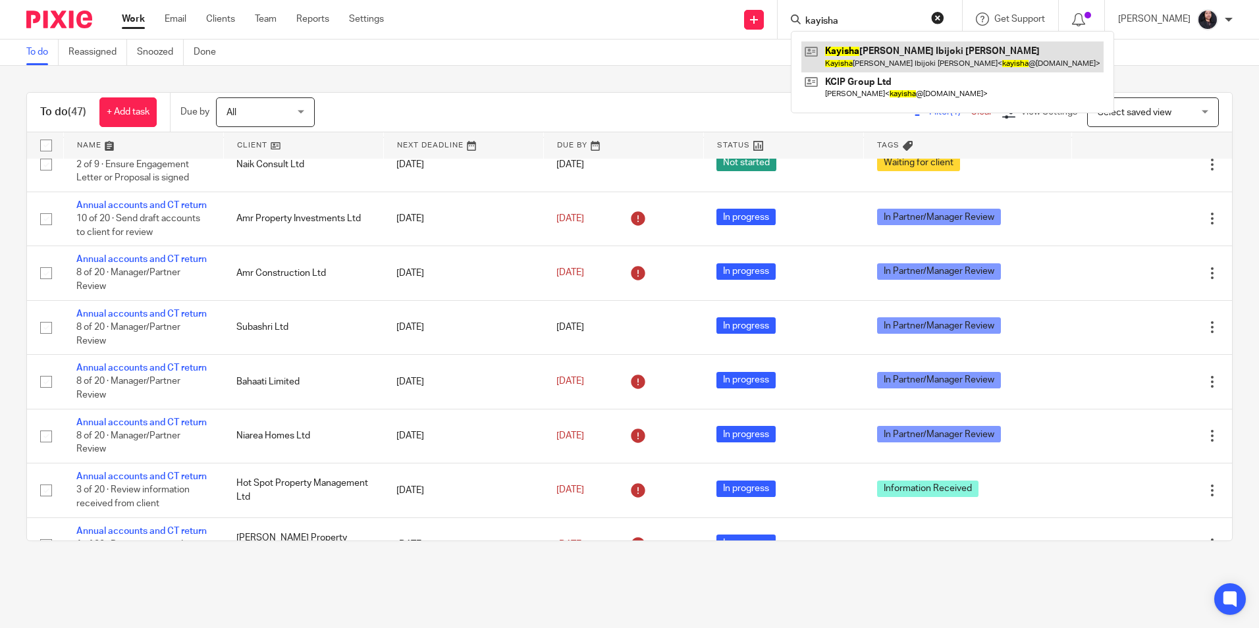
type input "kayisha"
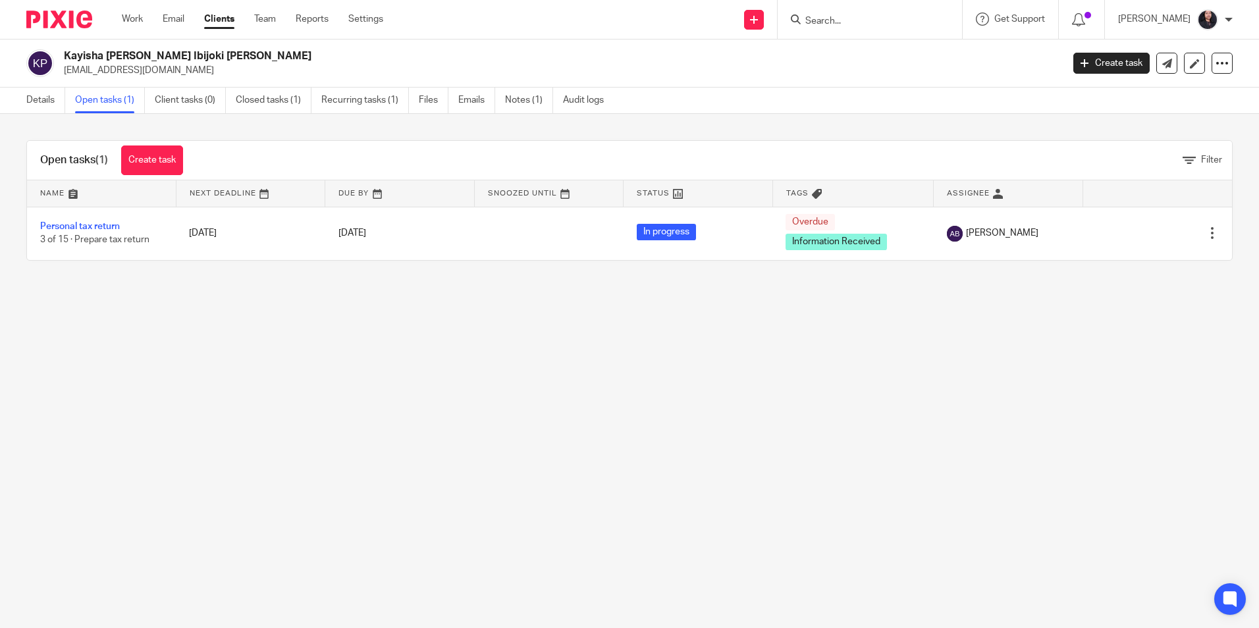
click at [847, 24] on input "Search" at bounding box center [863, 22] width 119 height 12
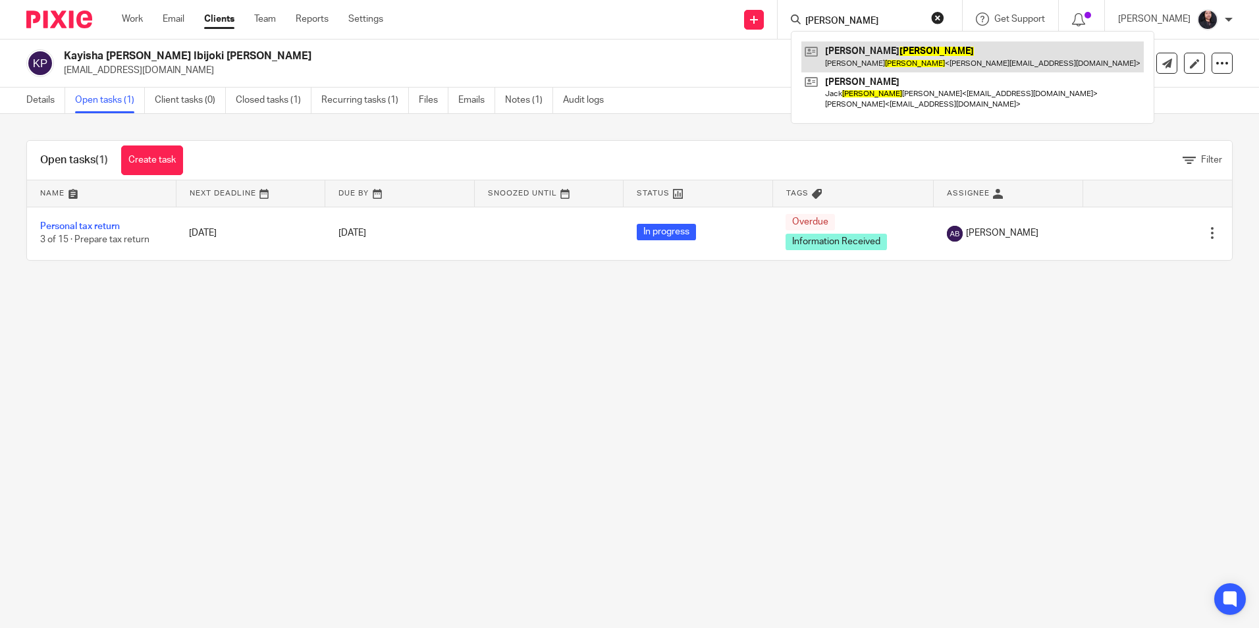
type input "barthold"
click at [850, 53] on link at bounding box center [973, 56] width 343 height 30
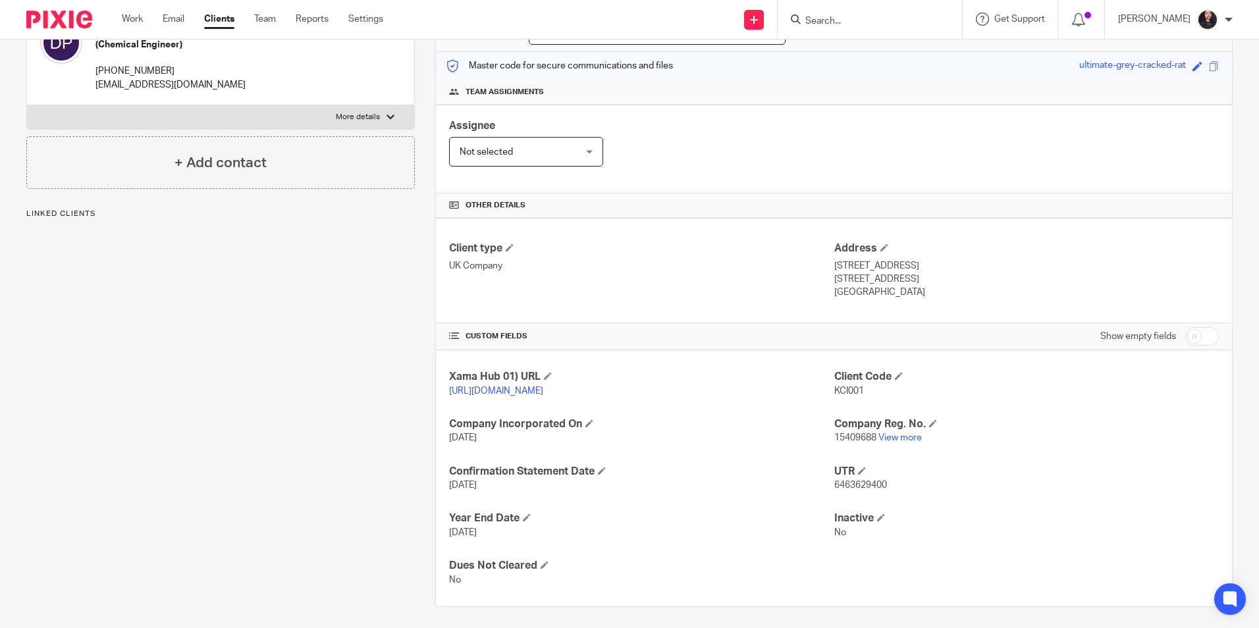
scroll to position [161, 0]
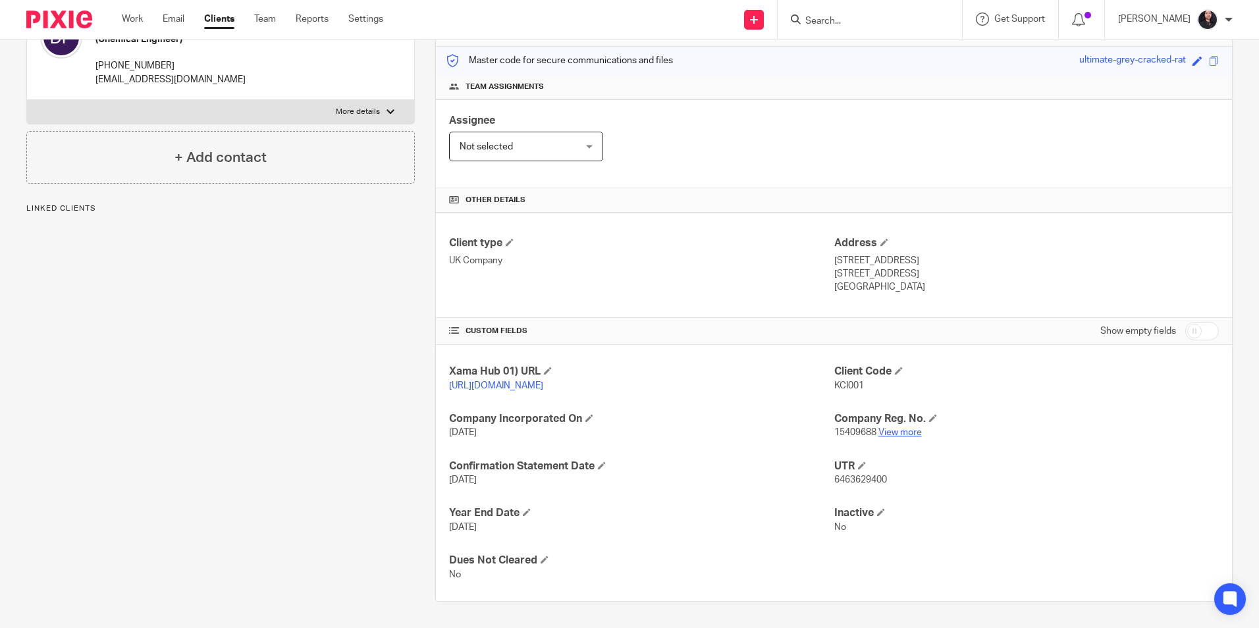
click at [902, 431] on link "View more" at bounding box center [900, 432] width 43 height 9
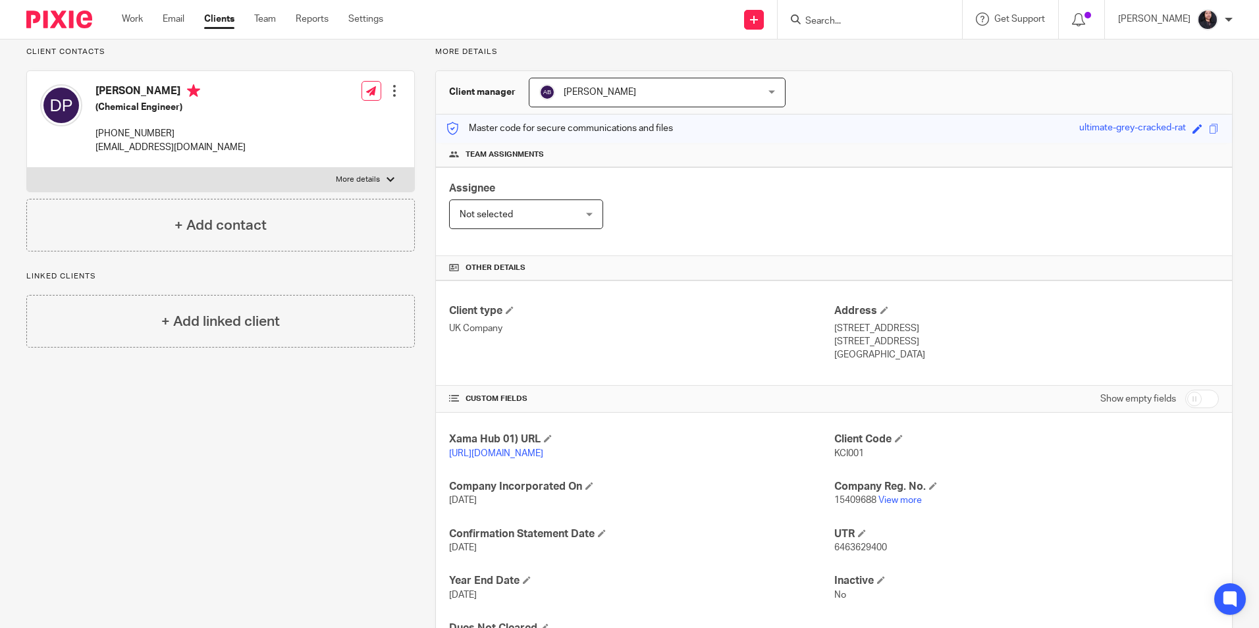
scroll to position [0, 0]
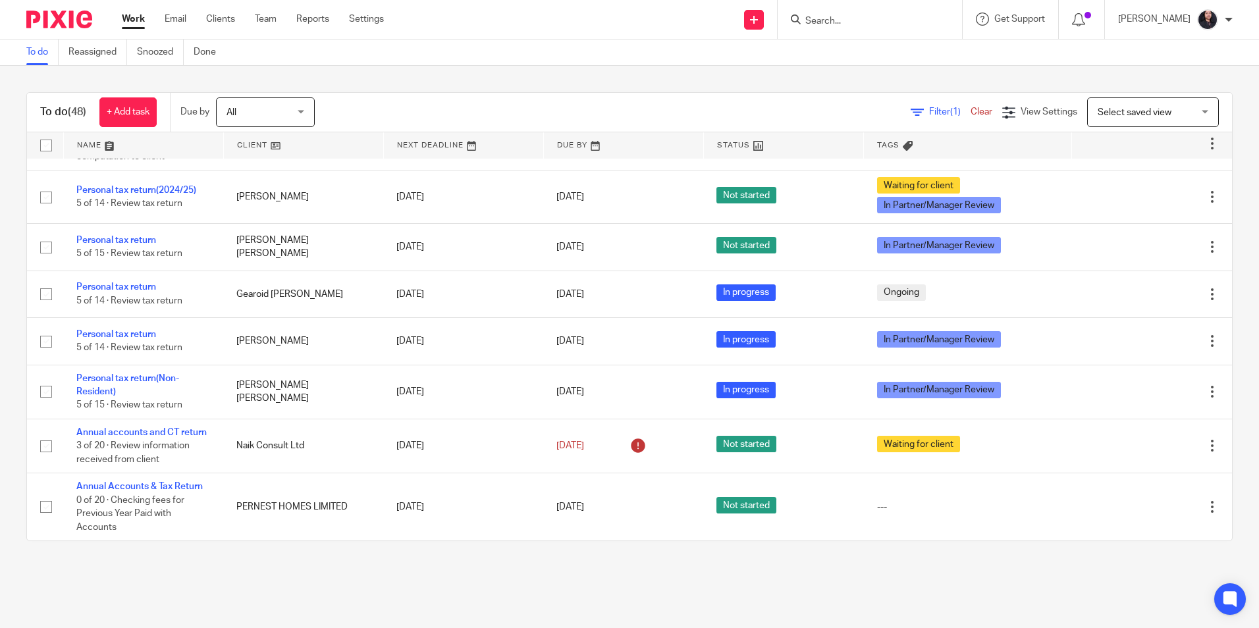
scroll to position [2317, 0]
click at [823, 26] on input "Search" at bounding box center [863, 22] width 119 height 12
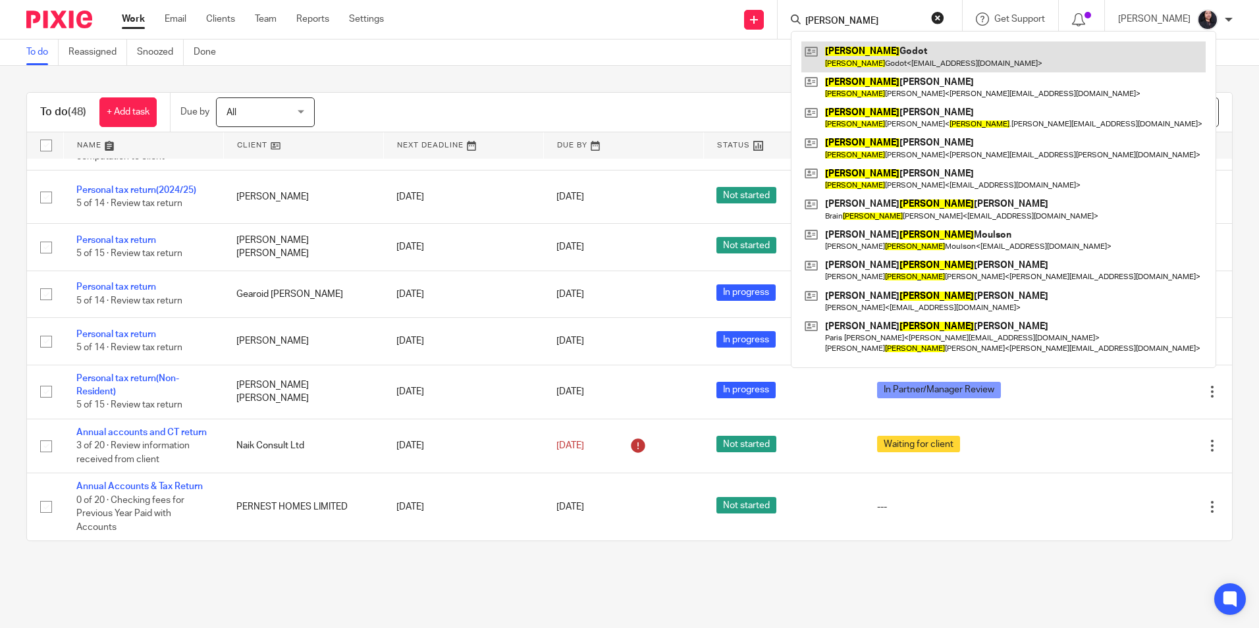
type input "charles"
click at [860, 53] on link at bounding box center [1004, 56] width 404 height 30
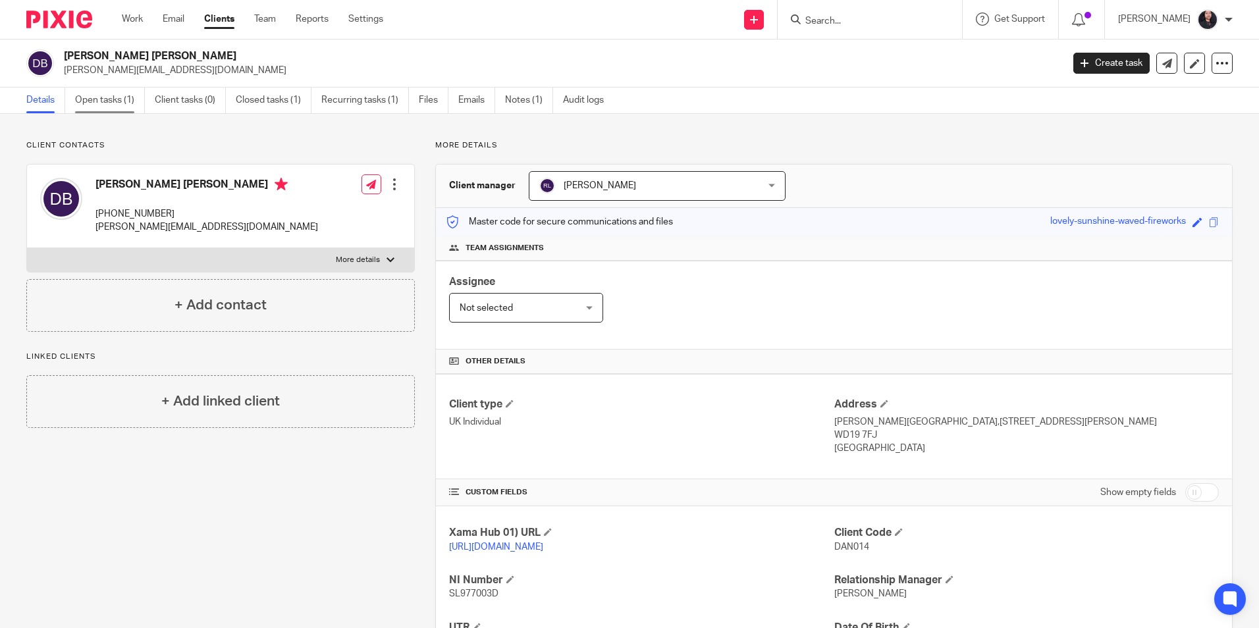
click at [115, 100] on link "Open tasks (1)" at bounding box center [110, 101] width 70 height 26
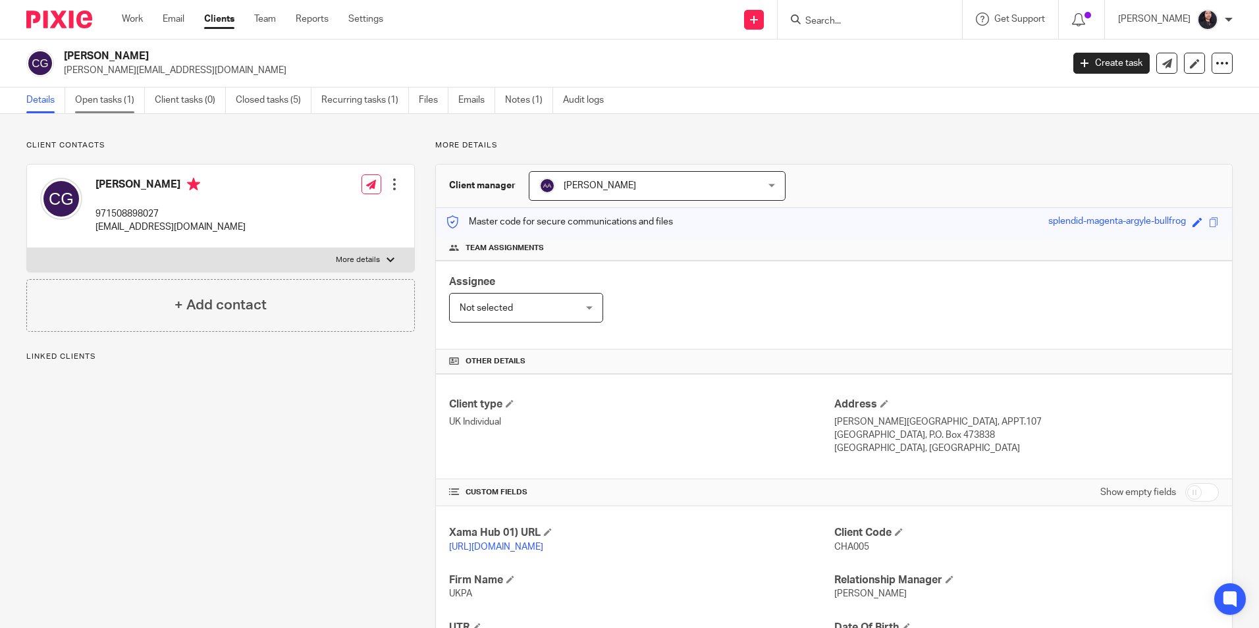
click at [113, 101] on link "Open tasks (1)" at bounding box center [110, 101] width 70 height 26
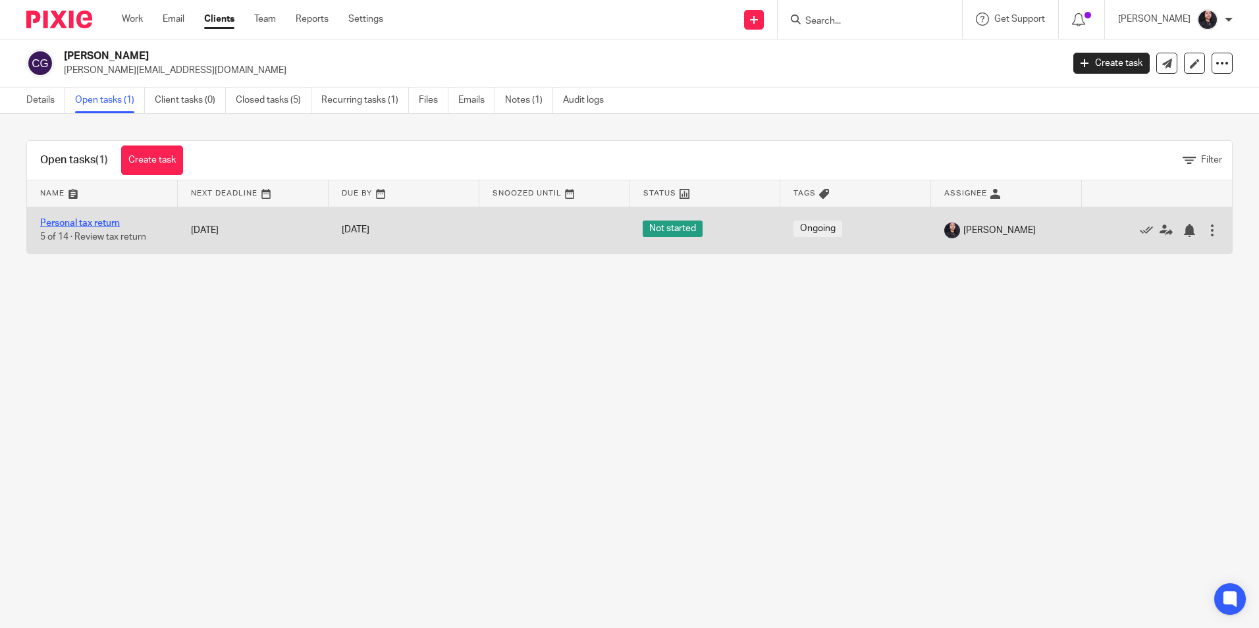
click at [80, 223] on link "Personal tax return" at bounding box center [80, 223] width 80 height 9
